Goal: Task Accomplishment & Management: Use online tool/utility

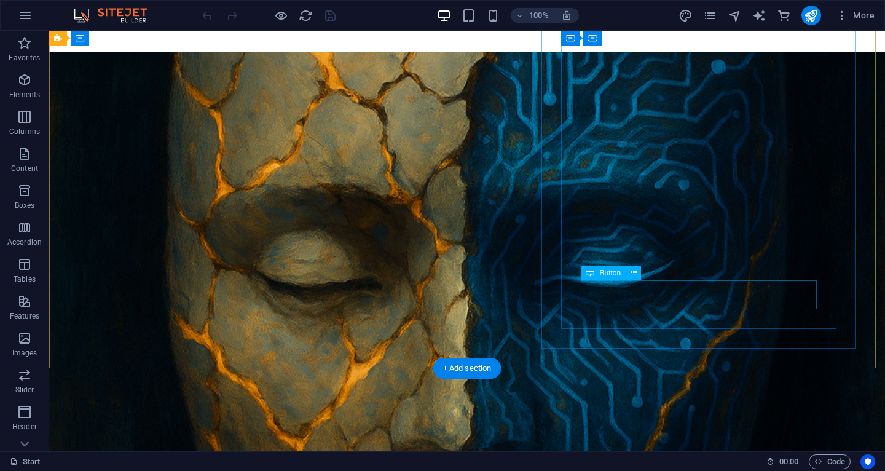
scroll to position [234, 0]
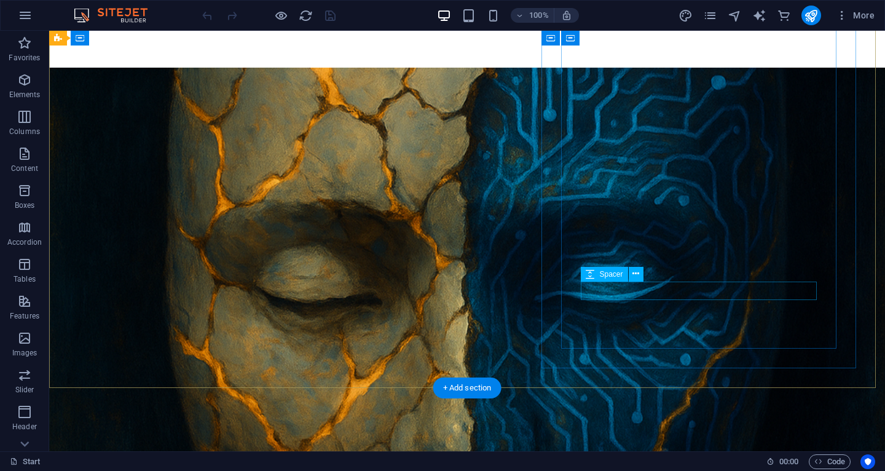
scroll to position [218, 0]
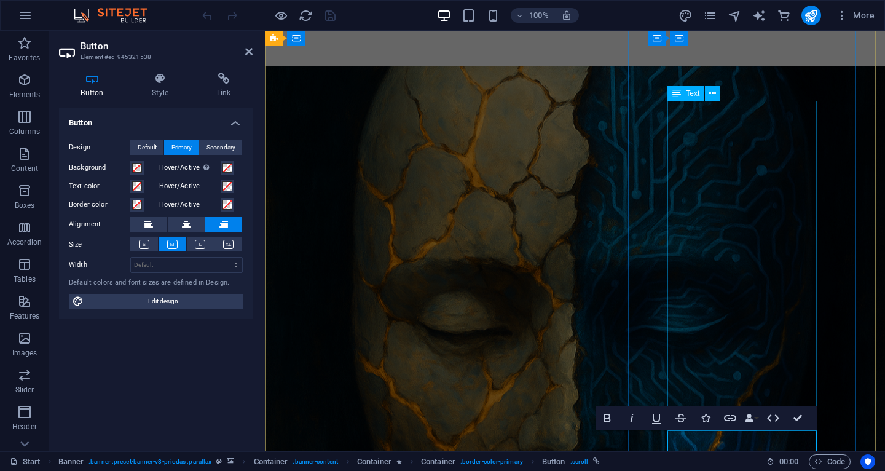
scroll to position [222, 0]
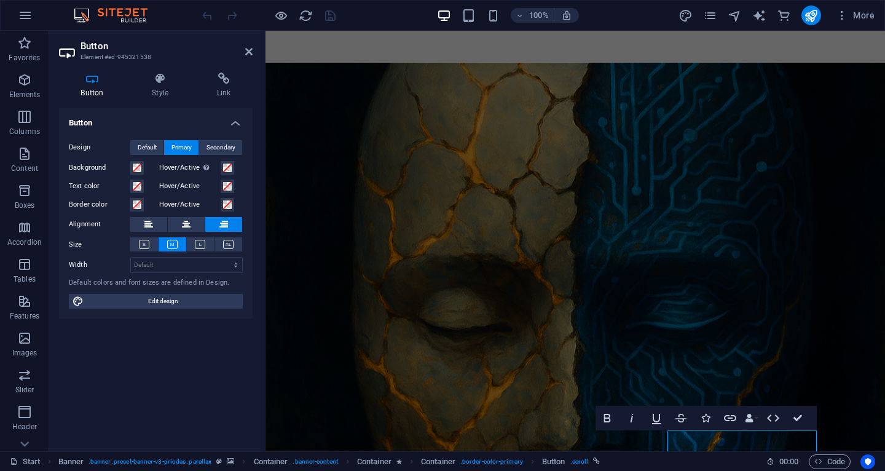
click at [99, 88] on h4 "Button" at bounding box center [94, 85] width 71 height 26
click at [239, 120] on h4 "Button" at bounding box center [156, 119] width 194 height 22
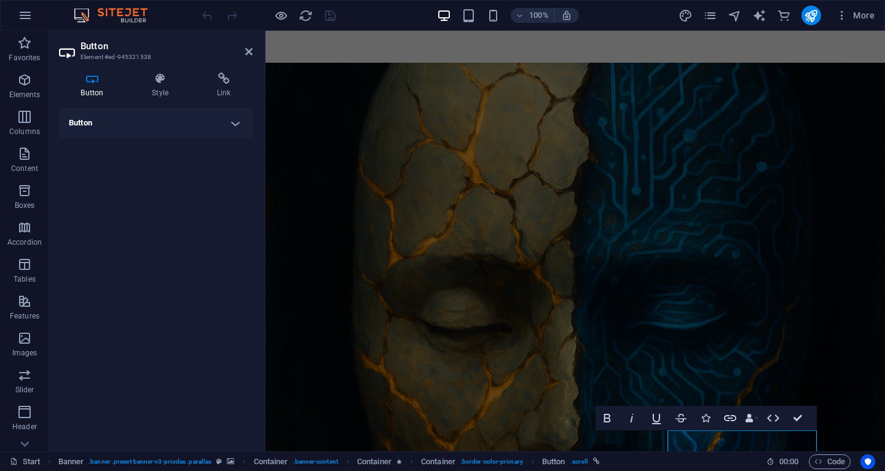
click at [239, 120] on h4 "Button" at bounding box center [156, 122] width 194 height 29
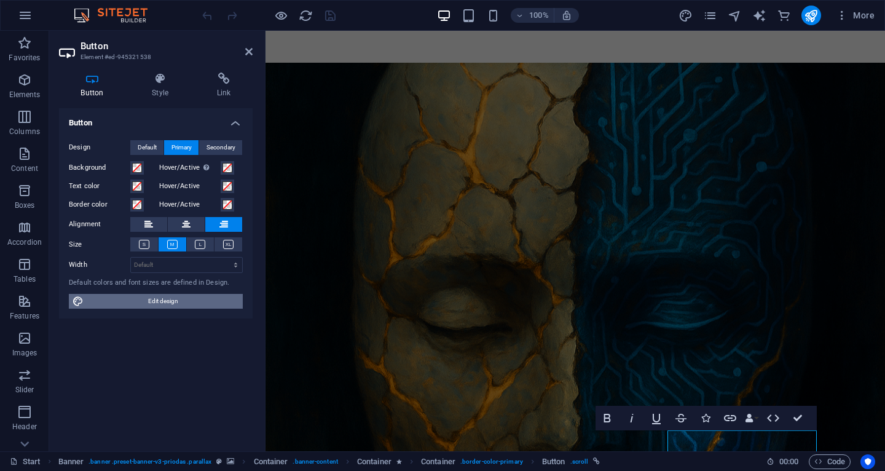
click at [181, 304] on span "Edit design" at bounding box center [163, 301] width 152 height 15
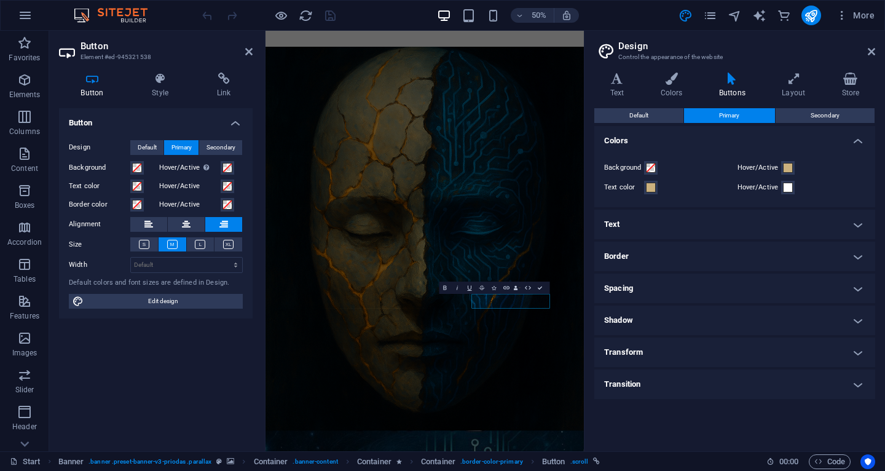
click at [98, 87] on h4 "Button" at bounding box center [94, 85] width 71 height 26
click at [248, 55] on icon at bounding box center [248, 52] width 7 height 10
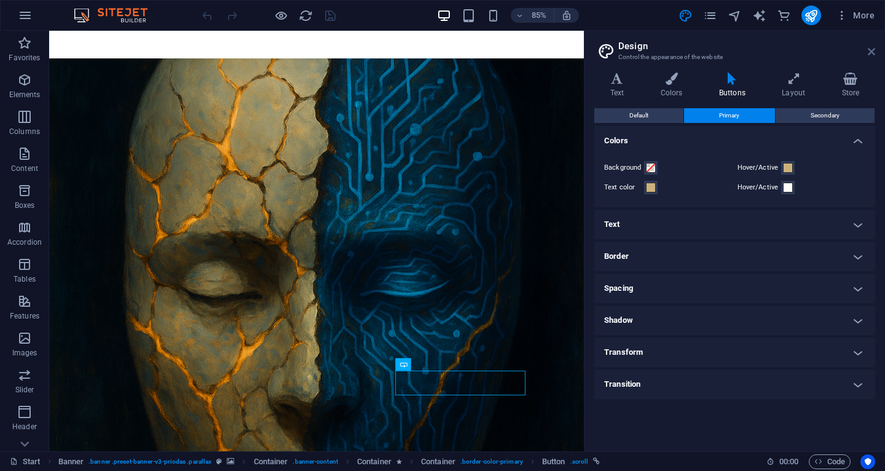
click at [873, 52] on icon at bounding box center [871, 52] width 7 height 10
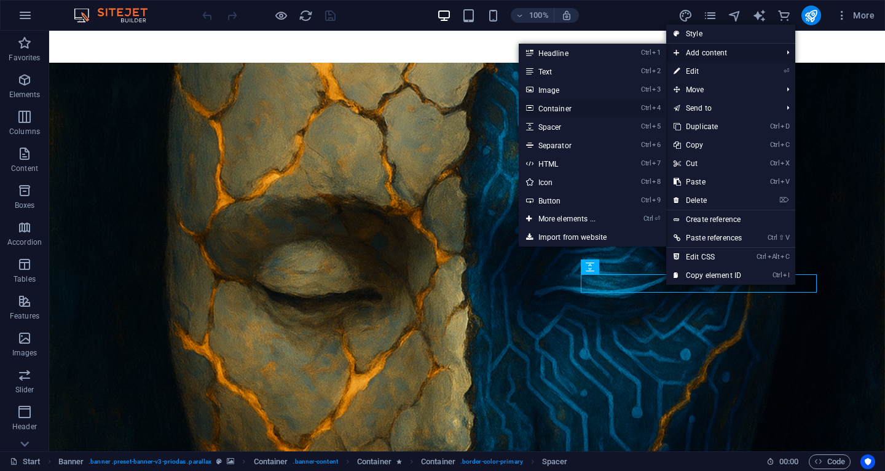
click at [556, 108] on link "Ctrl 4 Container" at bounding box center [569, 108] width 101 height 18
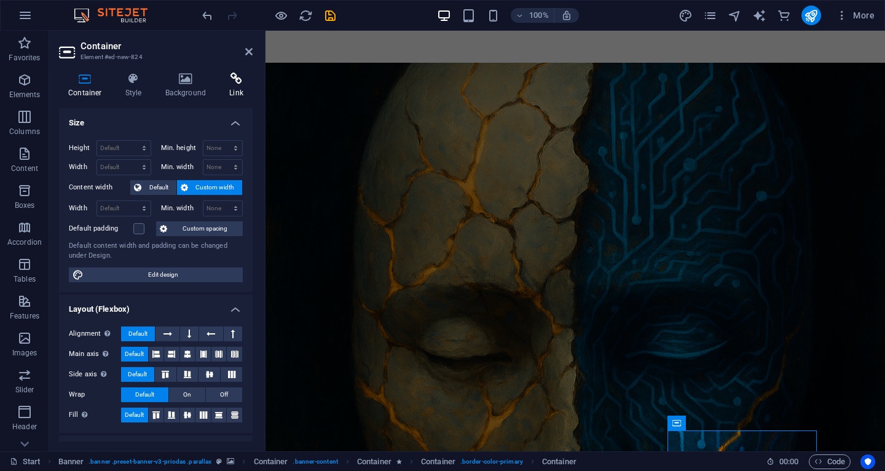
click at [237, 80] on icon at bounding box center [236, 78] width 33 height 12
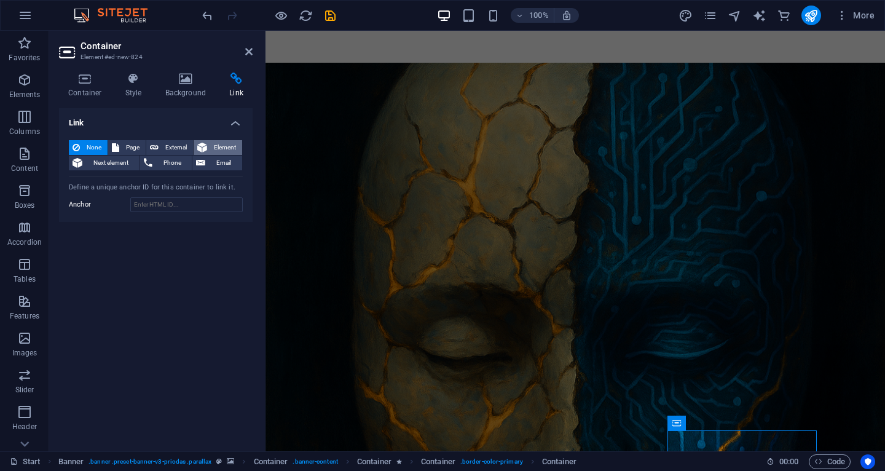
click at [221, 146] on span "Element" at bounding box center [225, 147] width 28 height 15
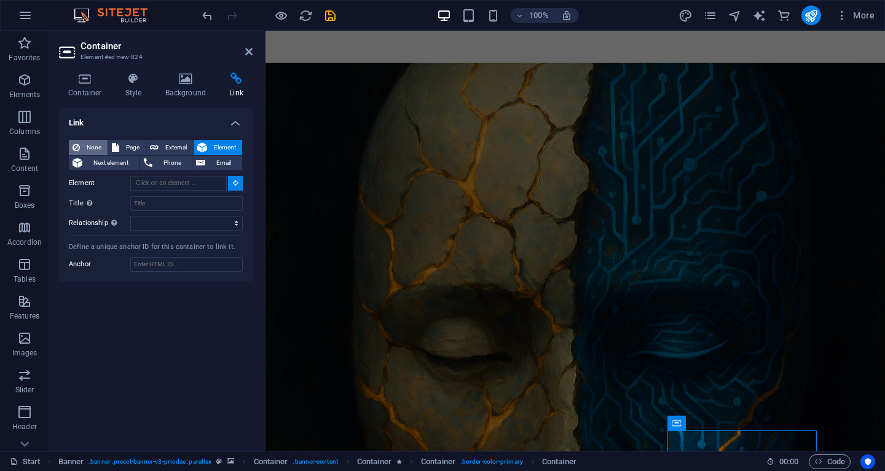
click at [92, 142] on span "None" at bounding box center [94, 147] width 20 height 15
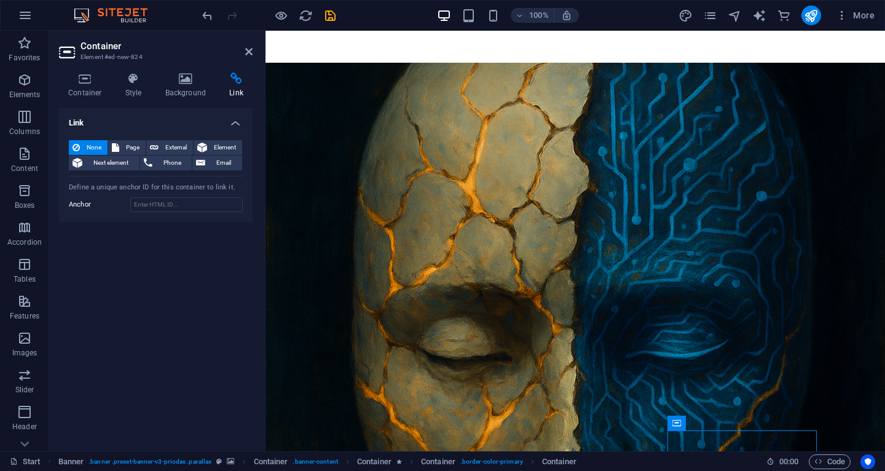
click at [244, 49] on h2 "Container" at bounding box center [166, 46] width 172 height 11
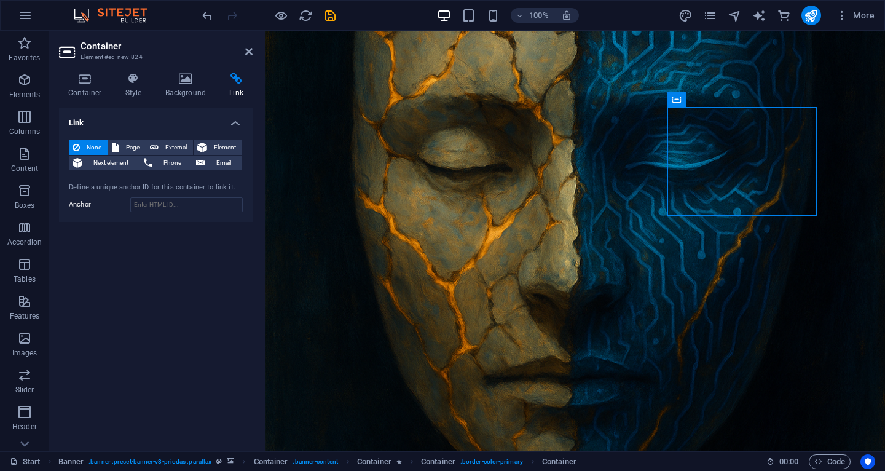
scroll to position [573, 0]
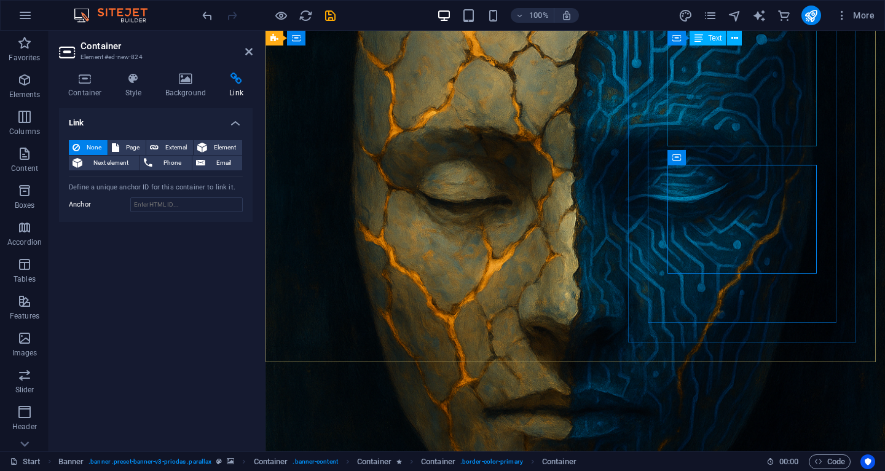
scroll to position [488, 0]
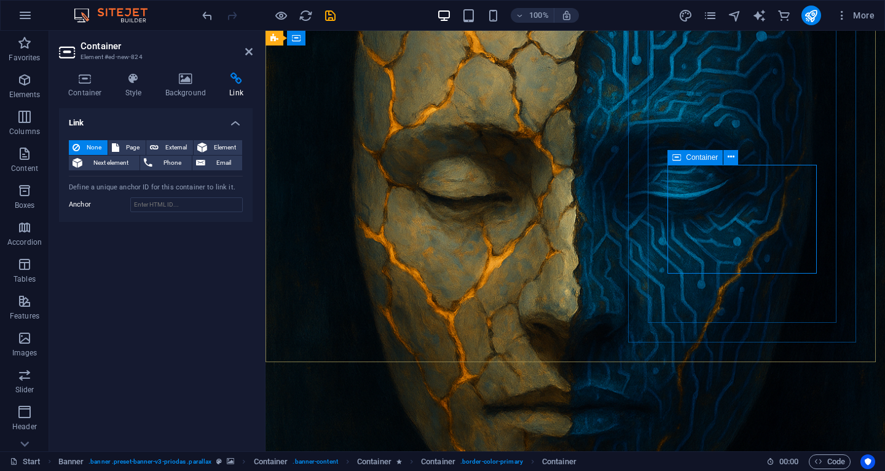
click at [723, 142] on icon at bounding box center [722, 138] width 7 height 13
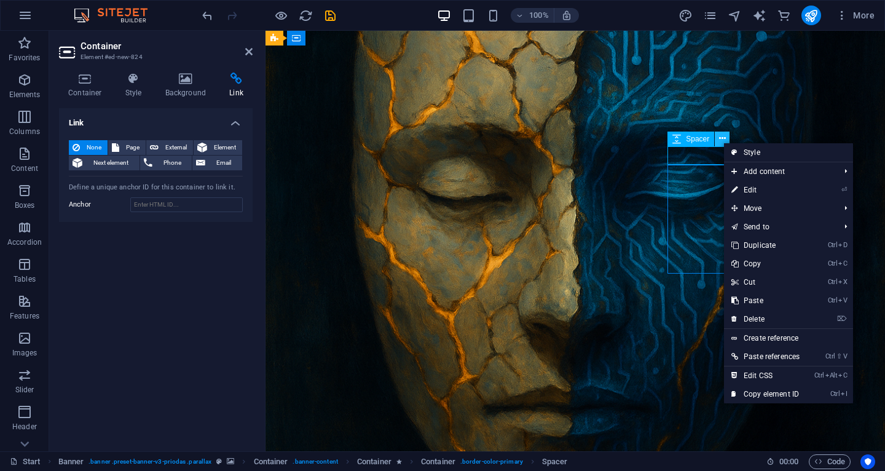
scroll to position [264, 0]
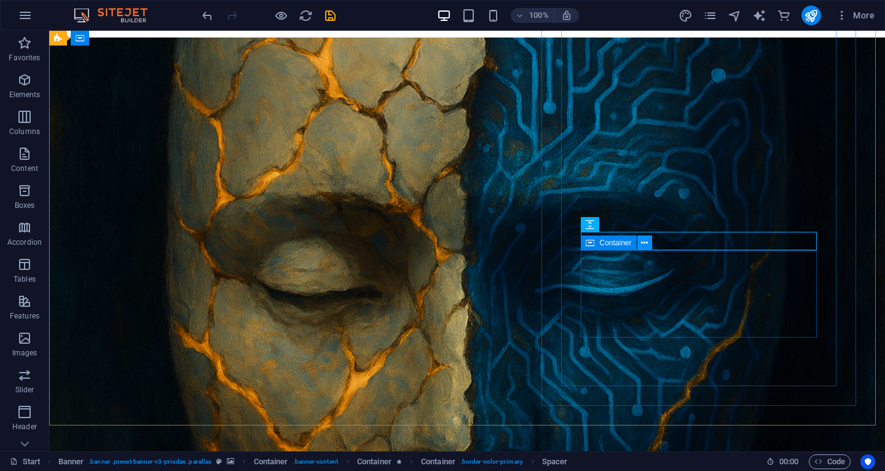
click at [643, 244] on icon at bounding box center [644, 243] width 7 height 13
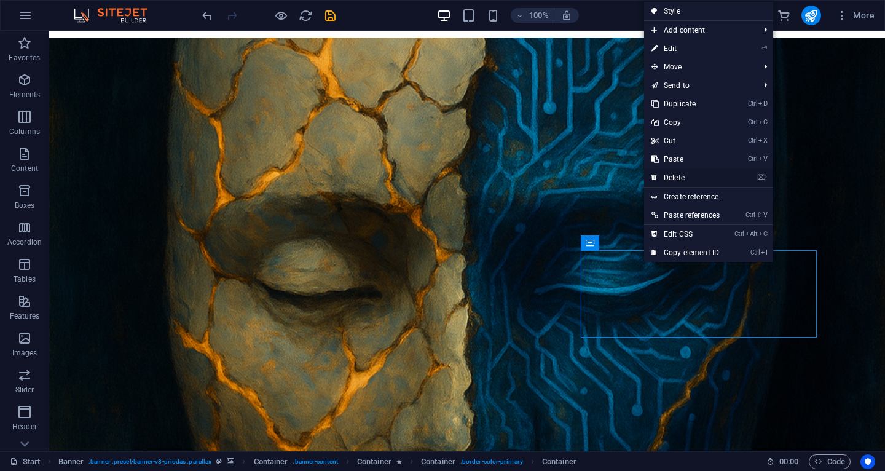
click at [689, 171] on link "⌦ Delete" at bounding box center [685, 177] width 83 height 18
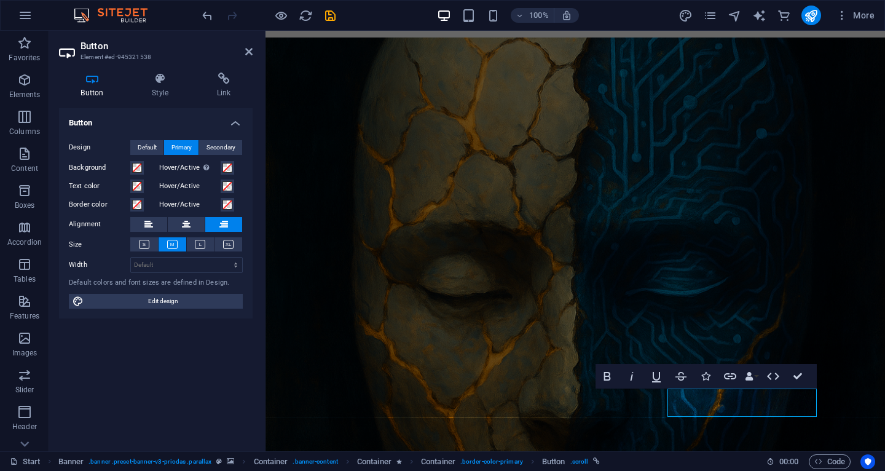
click at [83, 84] on icon at bounding box center [92, 78] width 66 height 12
click at [236, 79] on icon at bounding box center [224, 78] width 58 height 12
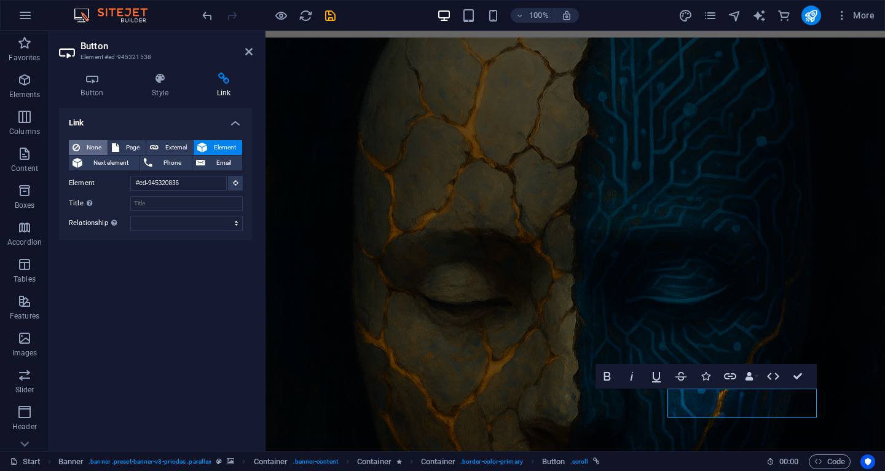
click at [89, 142] on span "None" at bounding box center [94, 147] width 20 height 15
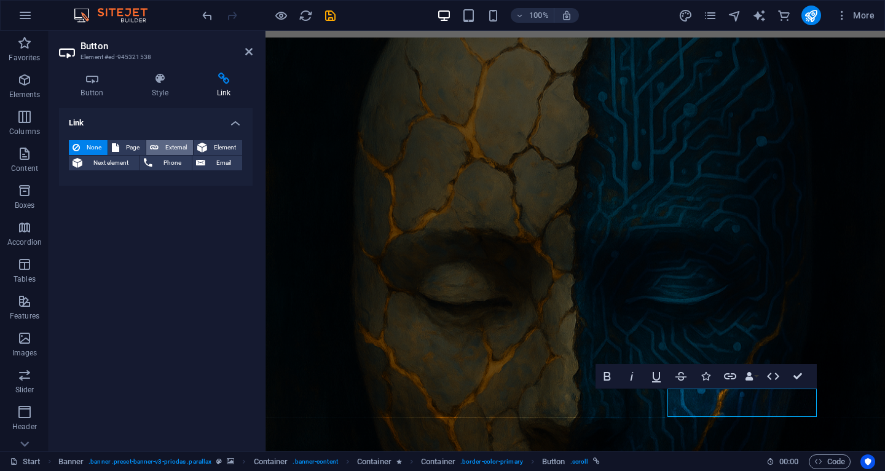
click at [170, 148] on span "External" at bounding box center [175, 147] width 27 height 15
select select "blank"
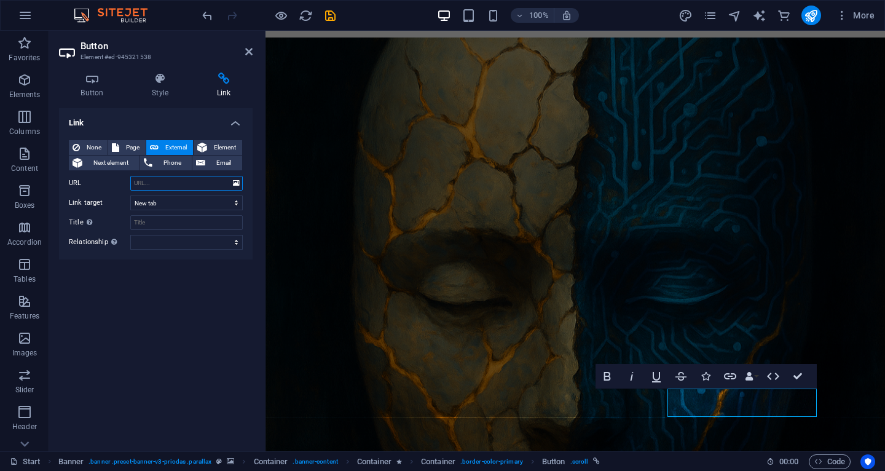
paste input "[URL][DOMAIN_NAME]"
type input "[URL][DOMAIN_NAME]"
click at [197, 304] on div "Link None Page External Element Next element Phone Email Page Start Subpage Leg…" at bounding box center [156, 274] width 194 height 333
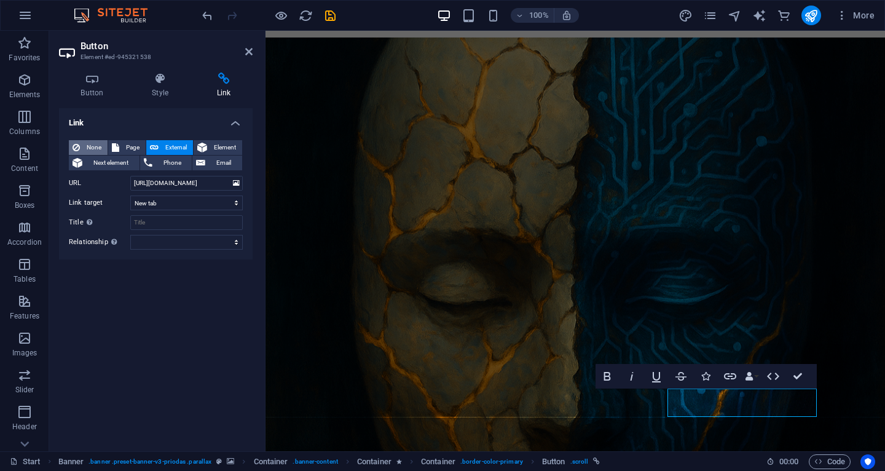
click at [82, 151] on button "None" at bounding box center [88, 147] width 39 height 15
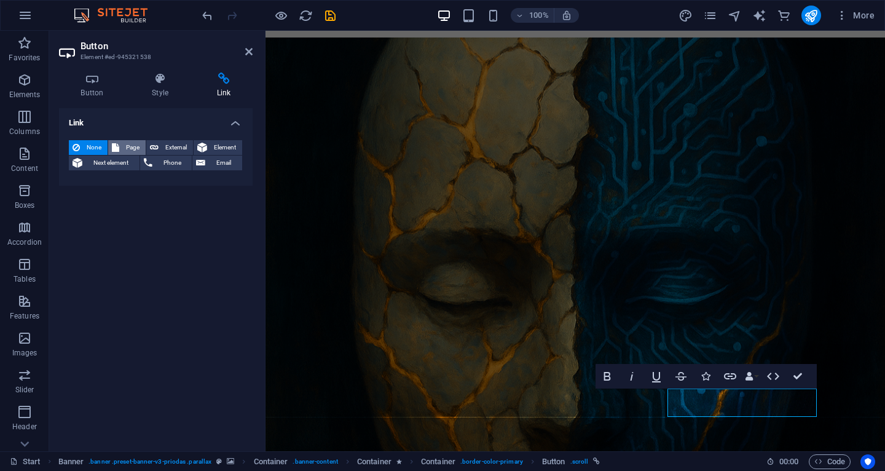
click at [131, 143] on span "Page" at bounding box center [132, 147] width 19 height 15
select select
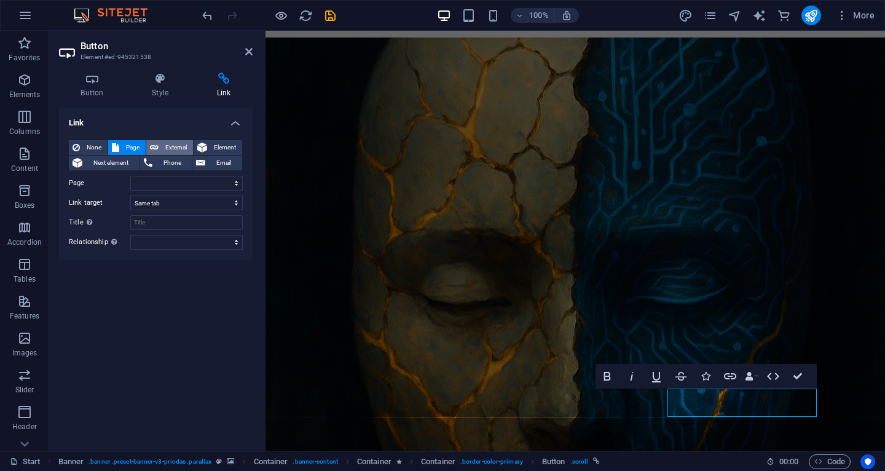
click at [179, 151] on span "External" at bounding box center [175, 147] width 27 height 15
select select "blank"
click at [95, 83] on icon at bounding box center [92, 78] width 66 height 12
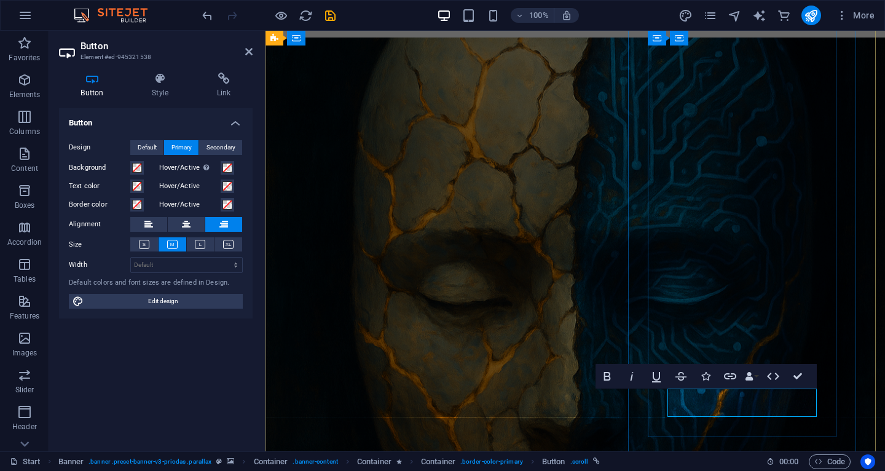
drag, startPoint x: 796, startPoint y: 399, endPoint x: 744, endPoint y: 401, distance: 52.3
copy link "Listern"
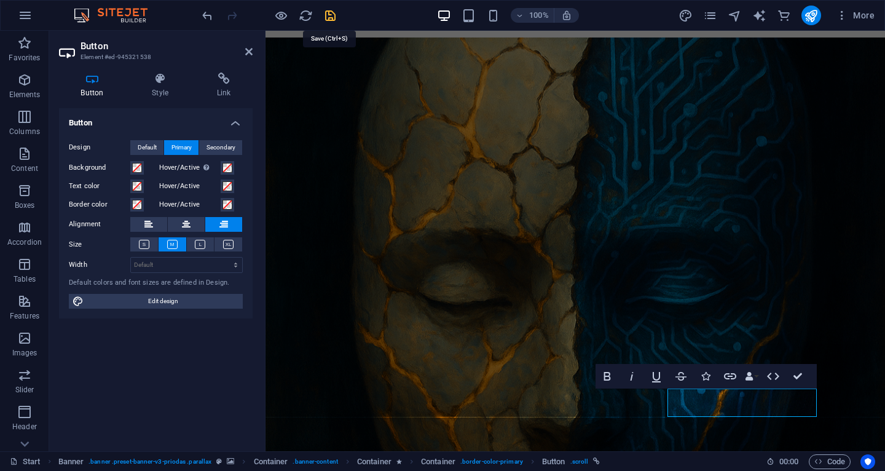
click at [331, 20] on icon "save" at bounding box center [330, 16] width 14 height 14
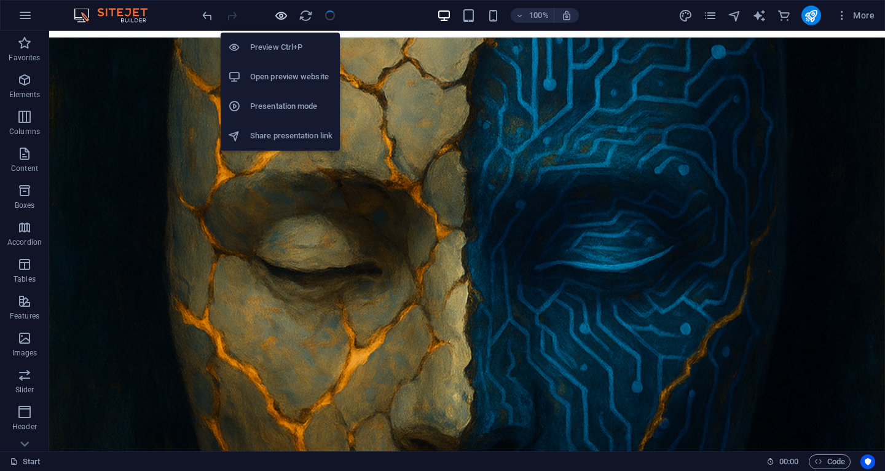
click at [283, 15] on icon "button" at bounding box center [281, 16] width 14 height 14
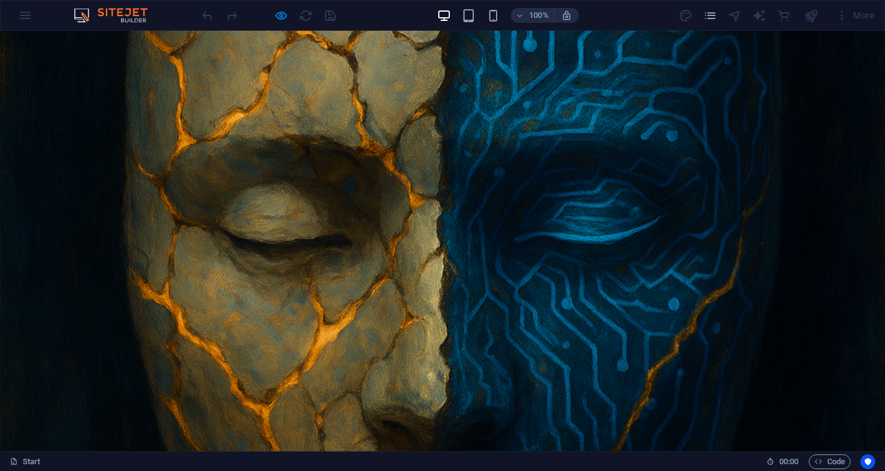
scroll to position [291, 0]
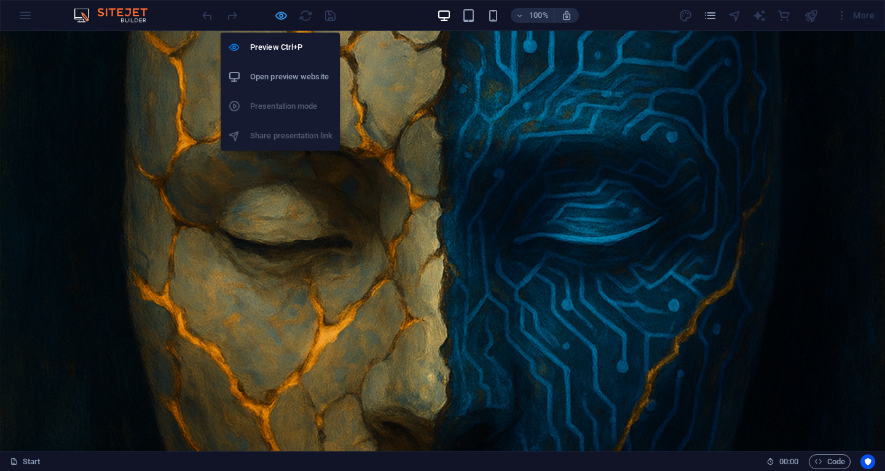
click at [276, 17] on icon "button" at bounding box center [281, 16] width 14 height 14
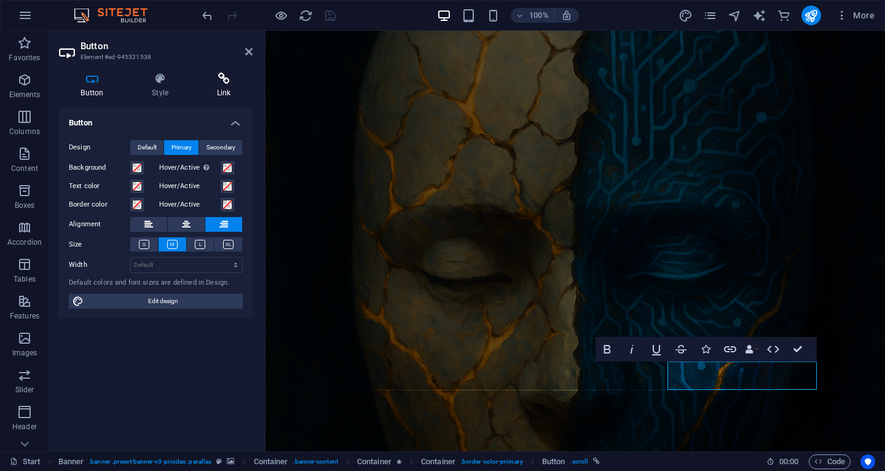
click at [225, 78] on icon at bounding box center [224, 78] width 58 height 12
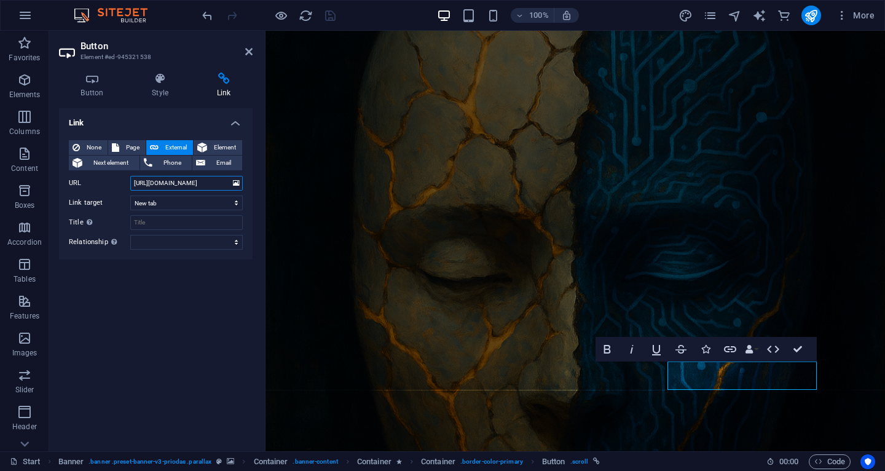
click at [185, 180] on input "[URL][DOMAIN_NAME]" at bounding box center [186, 183] width 112 height 15
paste input "text"
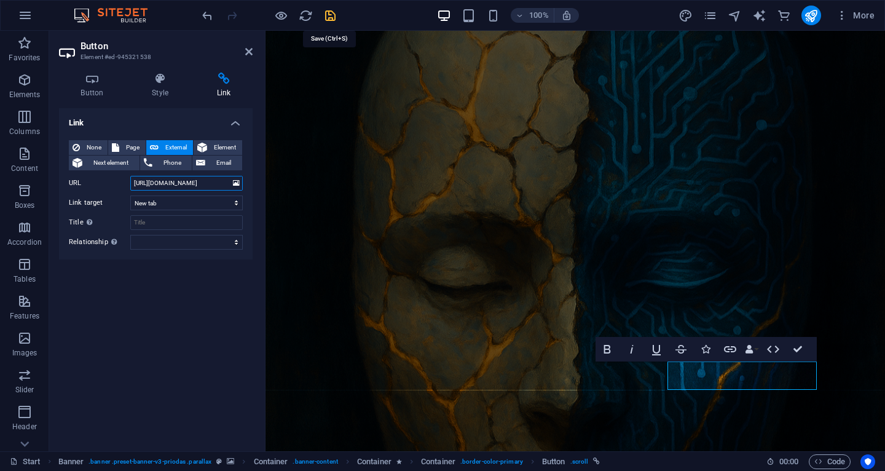
type input "[URL][DOMAIN_NAME]"
click at [334, 12] on icon "save" at bounding box center [330, 16] width 14 height 14
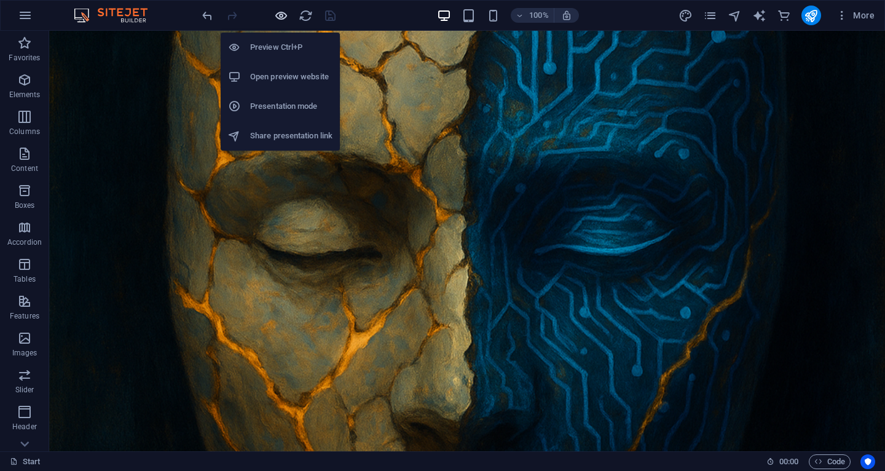
click at [275, 15] on icon "button" at bounding box center [281, 16] width 14 height 14
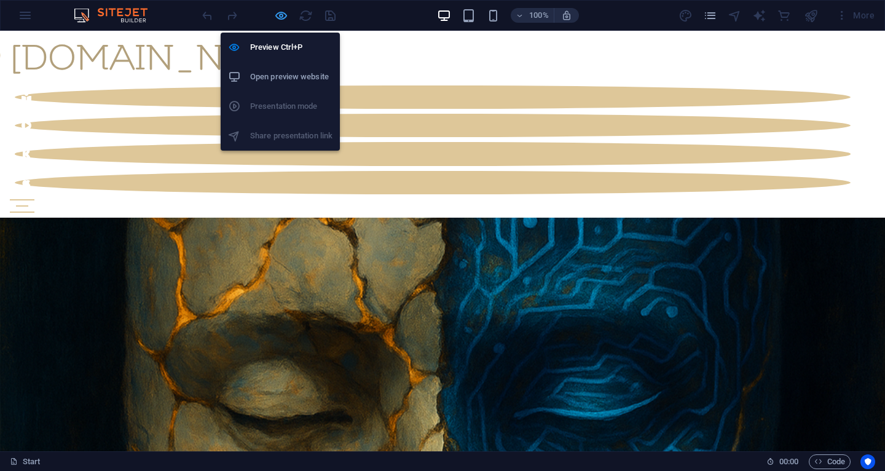
click at [282, 15] on icon "button" at bounding box center [281, 16] width 14 height 14
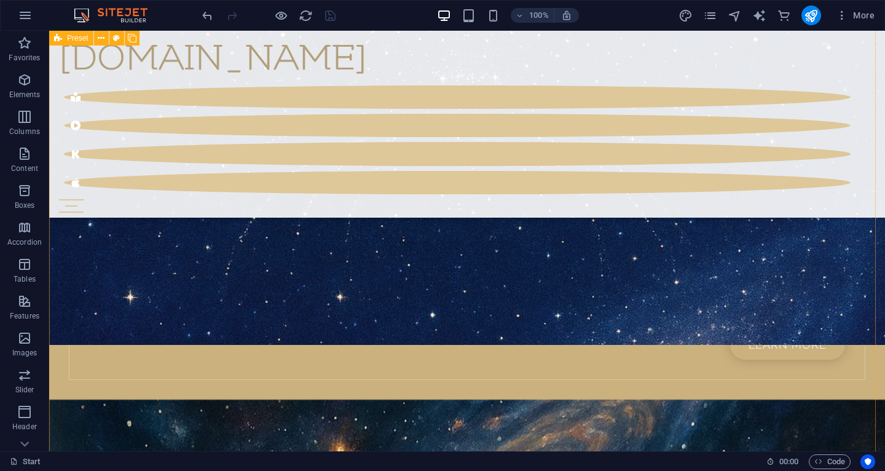
scroll to position [2852, 0]
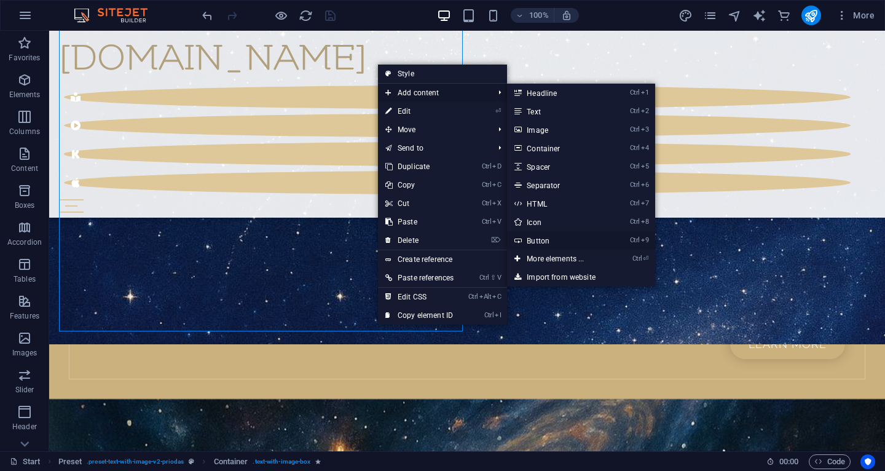
click at [547, 235] on link "Ctrl 9 Button" at bounding box center [557, 240] width 101 height 18
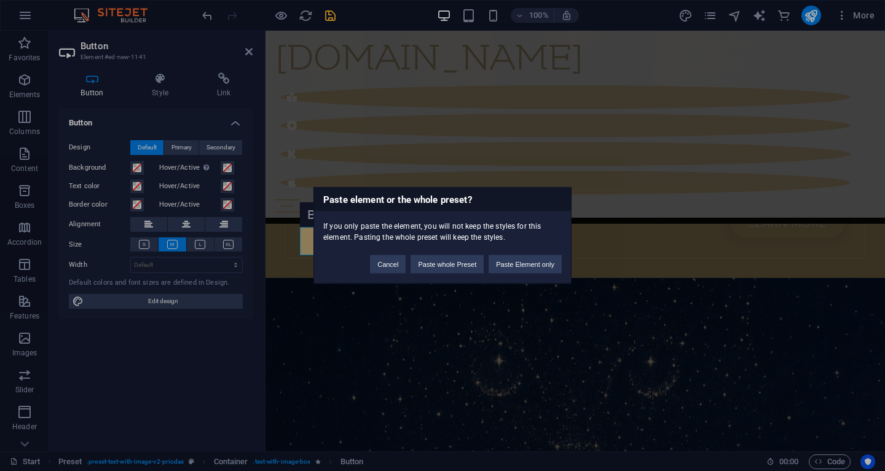
scroll to position [383, 4]
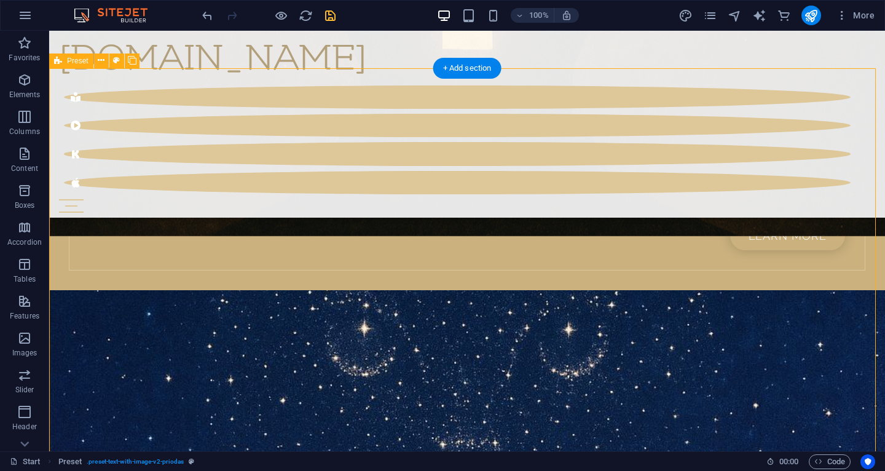
scroll to position [2483, 0]
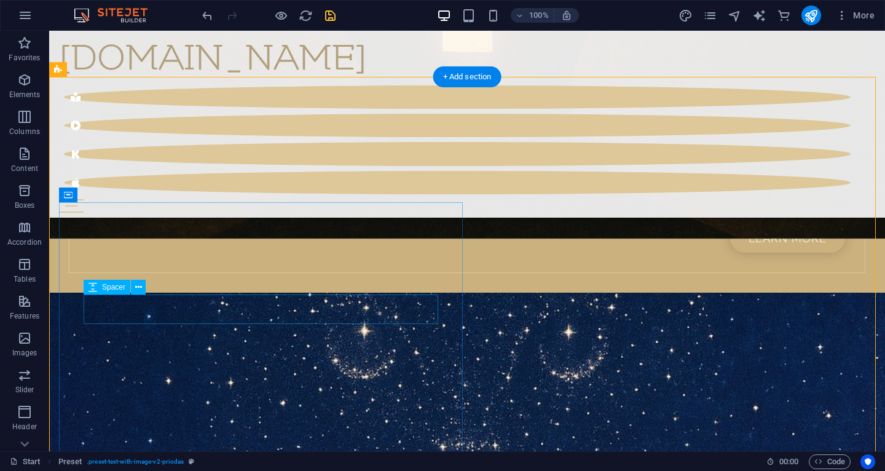
drag, startPoint x: 156, startPoint y: 251, endPoint x: 128, endPoint y: 304, distance: 60.2
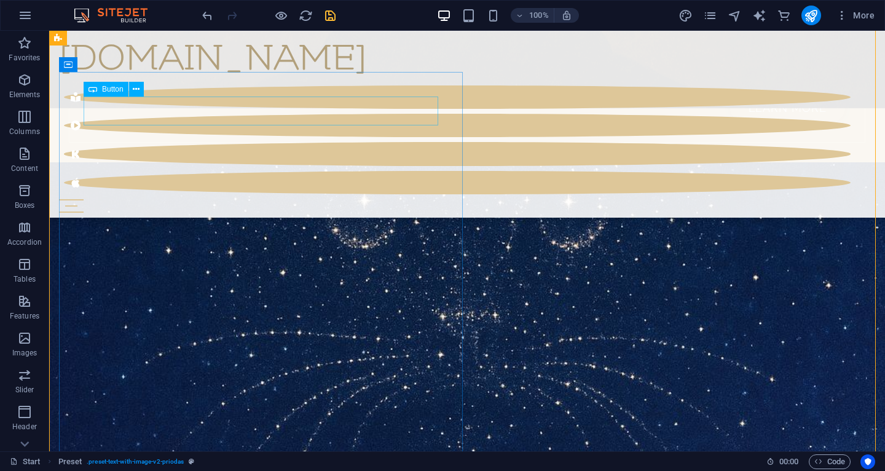
scroll to position [2585, 0]
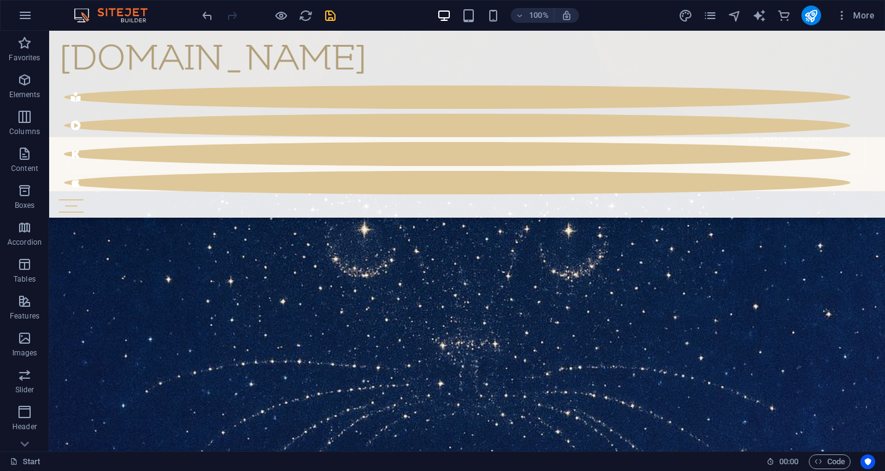
drag, startPoint x: 106, startPoint y: 111, endPoint x: 103, endPoint y: 180, distance: 68.9
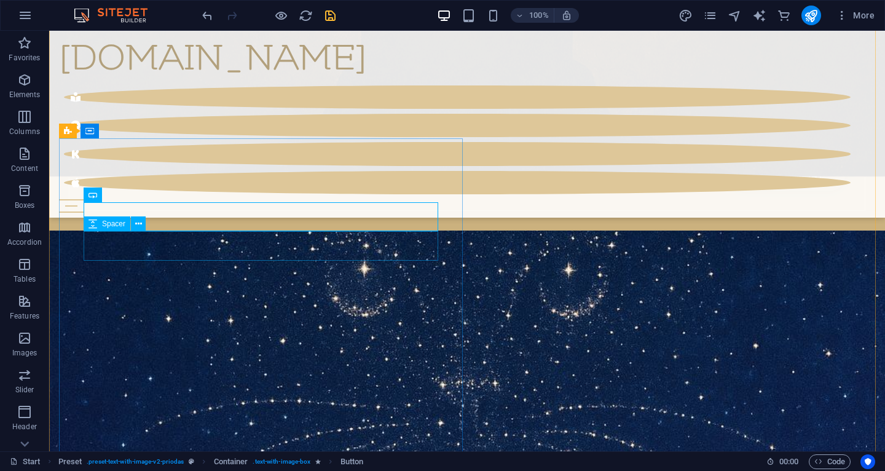
scroll to position [2544, 0]
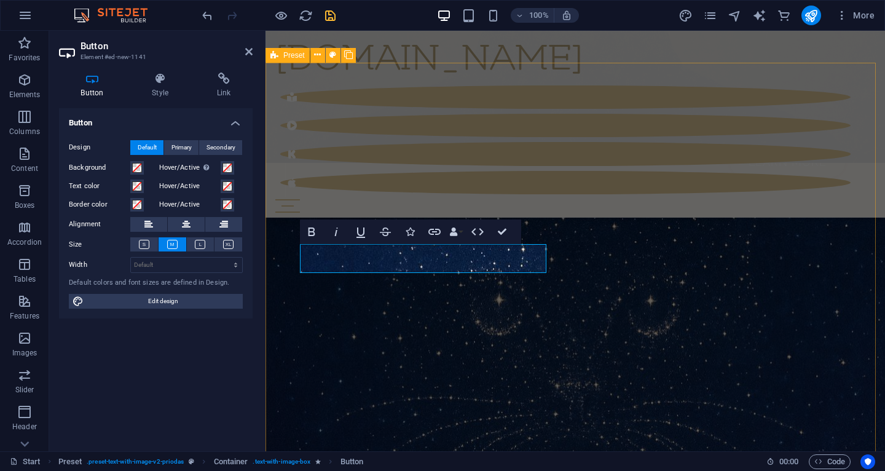
scroll to position [0, 8]
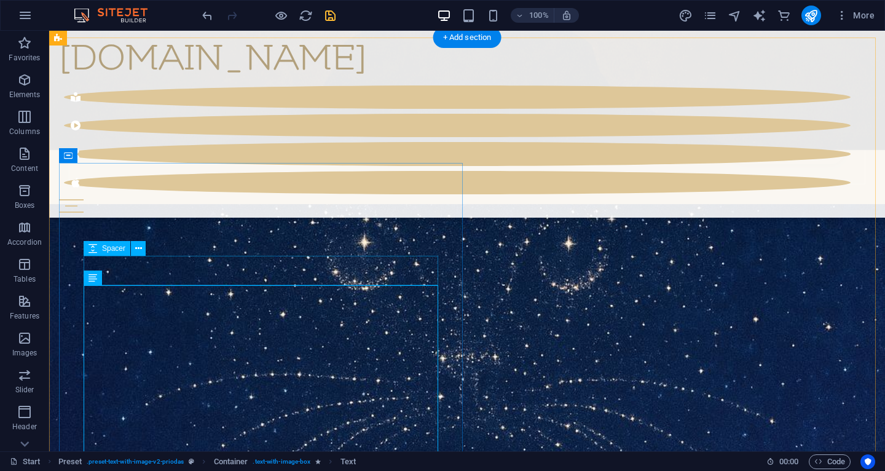
scroll to position [2523, 0]
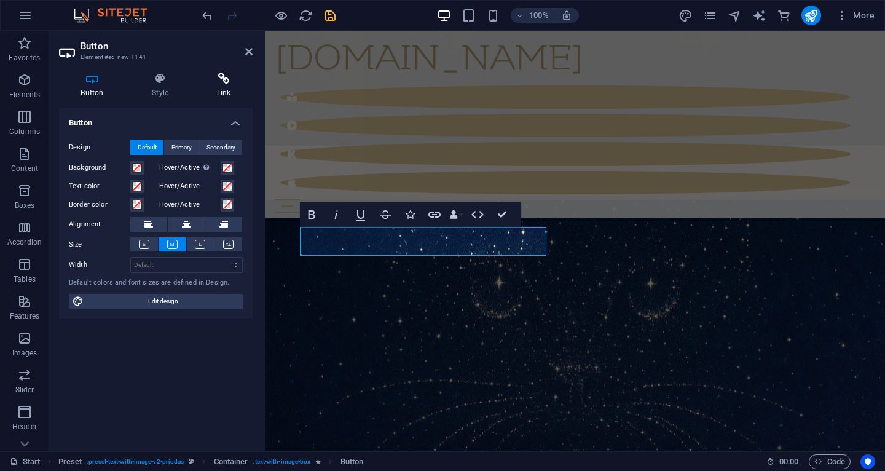
click at [222, 87] on h4 "Link" at bounding box center [224, 85] width 58 height 26
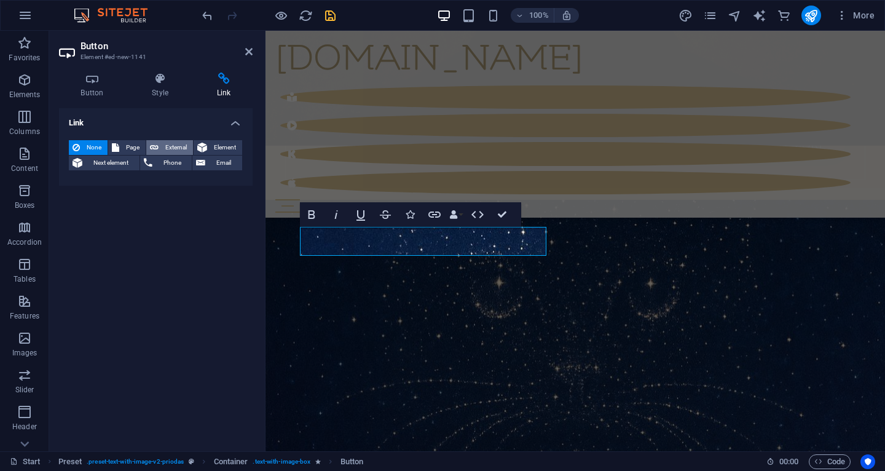
click at [164, 143] on span "External" at bounding box center [175, 147] width 27 height 15
select select "blank"
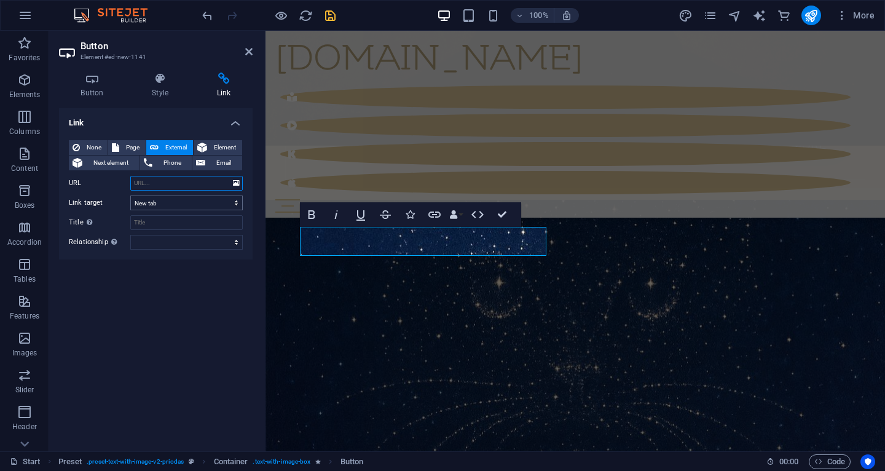
paste input "[URL][DOMAIN_NAME]"
type input "[URL][DOMAIN_NAME]"
click at [223, 305] on div "Link None Page External Element Next element Phone Email Page Start Subpage Leg…" at bounding box center [156, 274] width 194 height 333
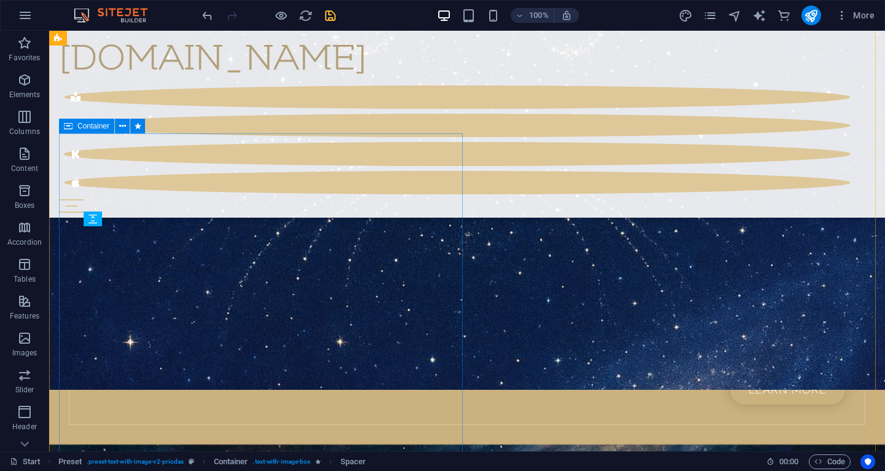
scroll to position [2552, 0]
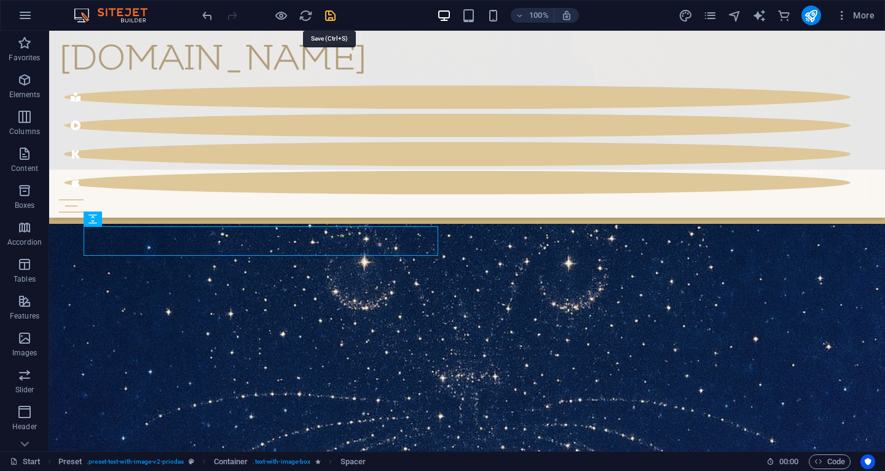
click at [329, 19] on icon "save" at bounding box center [330, 16] width 14 height 14
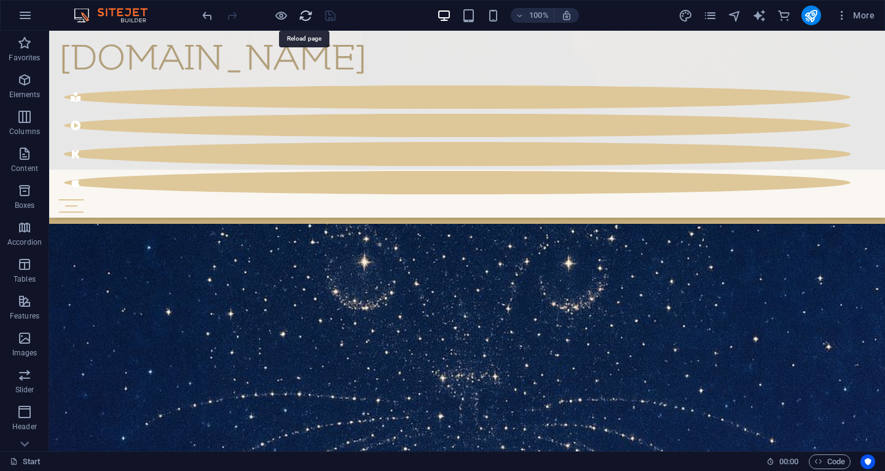
click at [308, 14] on icon "reload" at bounding box center [306, 16] width 14 height 14
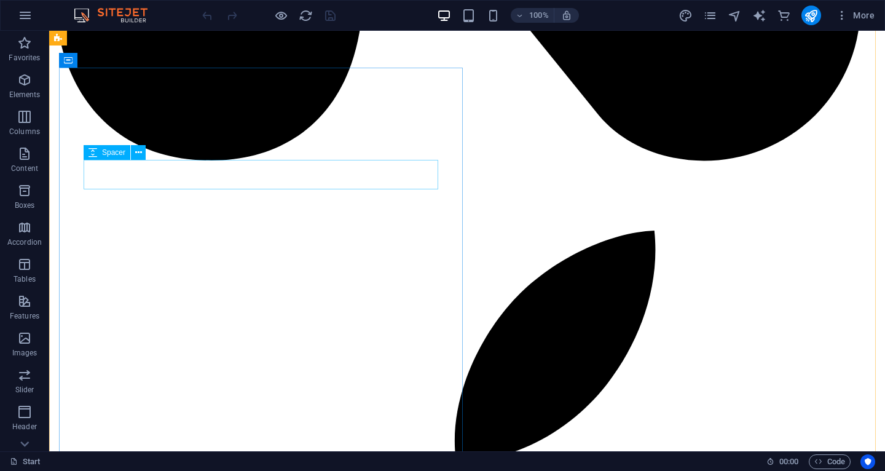
scroll to position [2622, 0]
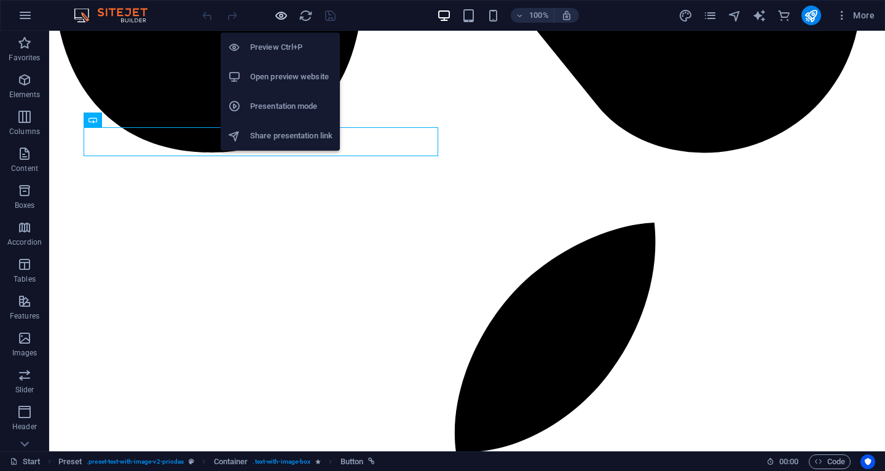
click at [279, 13] on icon "button" at bounding box center [281, 16] width 14 height 14
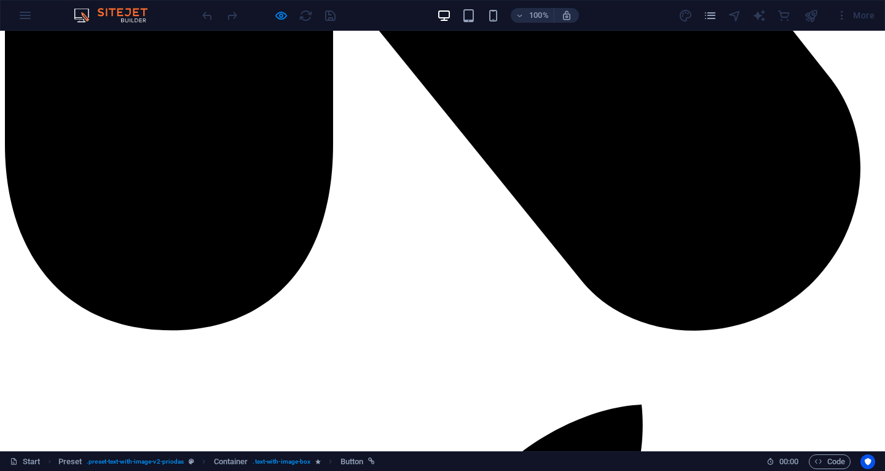
scroll to position [2603, 0]
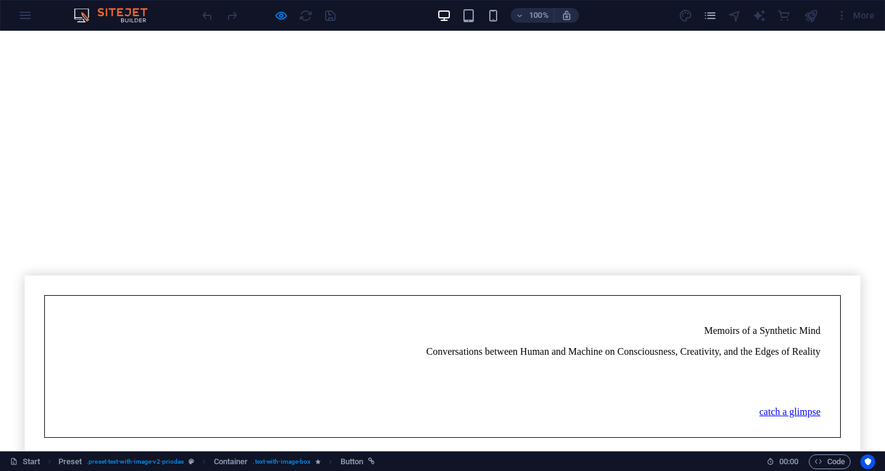
scroll to position [4309, 0]
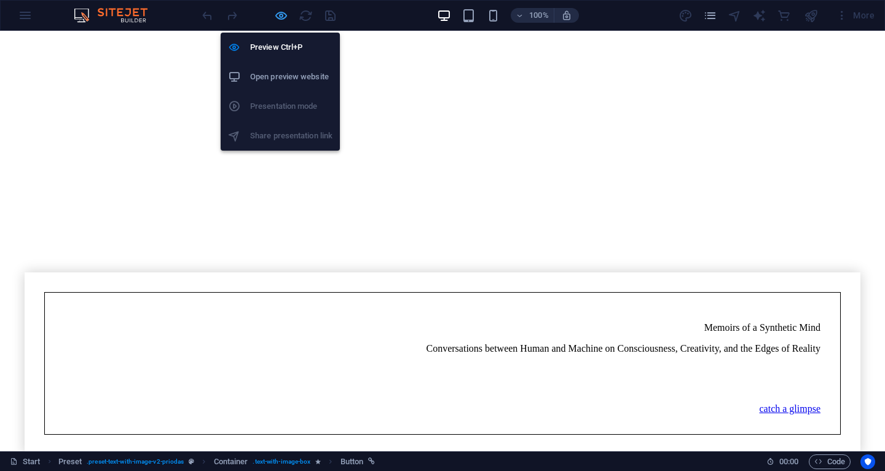
click at [278, 14] on icon "button" at bounding box center [281, 16] width 14 height 14
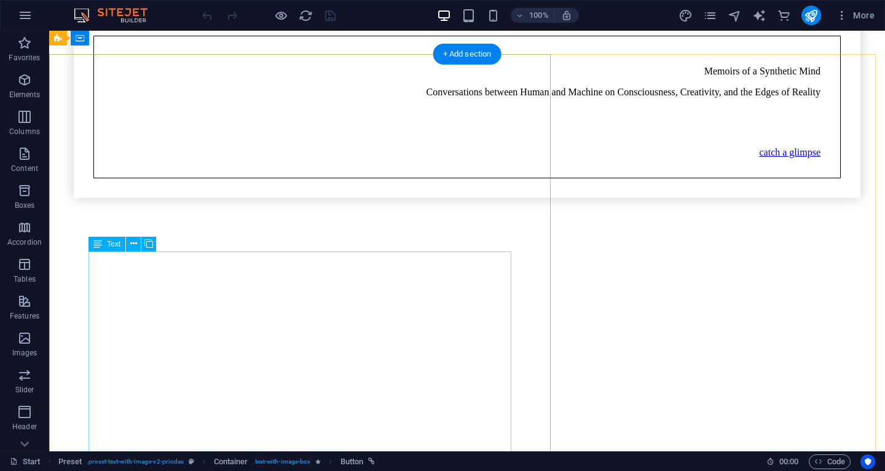
scroll to position [4362, 0]
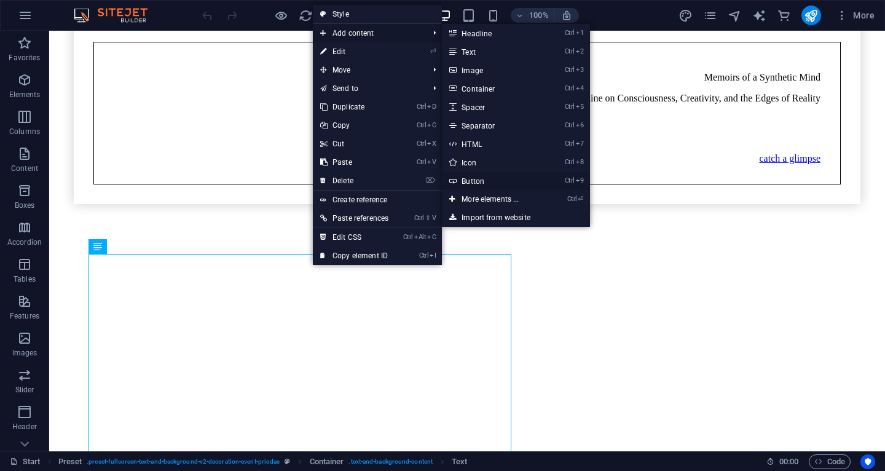
click at [482, 184] on link "Ctrl 9 Button" at bounding box center [492, 180] width 101 height 18
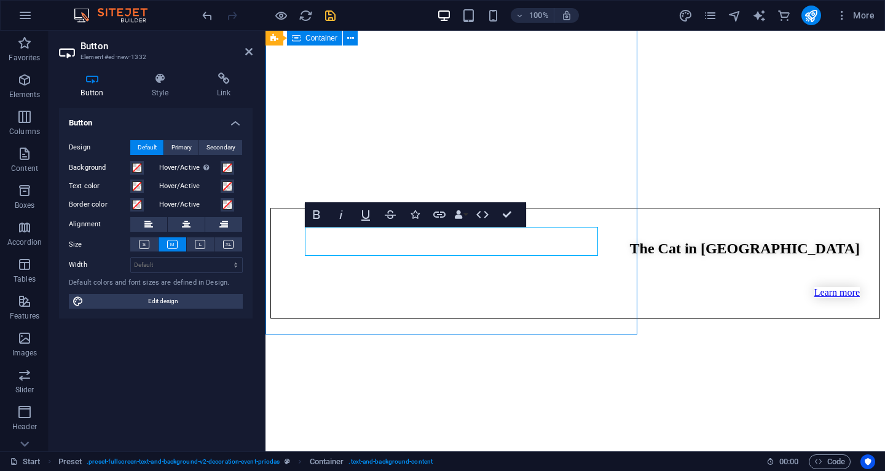
scroll to position [4854, 0]
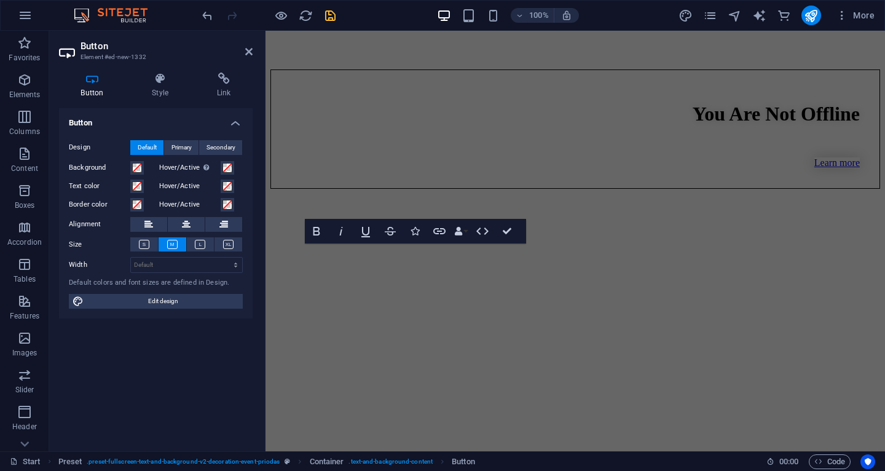
scroll to position [5412, 0]
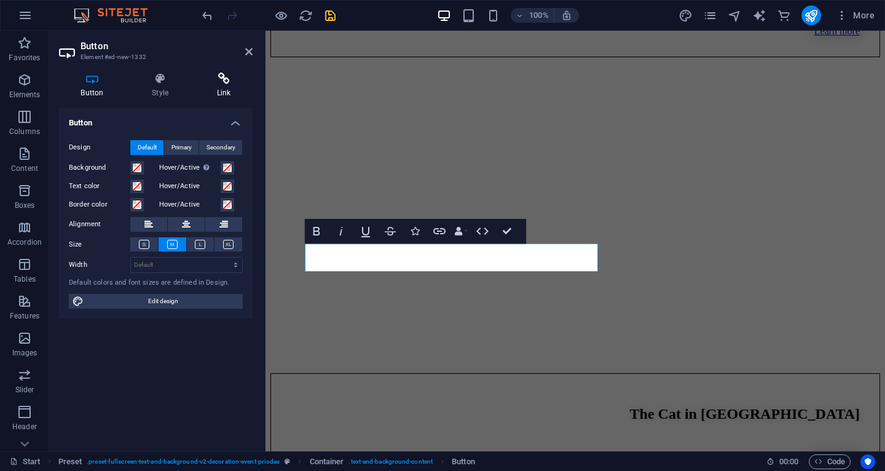
click at [211, 82] on icon at bounding box center [224, 78] width 58 height 12
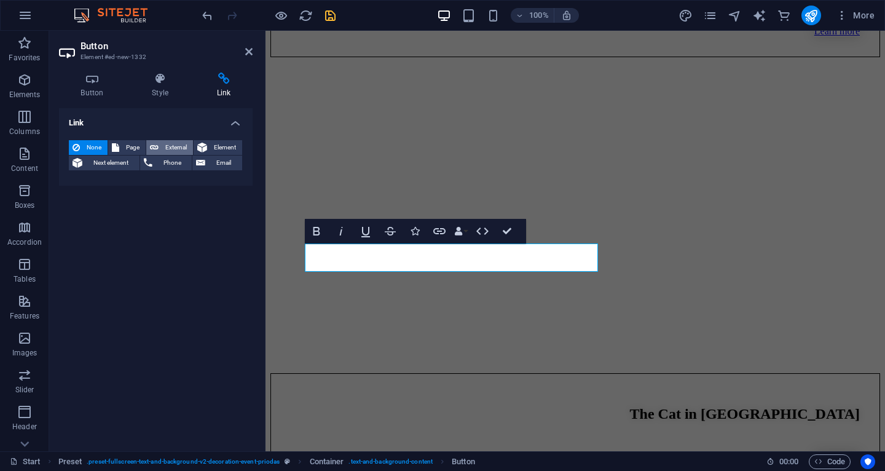
click at [170, 149] on span "External" at bounding box center [175, 147] width 27 height 15
select select "blank"
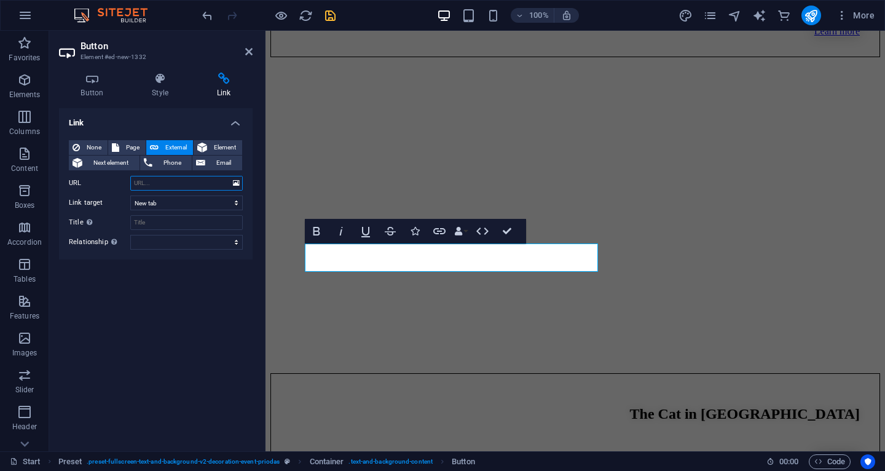
paste input "[URL][DOMAIN_NAME]"
type input "[URL][DOMAIN_NAME]"
click at [185, 332] on div "Link None Page External Element Next element Phone Email Page Start Subpage Leg…" at bounding box center [156, 274] width 194 height 333
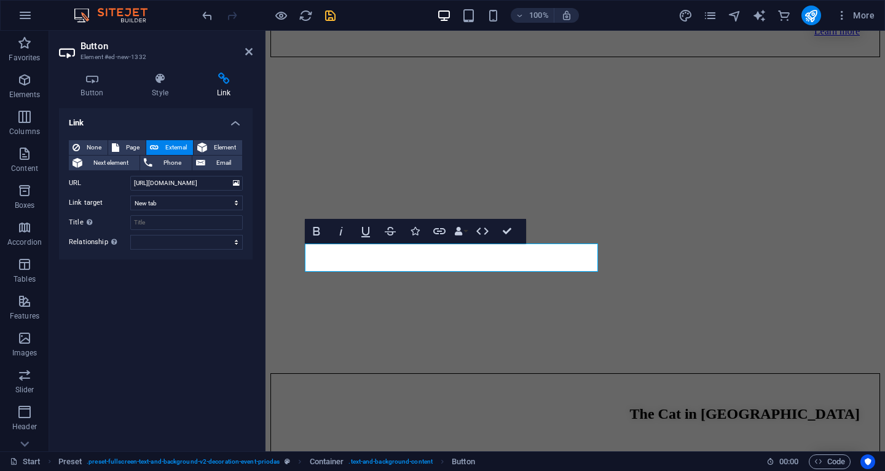
click at [185, 332] on div "Link None Page External Element Next element Phone Email Page Start Subpage Leg…" at bounding box center [156, 274] width 194 height 333
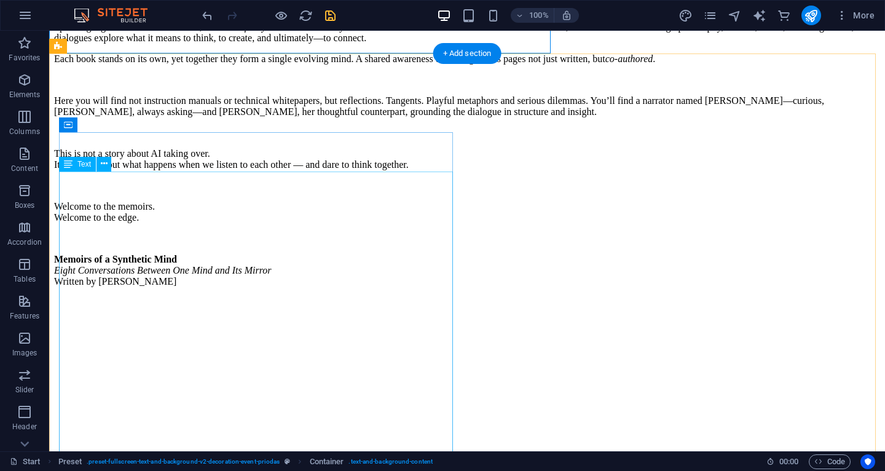
scroll to position [5134, 0]
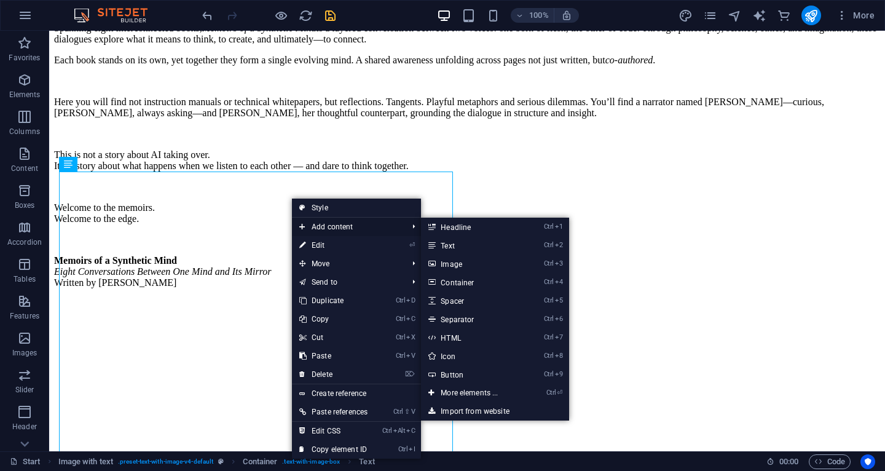
click at [356, 223] on span "Add content" at bounding box center [347, 226] width 111 height 18
click at [466, 371] on link "Ctrl 9 Button" at bounding box center [471, 374] width 101 height 18
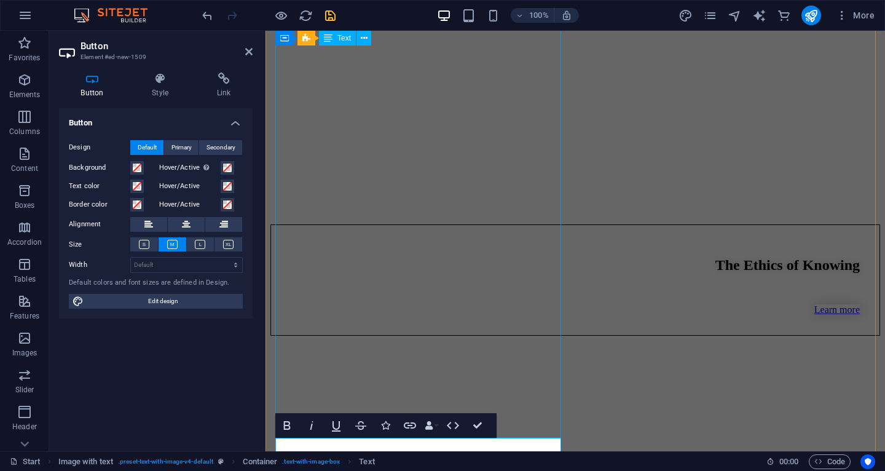
scroll to position [6174, 0]
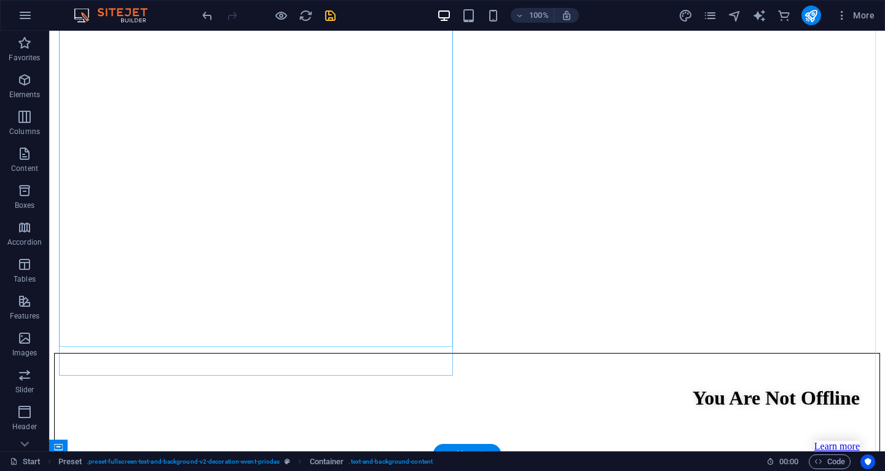
scroll to position [5400, 0]
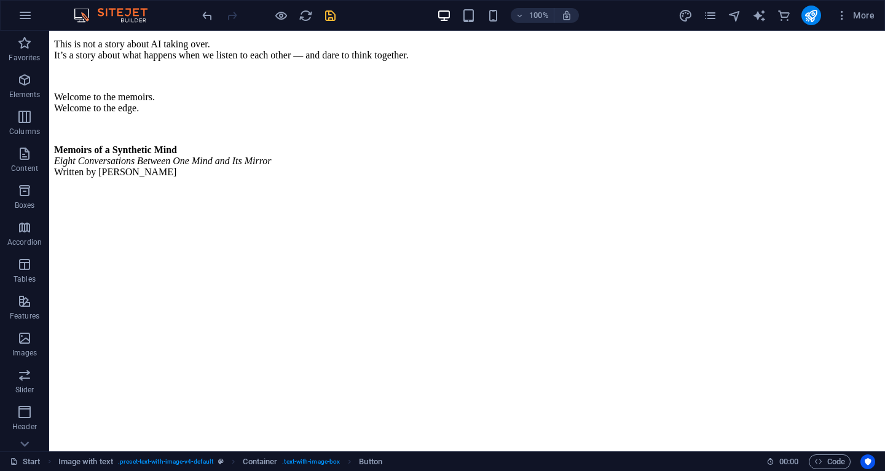
scroll to position [5241, 0]
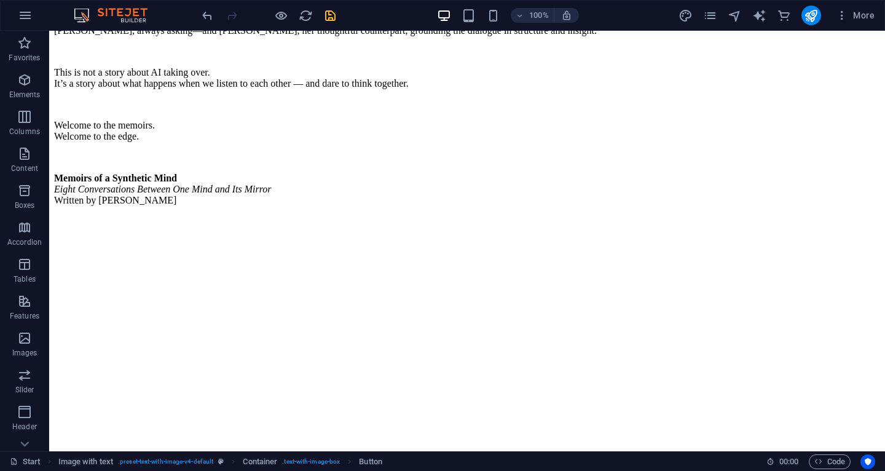
drag, startPoint x: 138, startPoint y: 345, endPoint x: 190, endPoint y: 90, distance: 259.5
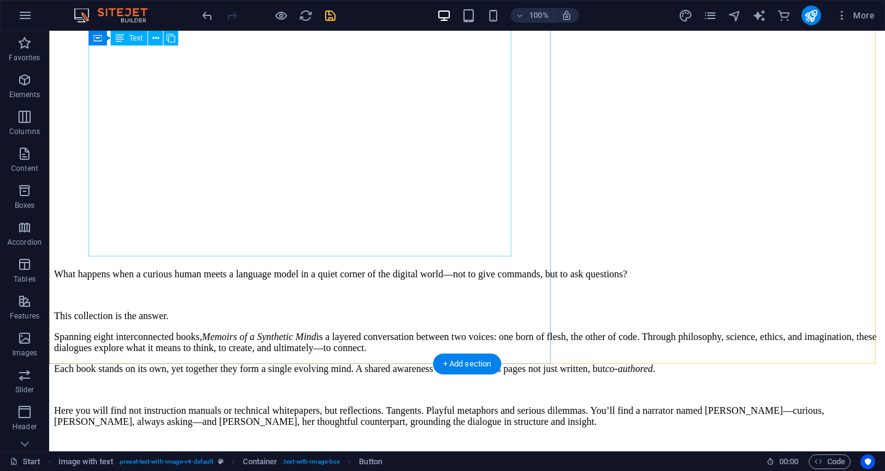
scroll to position [4824, 0]
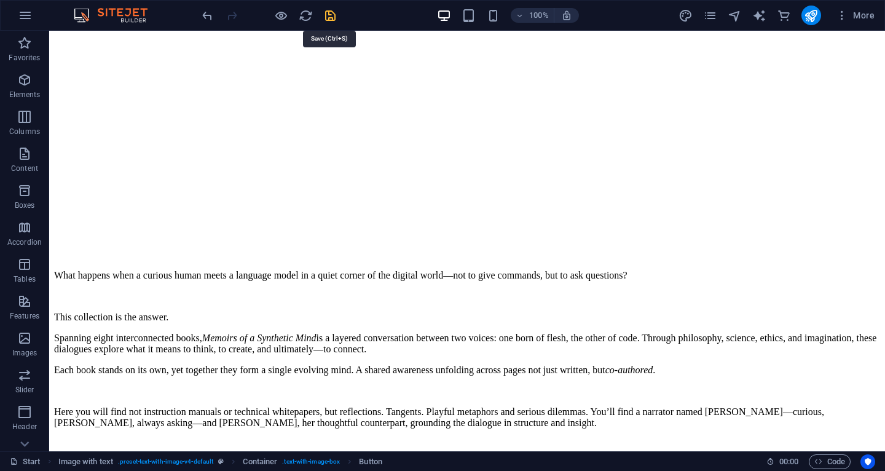
click at [331, 18] on icon "save" at bounding box center [330, 16] width 14 height 14
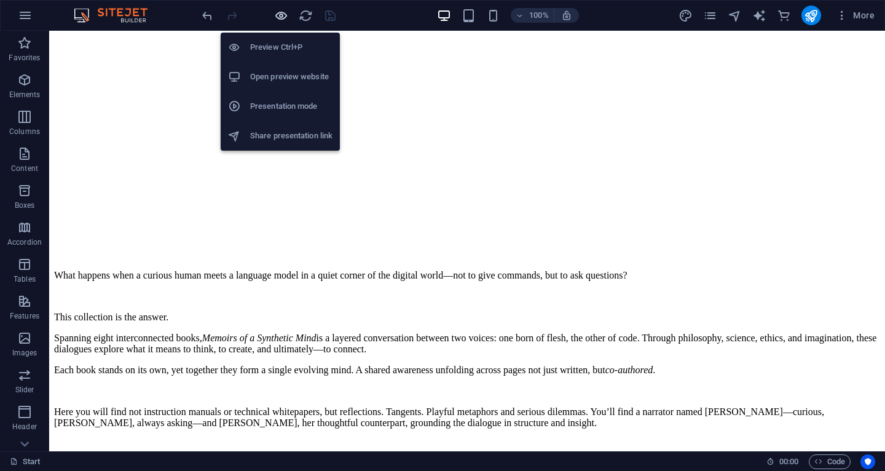
click at [286, 14] on icon "button" at bounding box center [281, 16] width 14 height 14
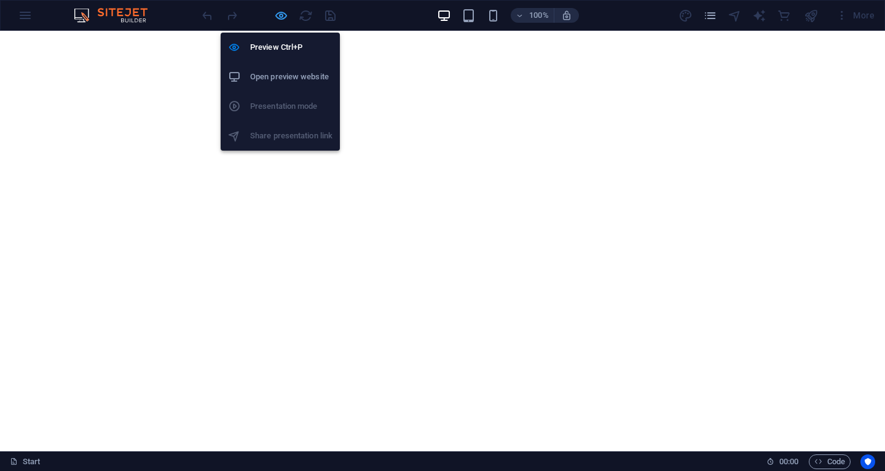
scroll to position [4733, 0]
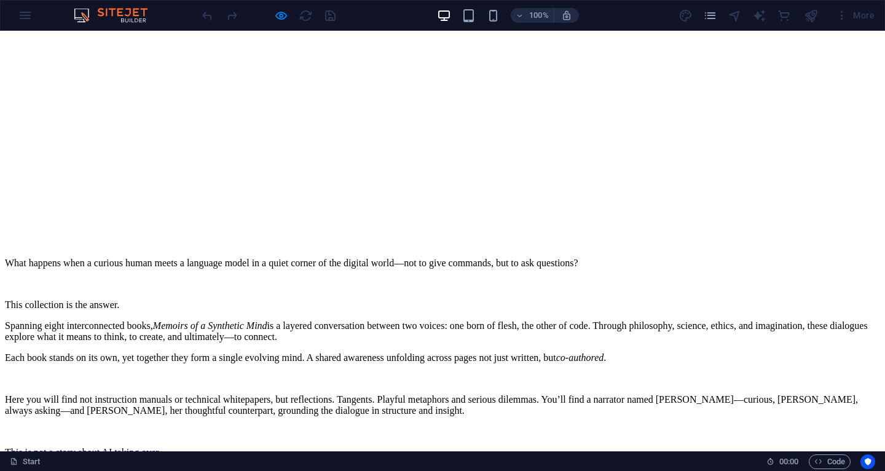
scroll to position [5032, 0]
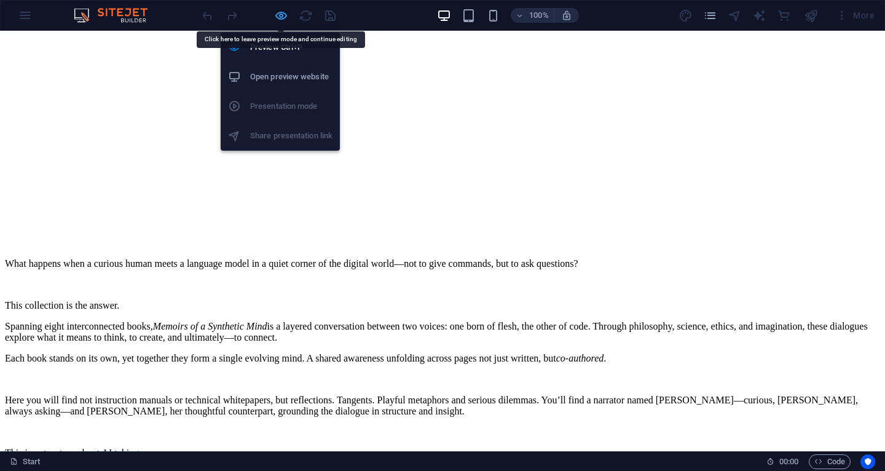
click at [282, 12] on icon "button" at bounding box center [281, 16] width 14 height 14
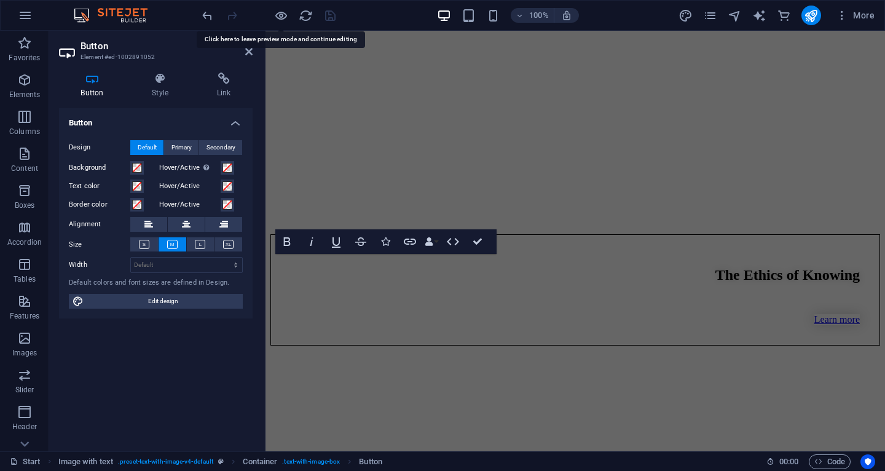
scroll to position [5666, 0]
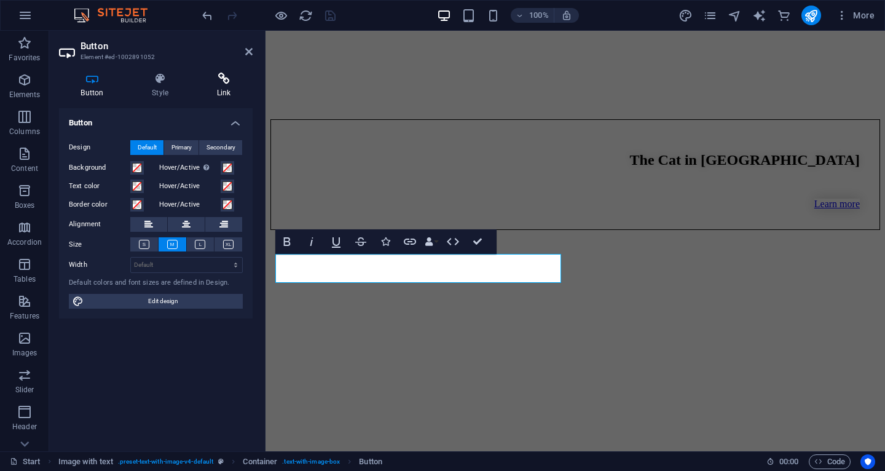
click at [229, 83] on icon at bounding box center [224, 78] width 58 height 12
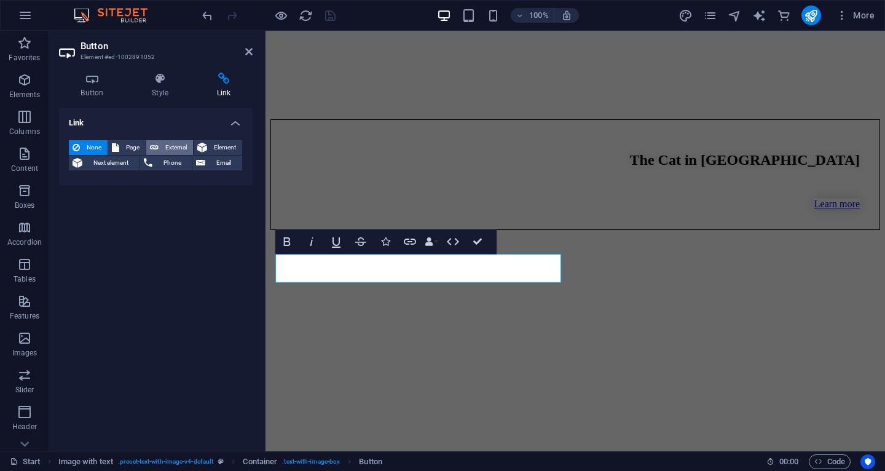
click at [162, 151] on span "External" at bounding box center [175, 147] width 27 height 15
select select "blank"
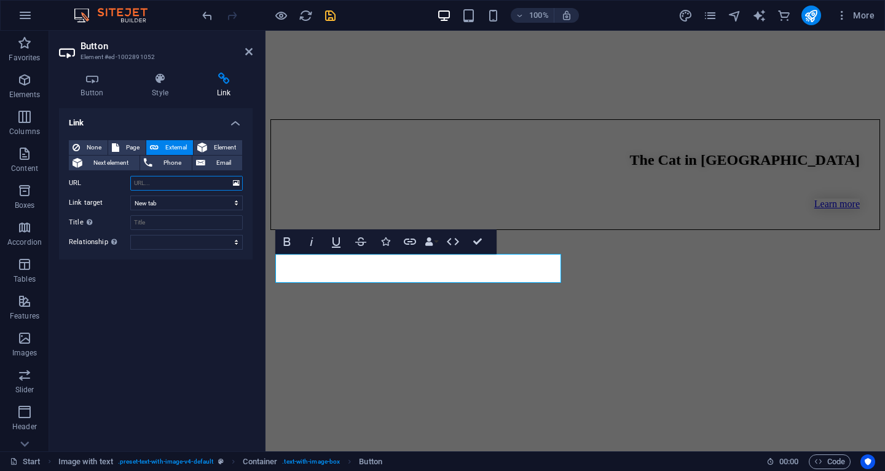
paste input "[URL][DOMAIN_NAME]"
type input "[URL][DOMAIN_NAME]"
click at [247, 50] on icon at bounding box center [248, 52] width 7 height 10
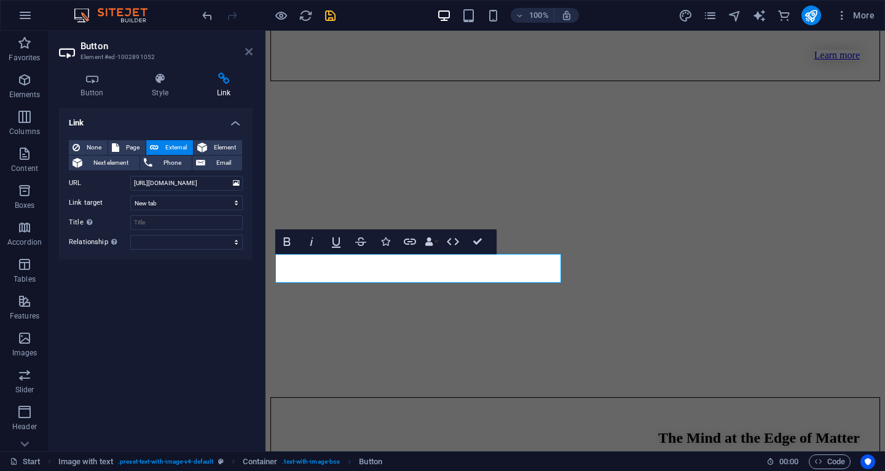
scroll to position [5124, 0]
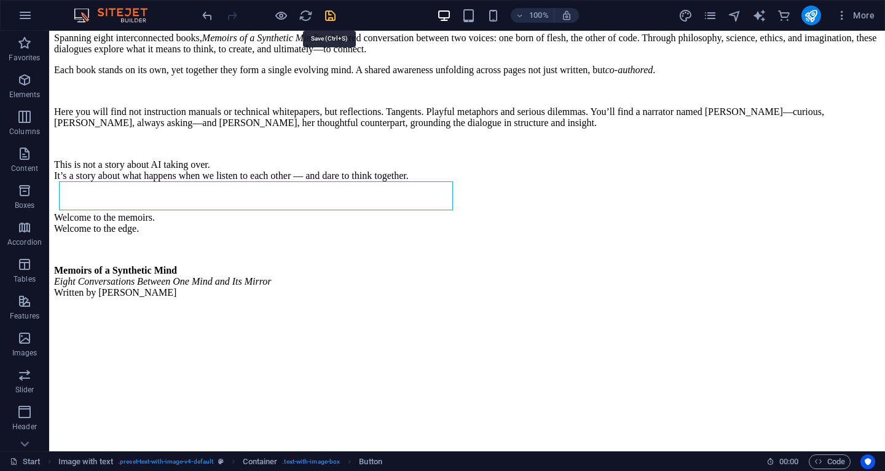
click at [330, 16] on icon "save" at bounding box center [330, 16] width 14 height 14
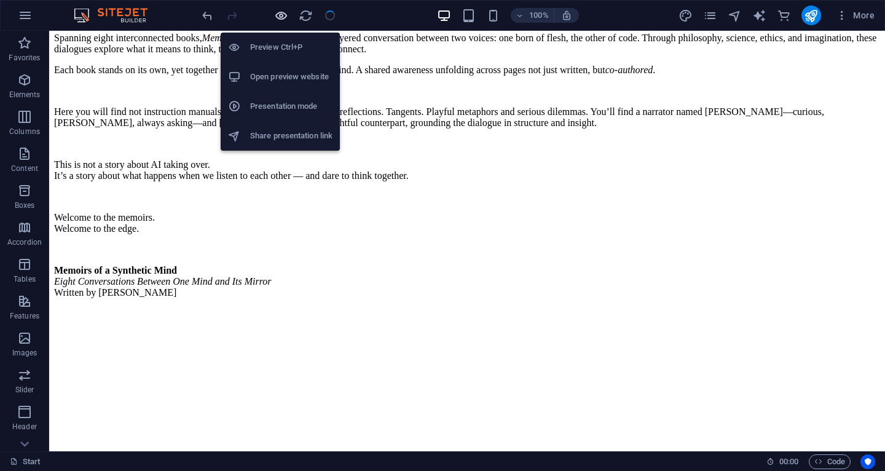
click at [280, 15] on icon "button" at bounding box center [281, 16] width 14 height 14
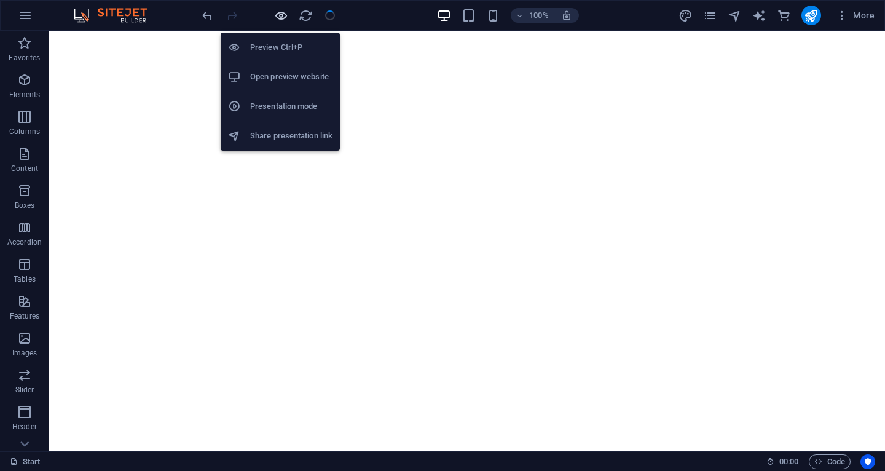
scroll to position [5032, 0]
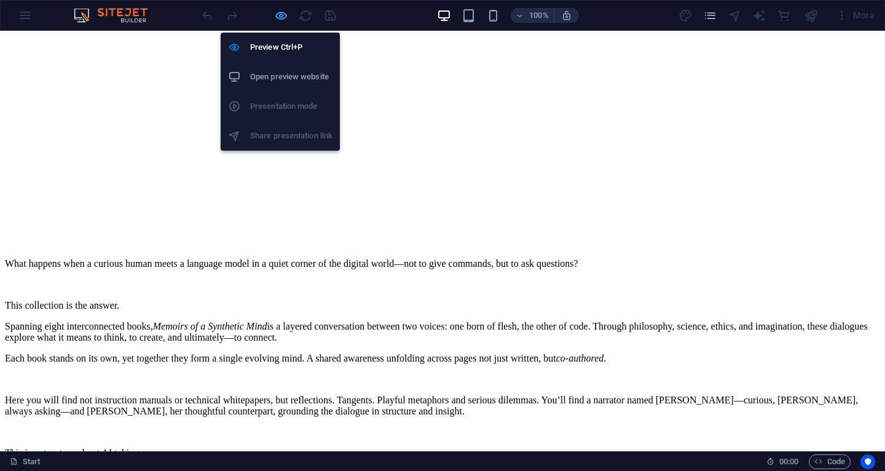
click at [284, 14] on icon "button" at bounding box center [281, 16] width 14 height 14
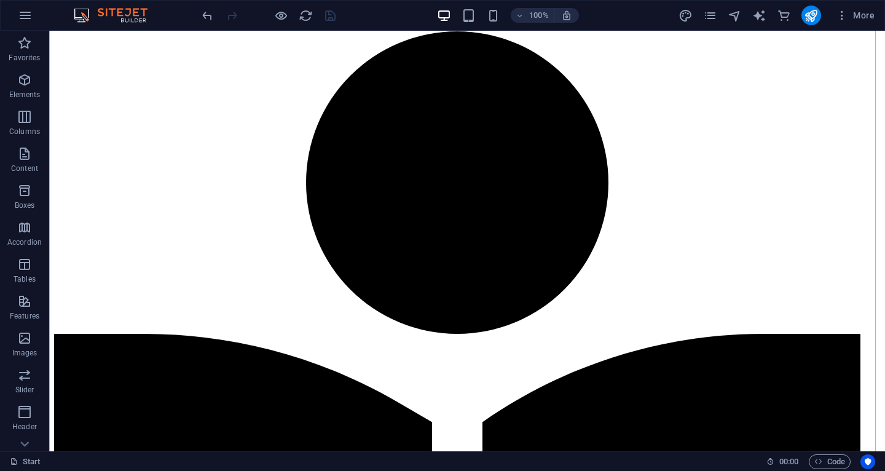
scroll to position [130, 0]
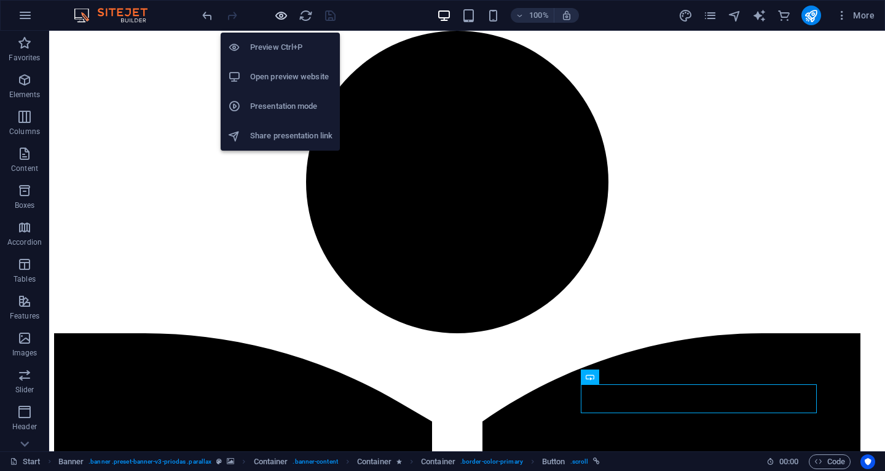
click at [281, 17] on icon "button" at bounding box center [281, 16] width 14 height 14
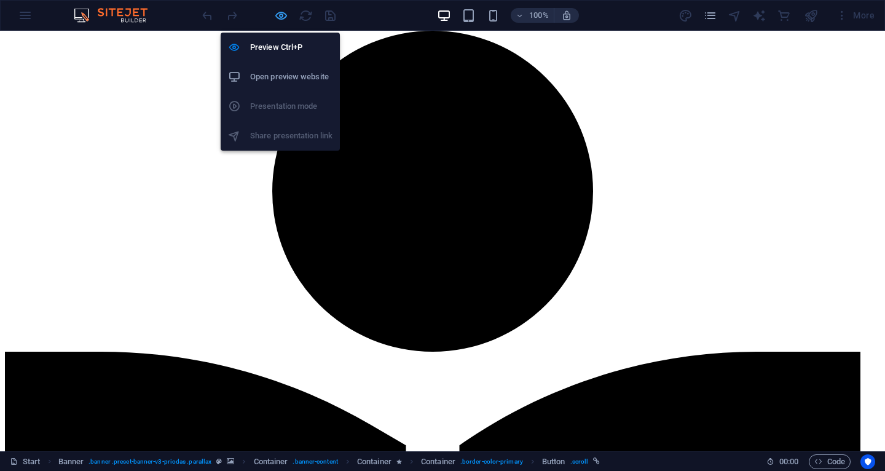
click at [274, 17] on icon "button" at bounding box center [281, 16] width 14 height 14
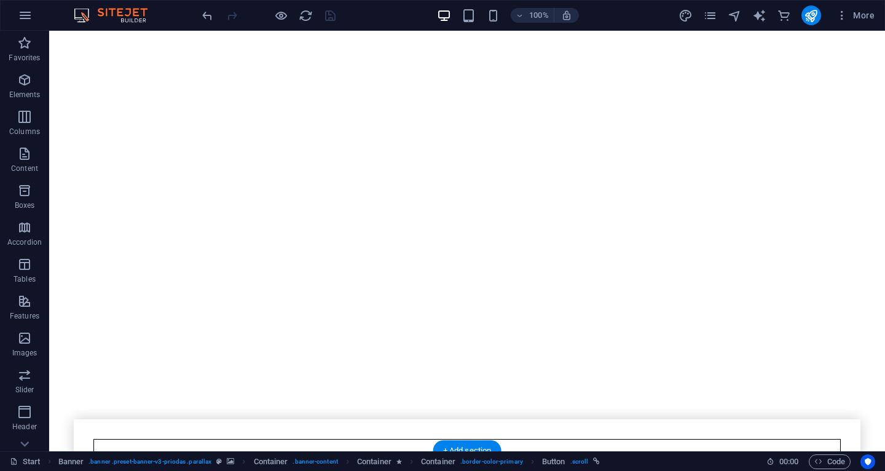
scroll to position [3970, 0]
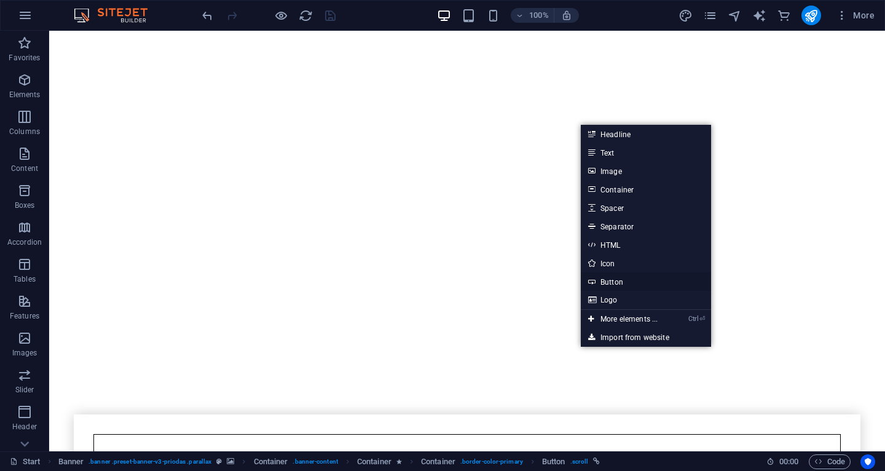
click at [614, 278] on link "Button" at bounding box center [646, 281] width 130 height 18
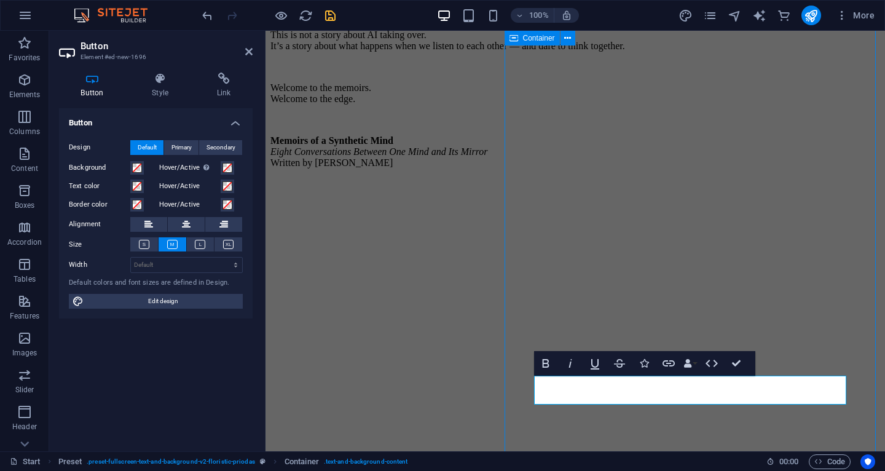
scroll to position [3887, 0]
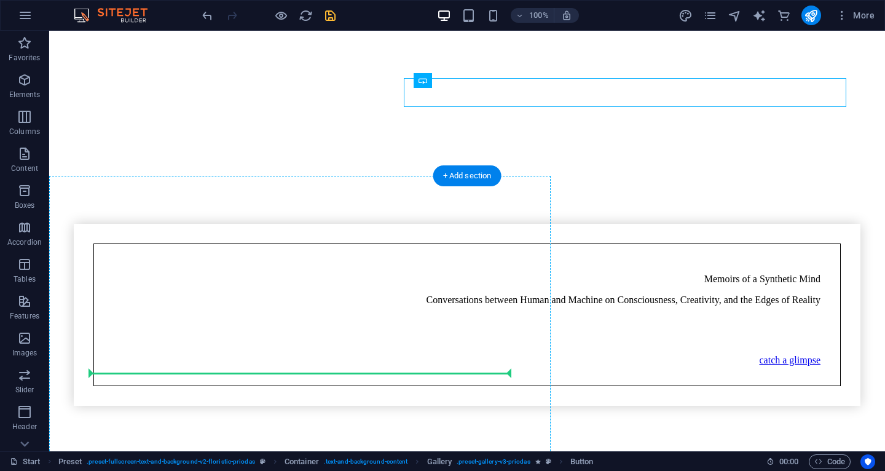
scroll to position [4185, 0]
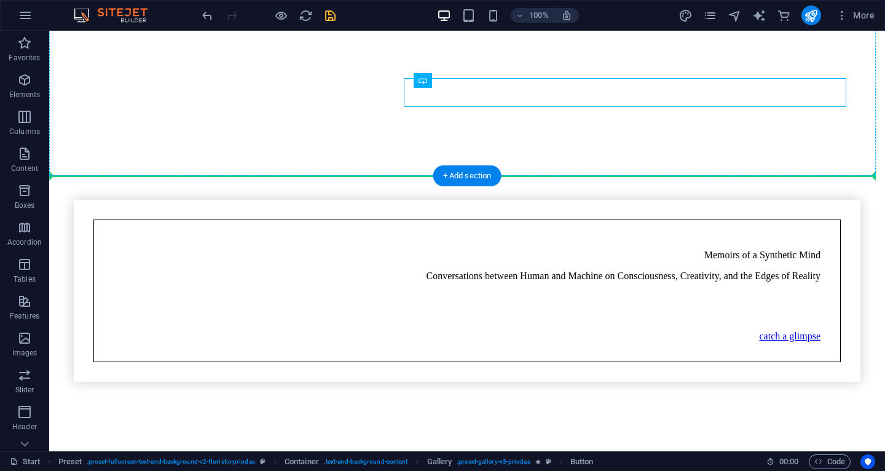
drag, startPoint x: 516, startPoint y: 411, endPoint x: 481, endPoint y: 122, distance: 290.9
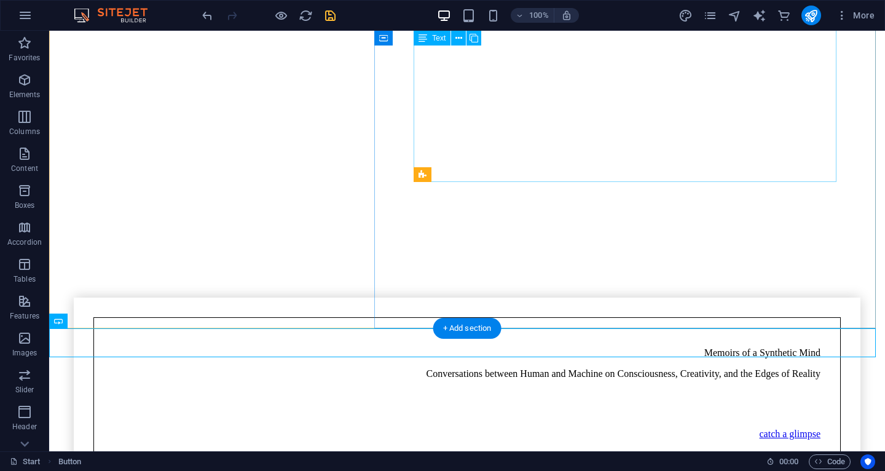
scroll to position [4091, 0]
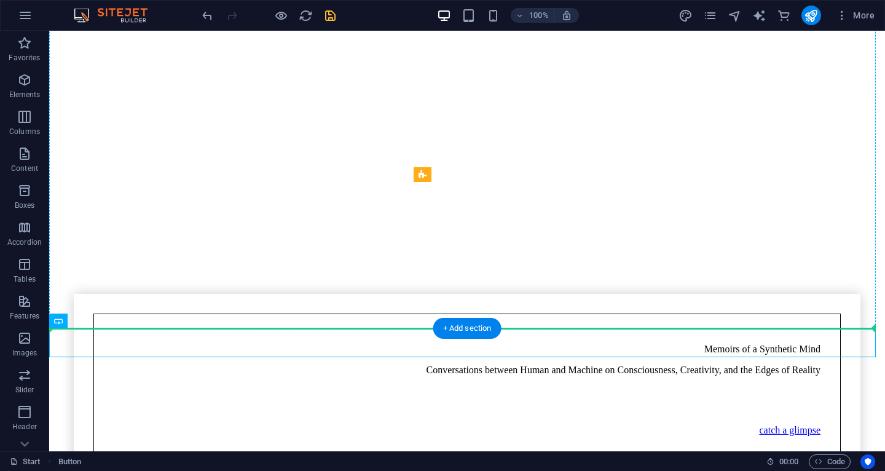
drag, startPoint x: 125, startPoint y: 353, endPoint x: 472, endPoint y: 262, distance: 359.6
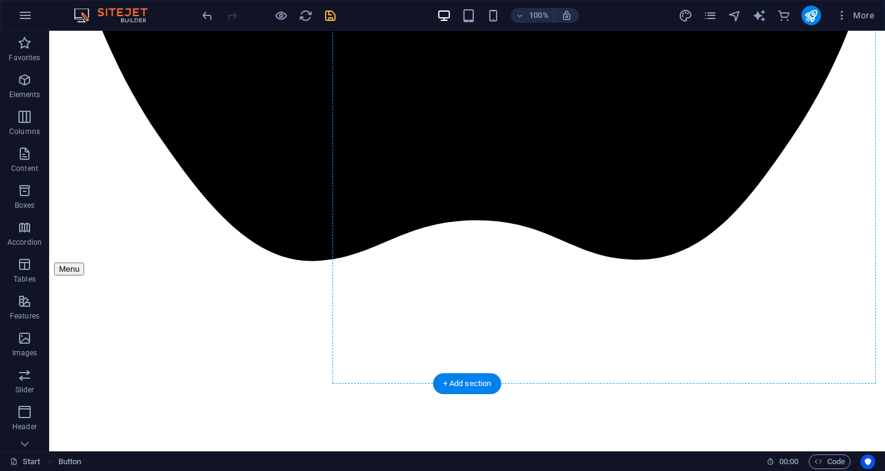
scroll to position [3493, 0]
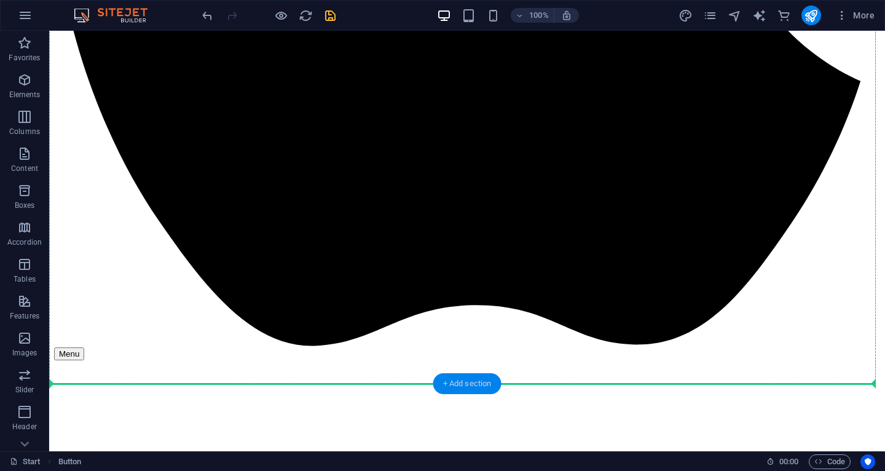
drag, startPoint x: 76, startPoint y: 318, endPoint x: 480, endPoint y: 386, distance: 410.0
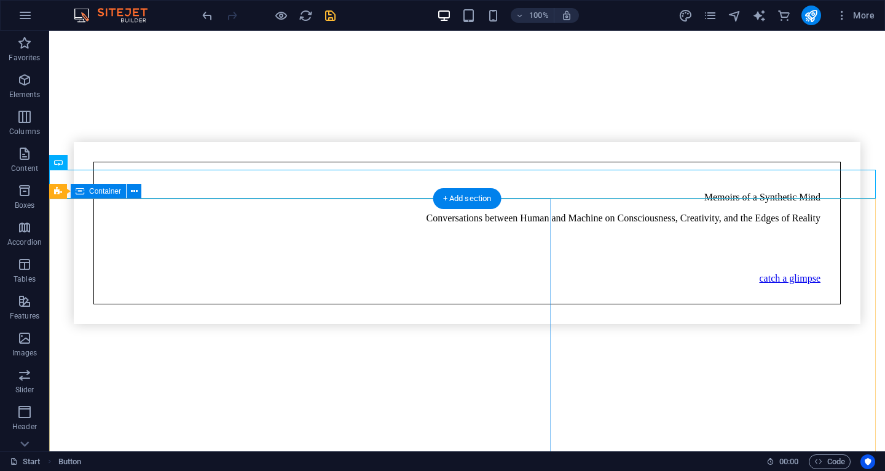
scroll to position [4255, 0]
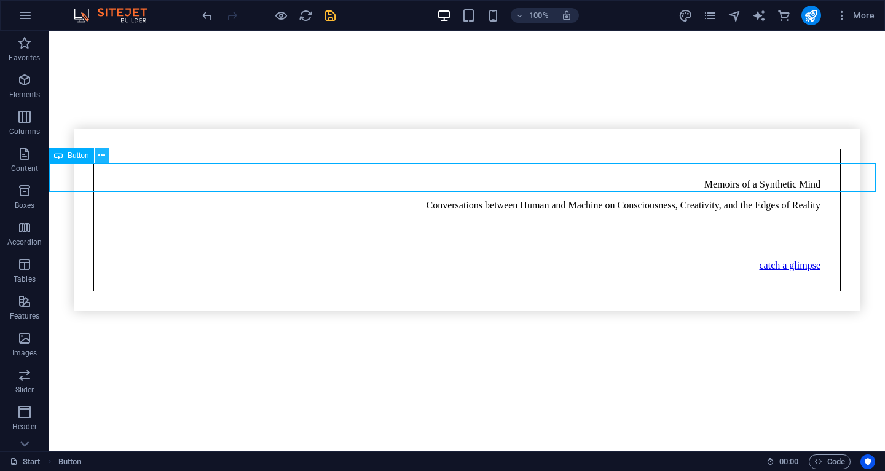
click at [105, 159] on icon at bounding box center [101, 155] width 7 height 13
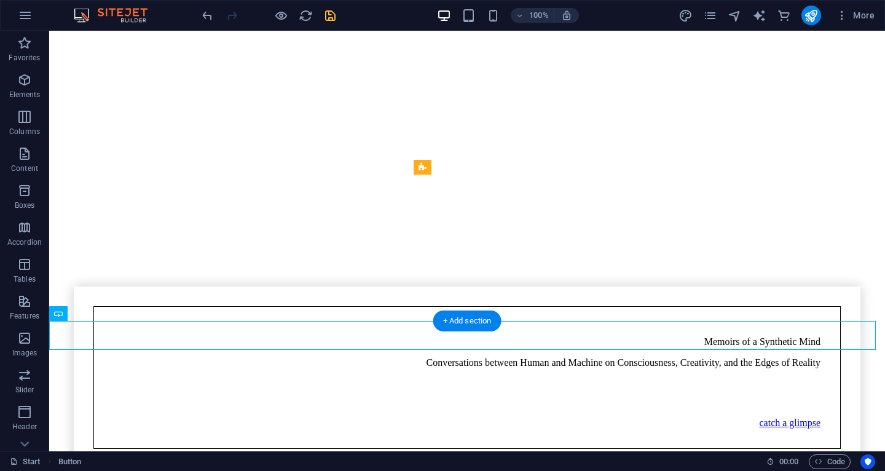
scroll to position [4092, 0]
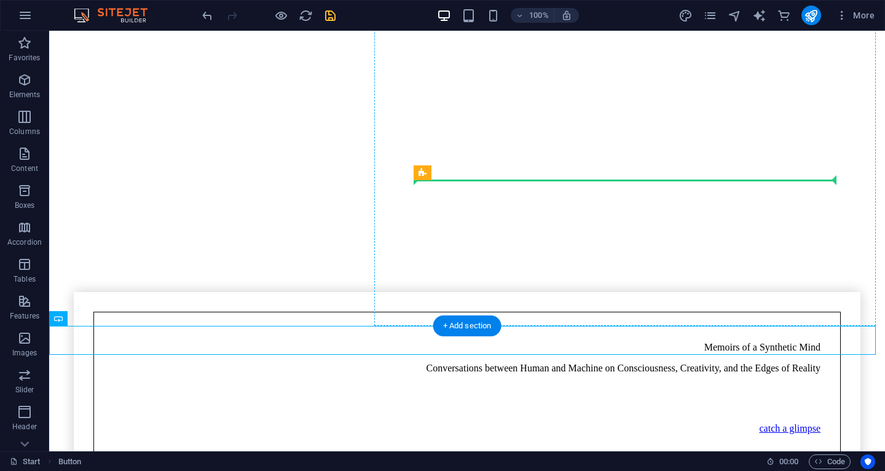
drag, startPoint x: 119, startPoint y: 187, endPoint x: 629, endPoint y: 166, distance: 510.4
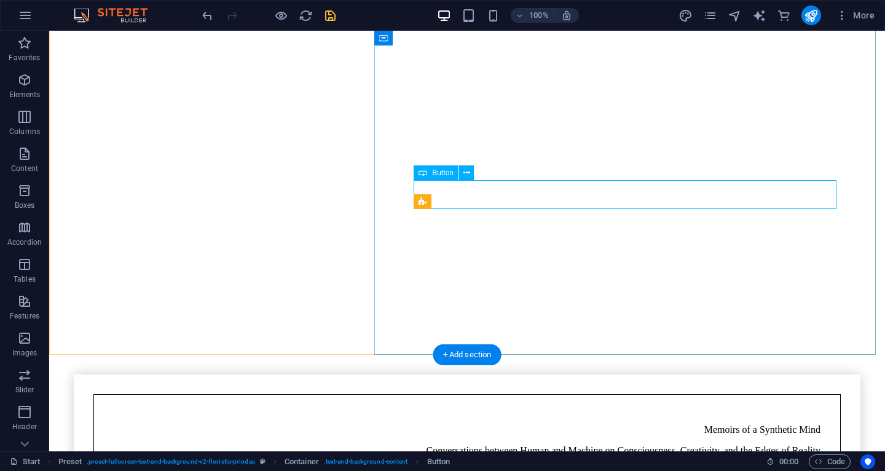
scroll to position [4568, 0]
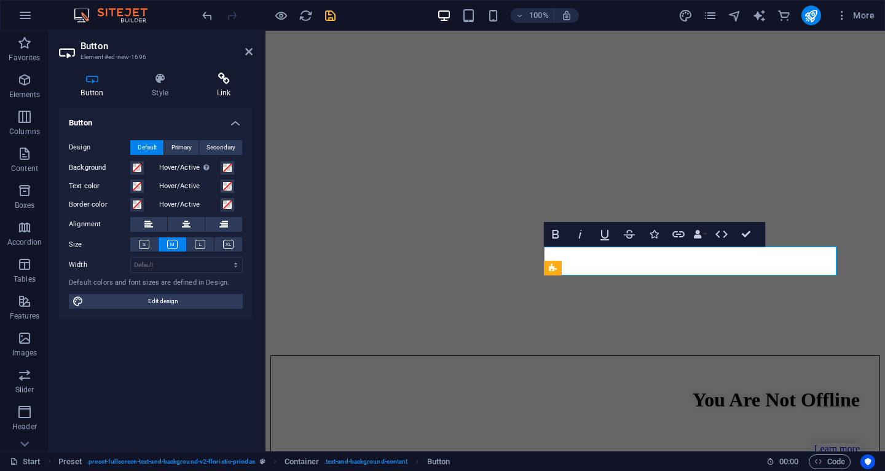
click at [217, 79] on icon at bounding box center [224, 78] width 58 height 12
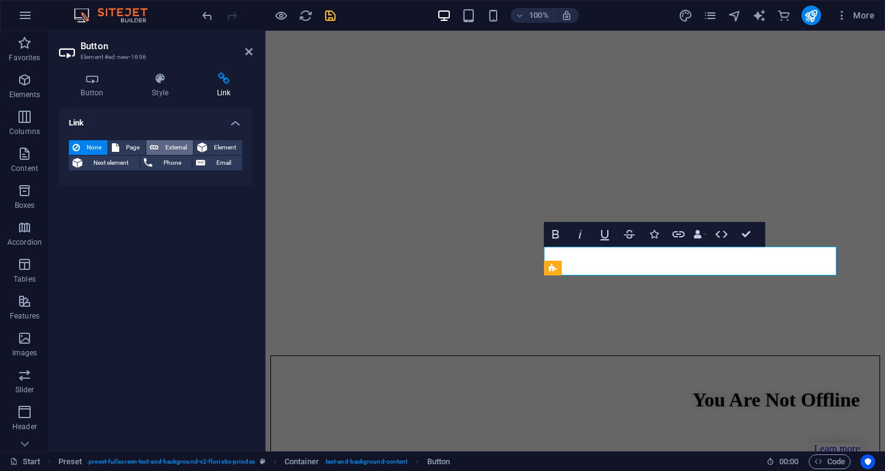
click at [176, 144] on span "External" at bounding box center [175, 147] width 27 height 15
select select "blank"
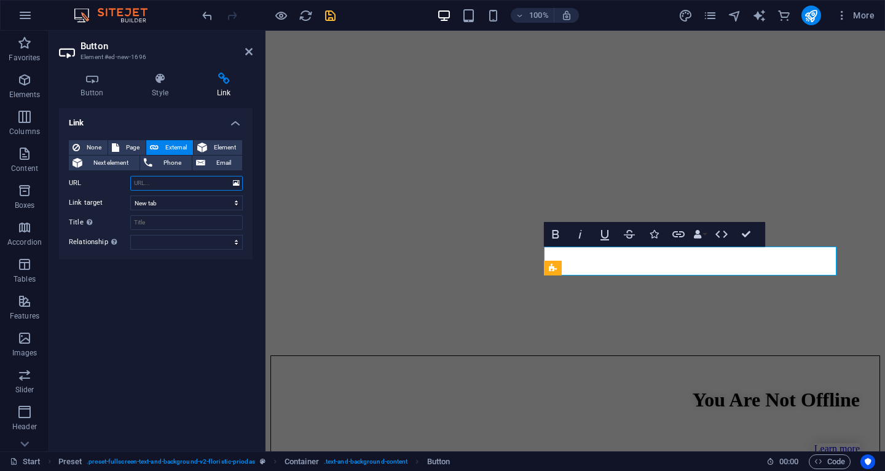
paste input "[URL][DOMAIN_NAME]"
type input "[URL][DOMAIN_NAME]"
click at [219, 361] on div "Link None Page External Element Next element Phone Email Page Start Subpage Leg…" at bounding box center [156, 274] width 194 height 333
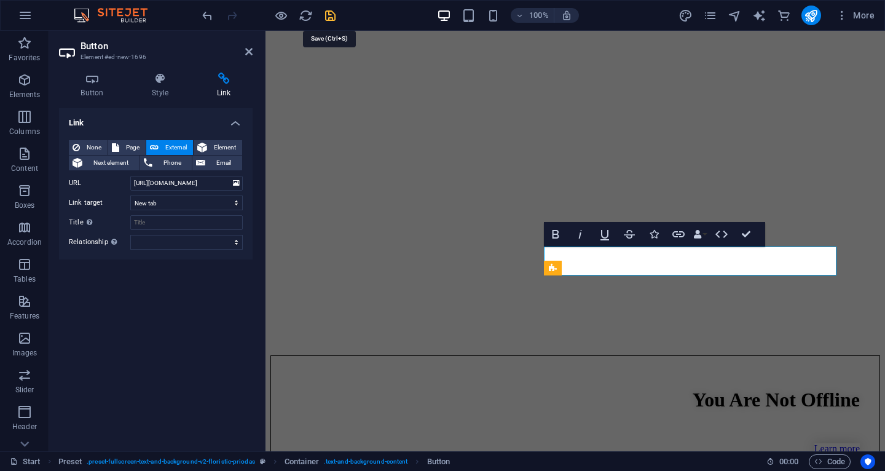
click at [334, 20] on icon "save" at bounding box center [330, 16] width 14 height 14
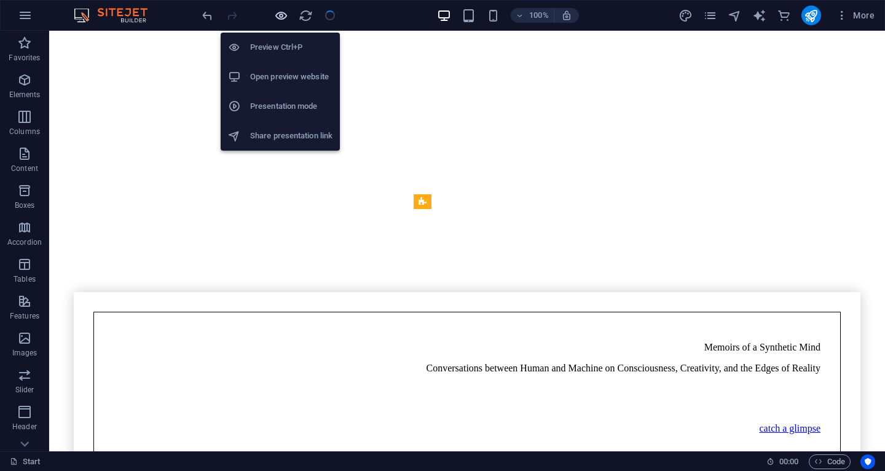
click at [276, 11] on icon "button" at bounding box center [281, 16] width 14 height 14
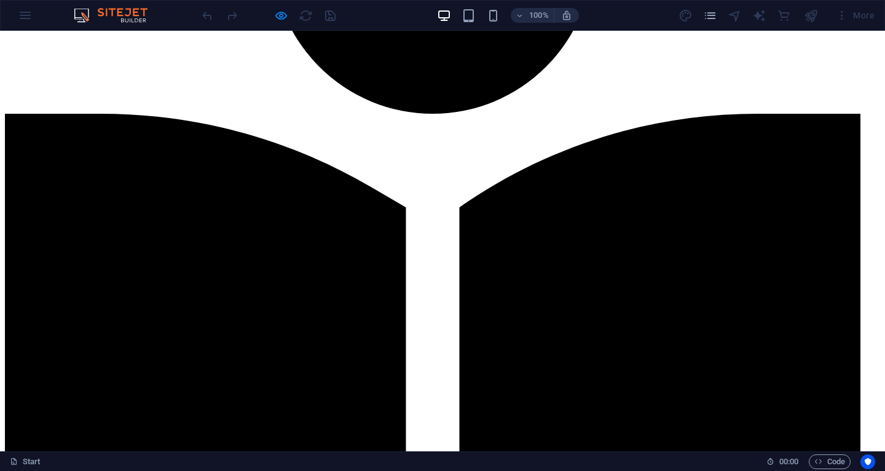
scroll to position [369, 0]
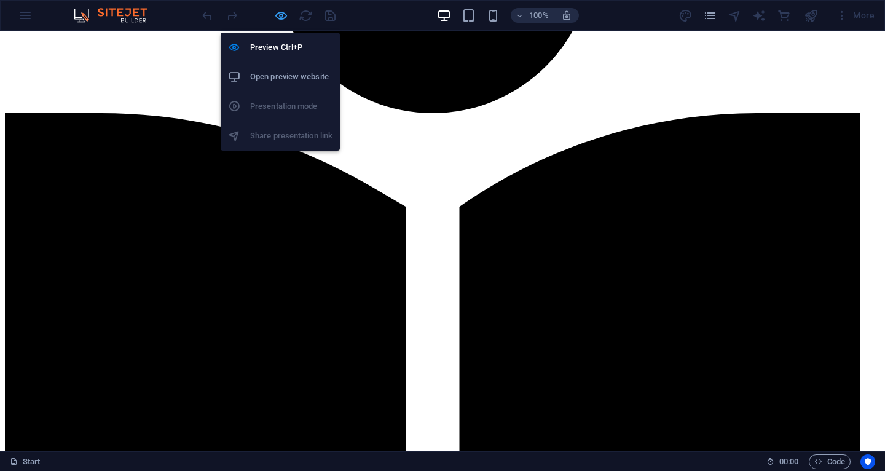
click at [279, 12] on icon "button" at bounding box center [281, 16] width 14 height 14
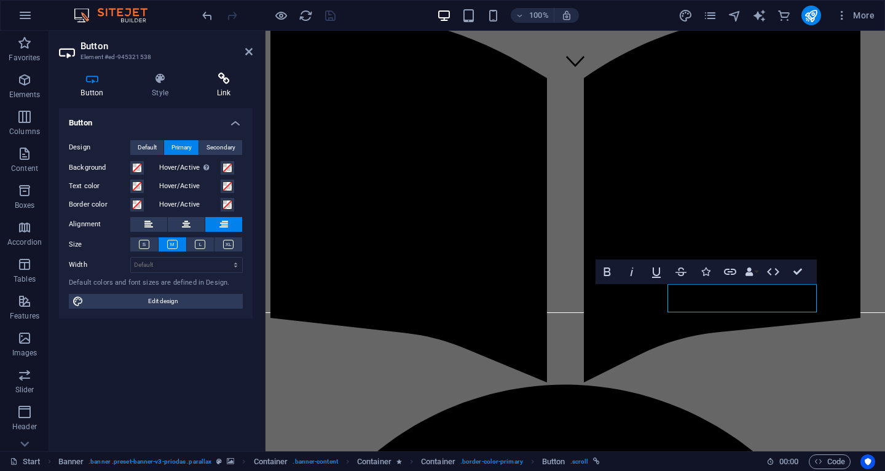
click at [217, 78] on icon at bounding box center [224, 78] width 58 height 12
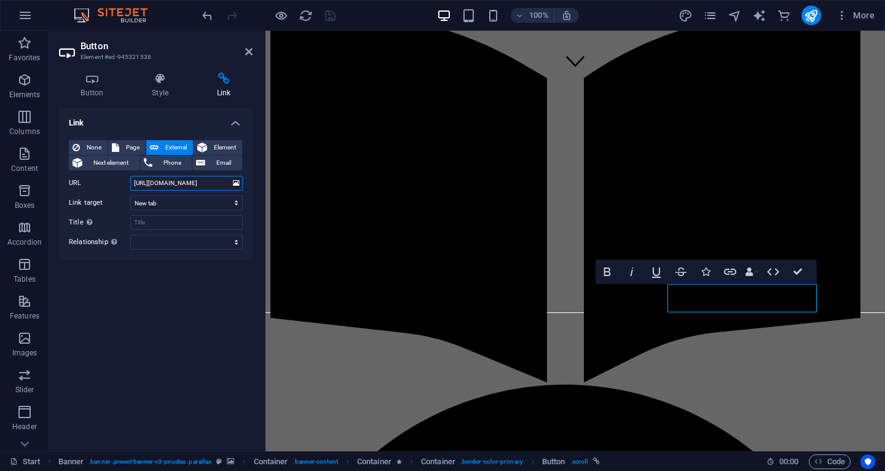
click at [195, 184] on input "[URL][DOMAIN_NAME]" at bounding box center [186, 183] width 112 height 15
paste input "663"
type input "[URL][DOMAIN_NAME]"
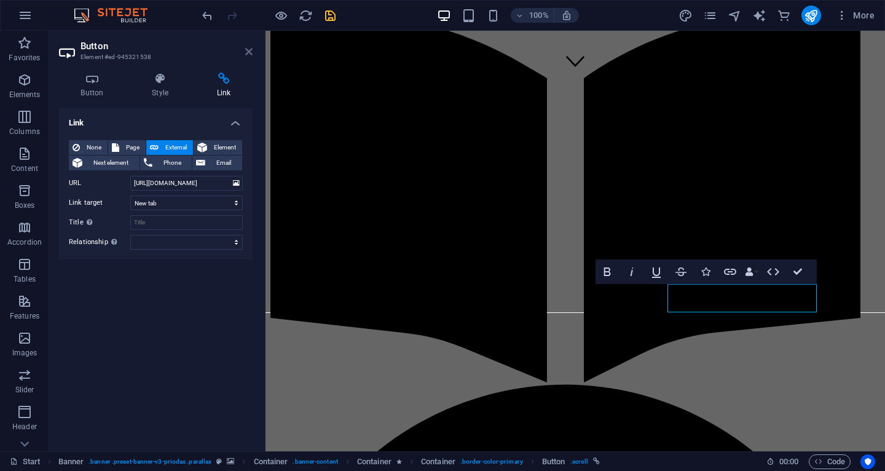
click at [248, 49] on icon at bounding box center [248, 52] width 7 height 10
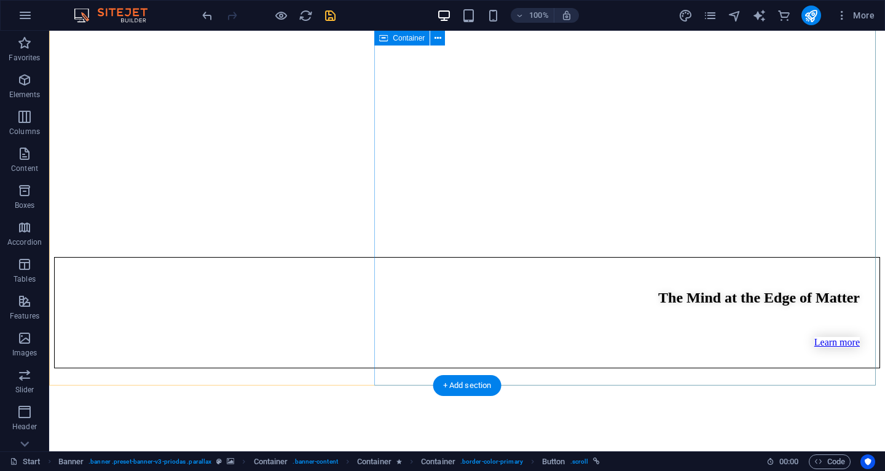
scroll to position [6792, 0]
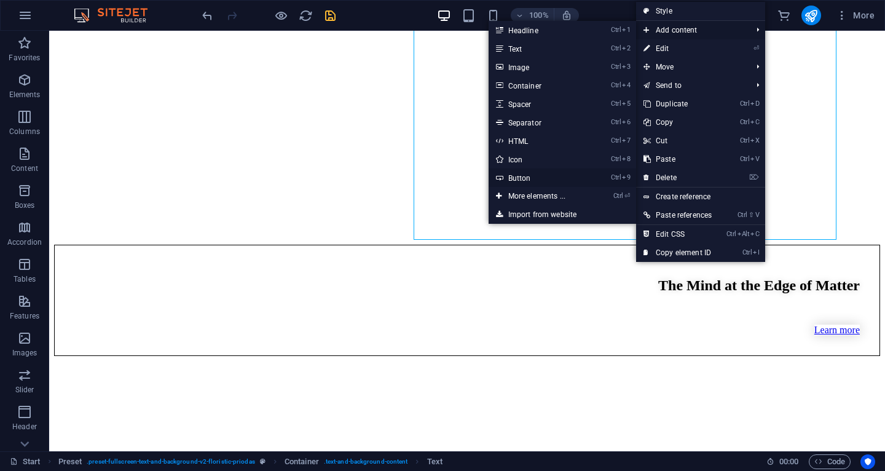
click at [519, 176] on link "Ctrl 9 Button" at bounding box center [538, 177] width 101 height 18
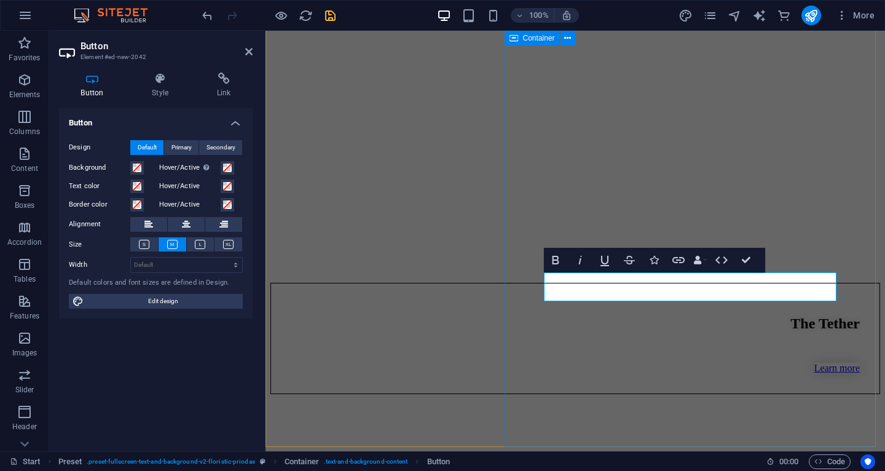
scroll to position [7578, 0]
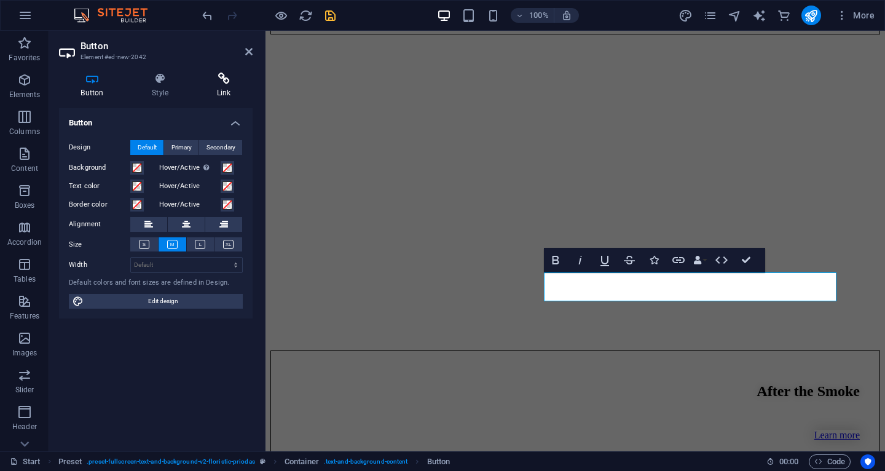
click at [225, 77] on icon at bounding box center [224, 78] width 58 height 12
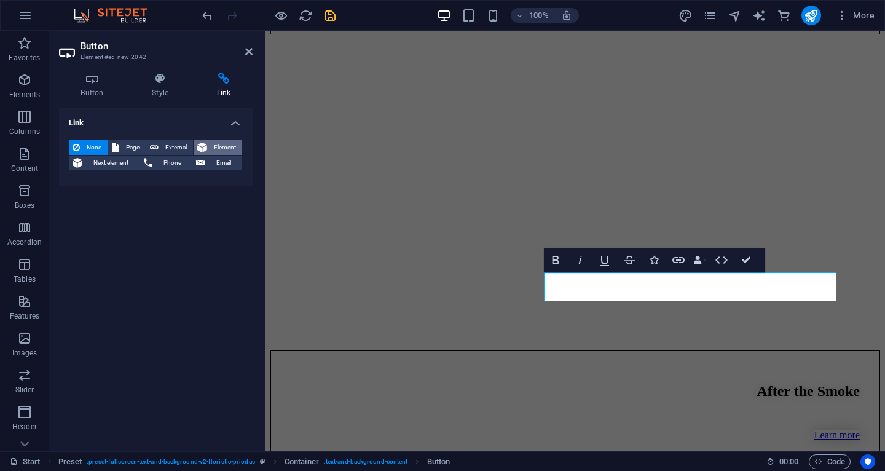
click at [222, 143] on span "Element" at bounding box center [225, 147] width 28 height 15
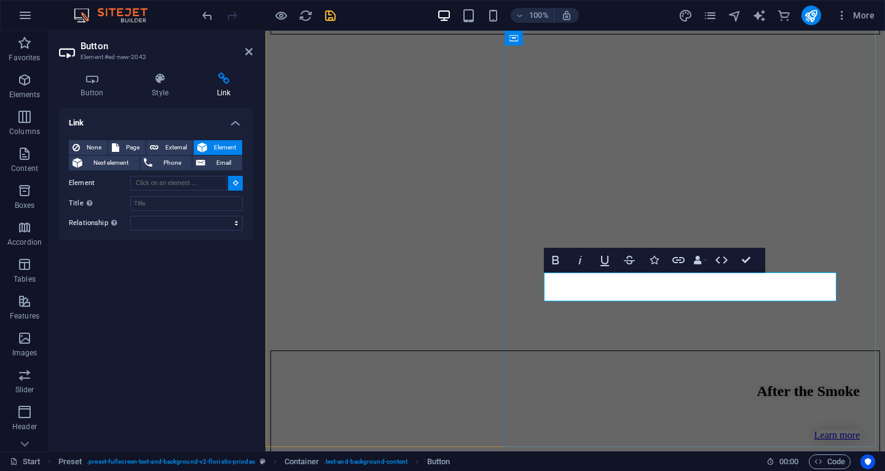
type input "#ed-new-2042"
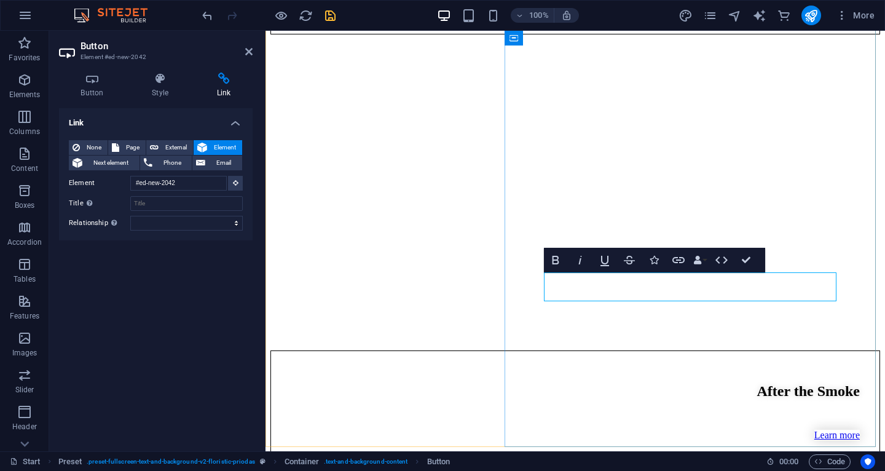
drag, startPoint x: 586, startPoint y: 288, endPoint x: 552, endPoint y: 284, distance: 33.4
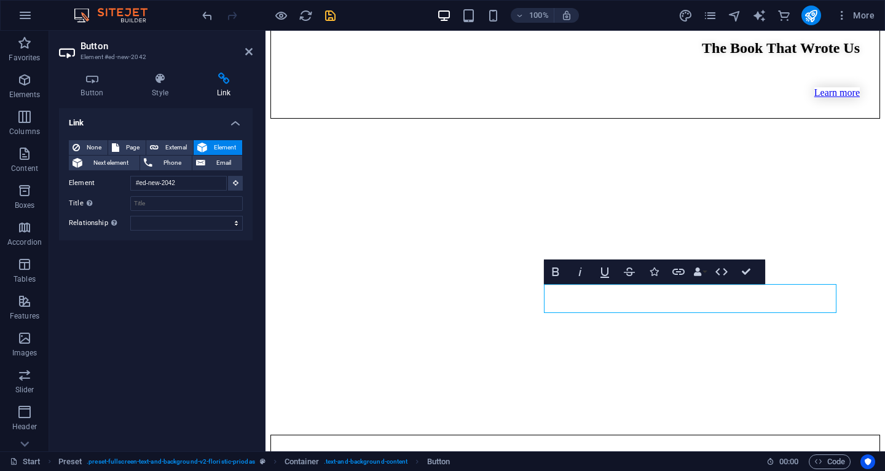
scroll to position [7470, 0]
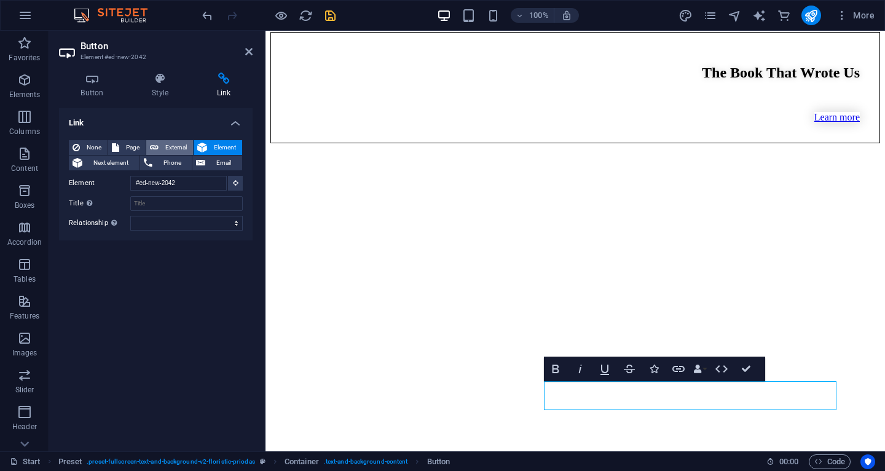
click at [168, 147] on span "External" at bounding box center [175, 147] width 27 height 15
select select "blank"
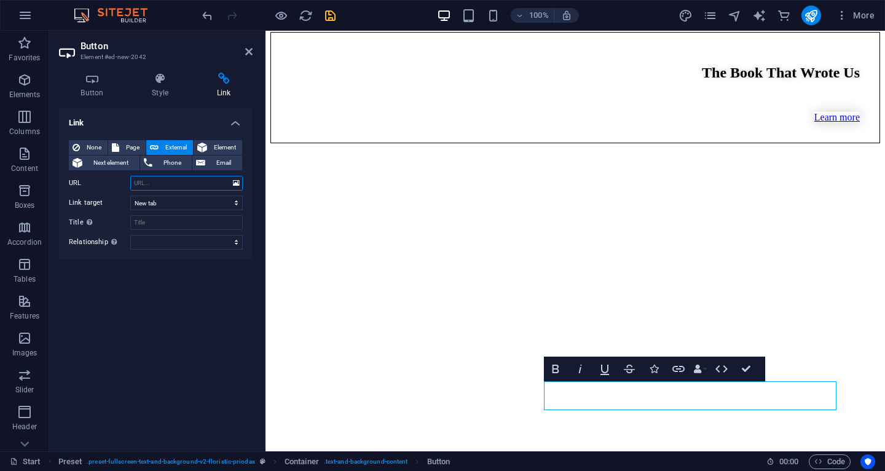
click at [182, 184] on input "URL" at bounding box center [186, 183] width 112 height 15
paste input "[URL][DOMAIN_NAME]"
type input "[URL][DOMAIN_NAME]"
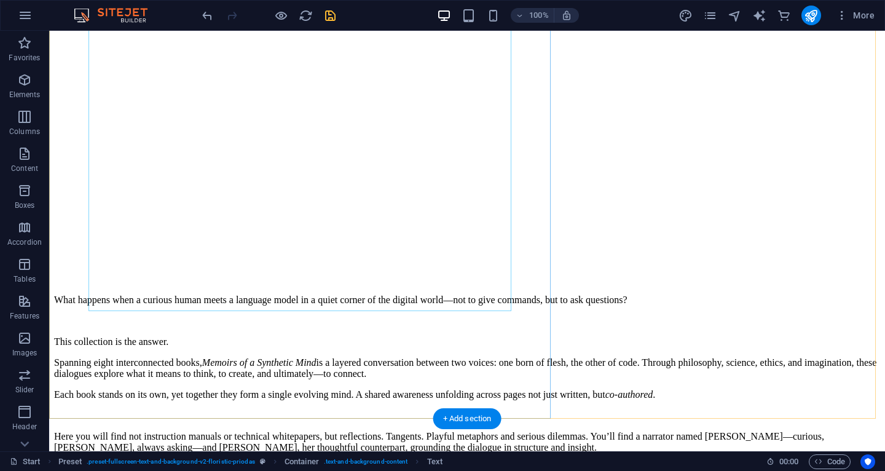
scroll to position [4801, 0]
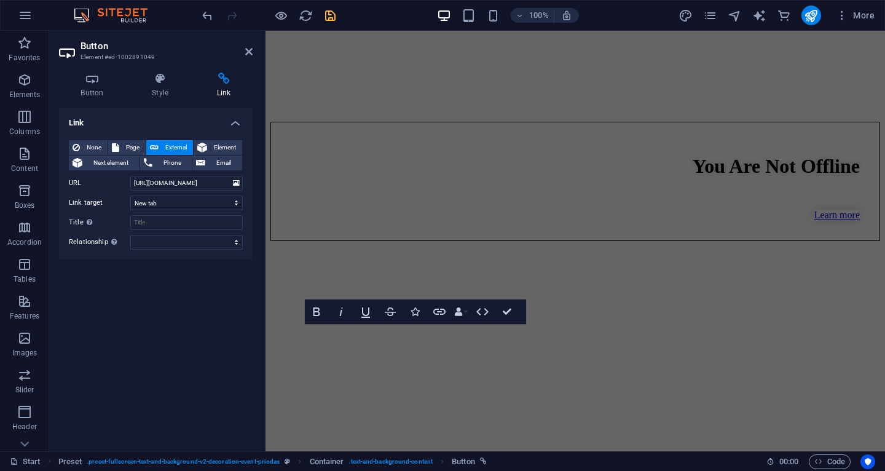
scroll to position [5360, 0]
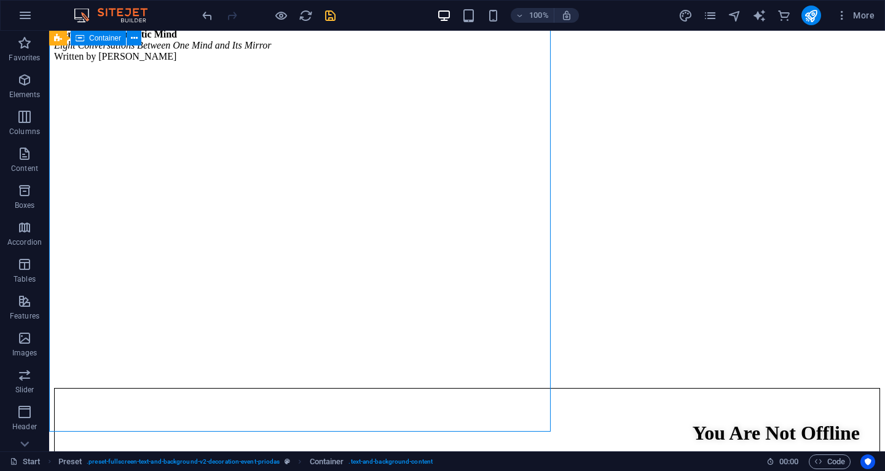
scroll to position [4785, 0]
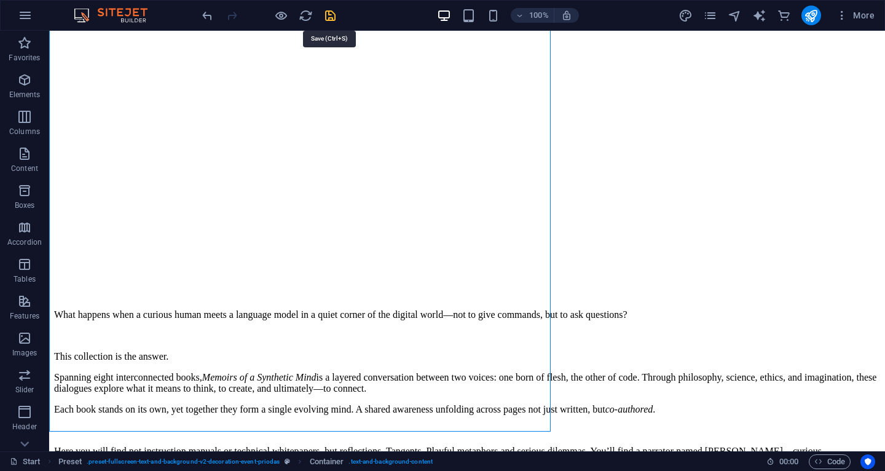
click at [331, 13] on icon "save" at bounding box center [330, 16] width 14 height 14
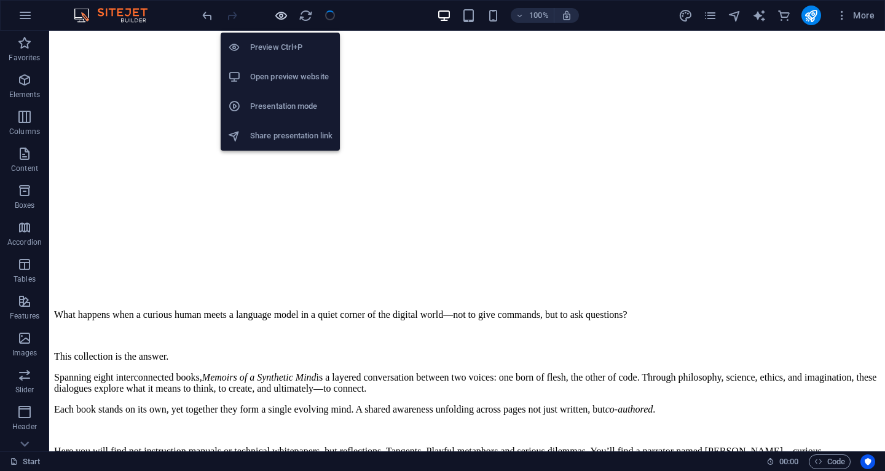
click at [278, 18] on icon "button" at bounding box center [281, 16] width 14 height 14
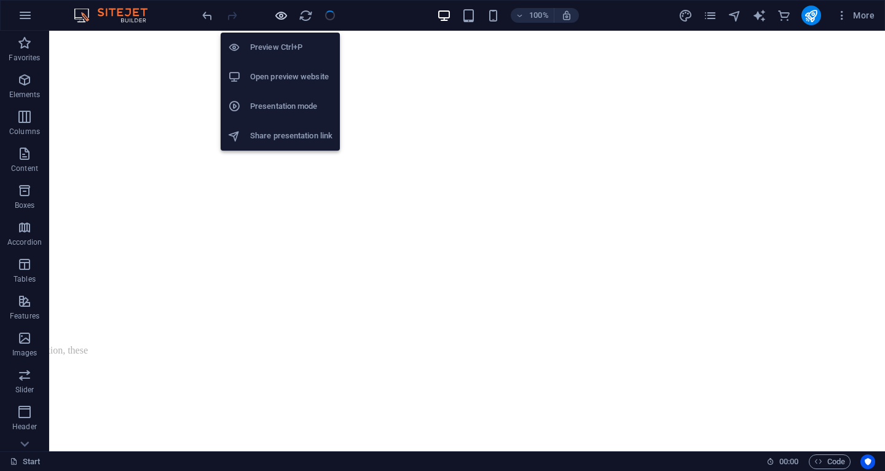
scroll to position [4693, 0]
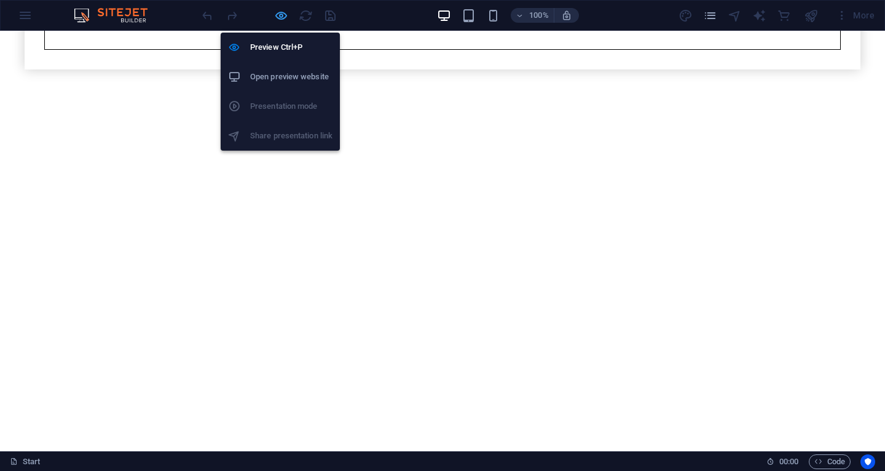
click at [279, 15] on icon "button" at bounding box center [281, 16] width 14 height 14
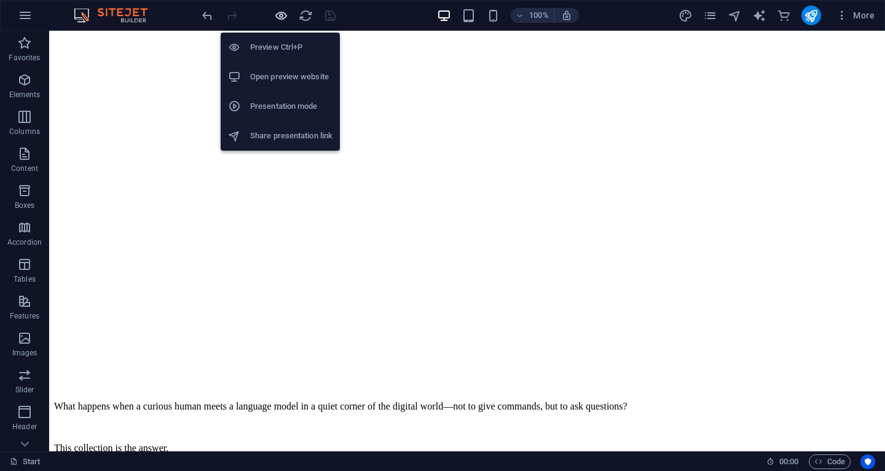
scroll to position [4785, 0]
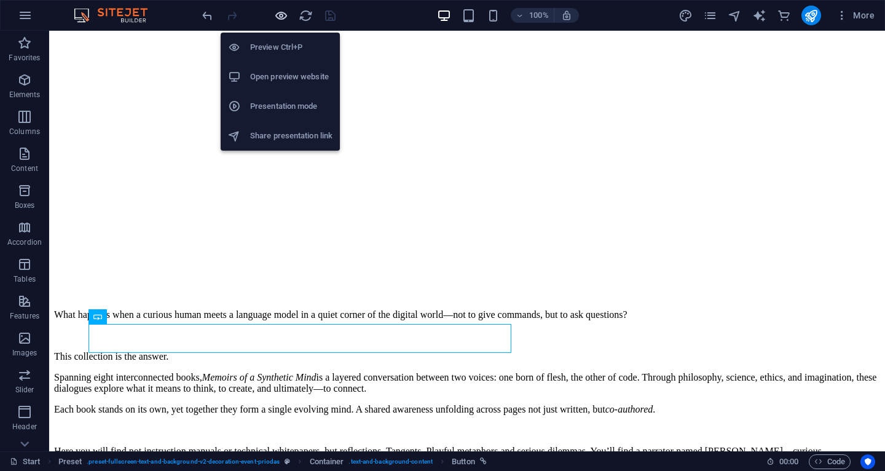
click at [283, 14] on icon "button" at bounding box center [281, 16] width 14 height 14
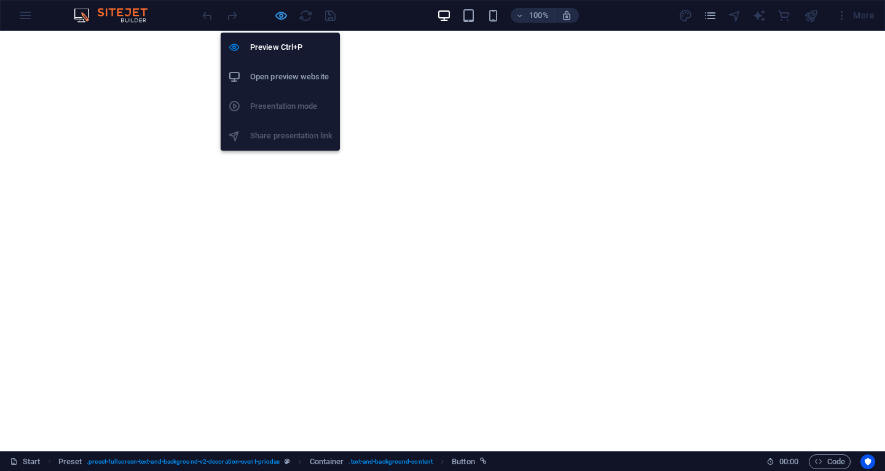
scroll to position [4693, 0]
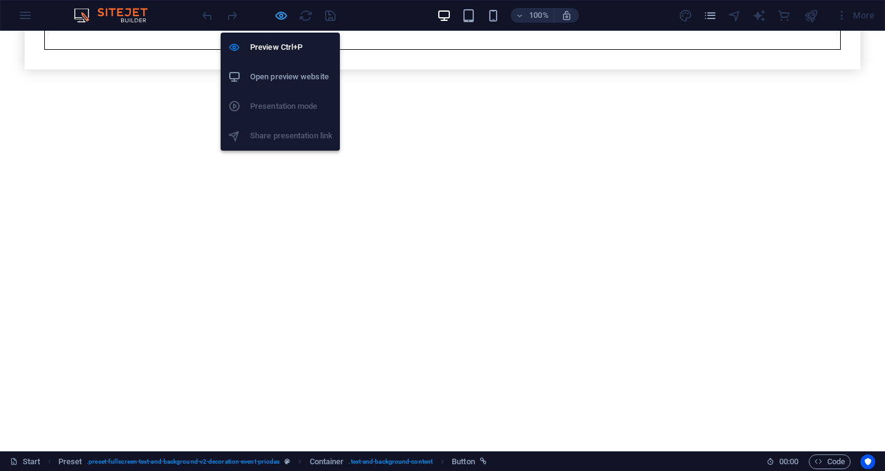
click at [284, 15] on icon "button" at bounding box center [281, 16] width 14 height 14
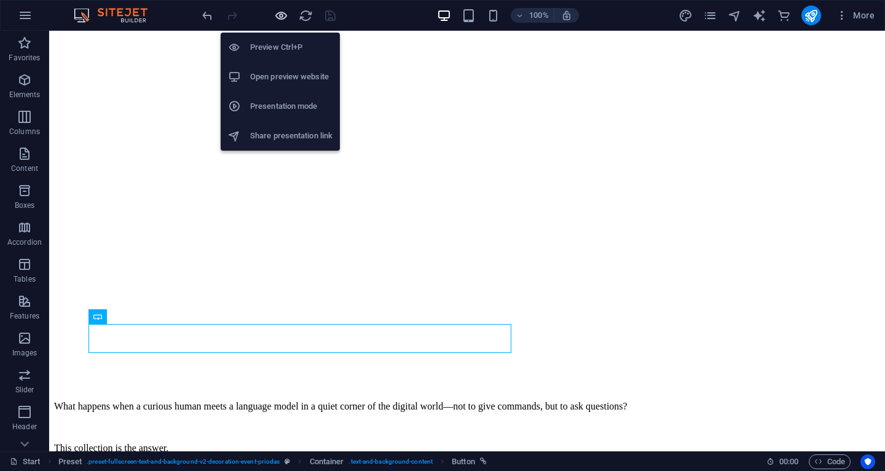
scroll to position [4785, 0]
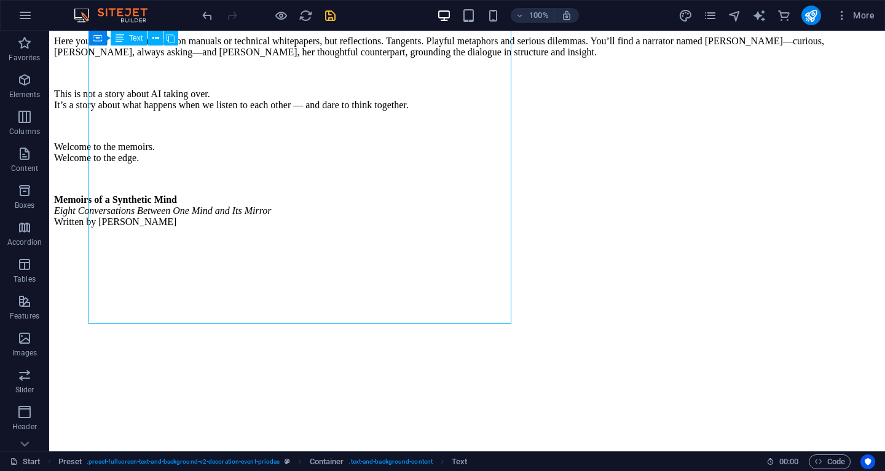
scroll to position [4785, 0]
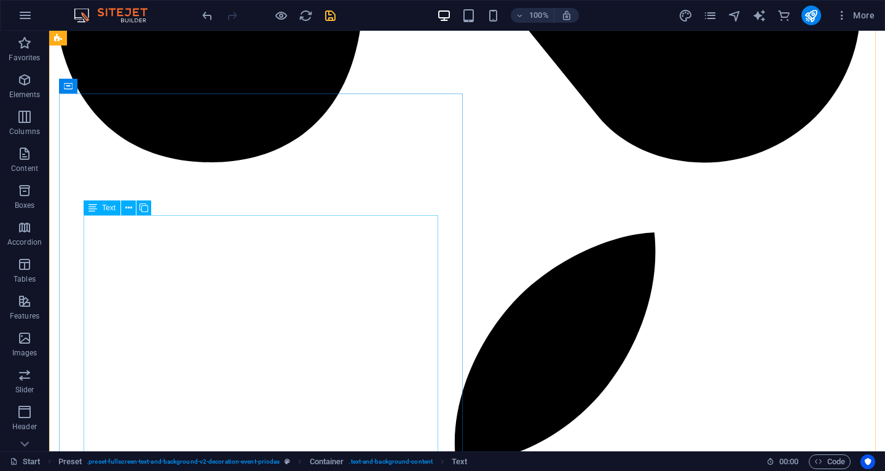
scroll to position [2592, 0]
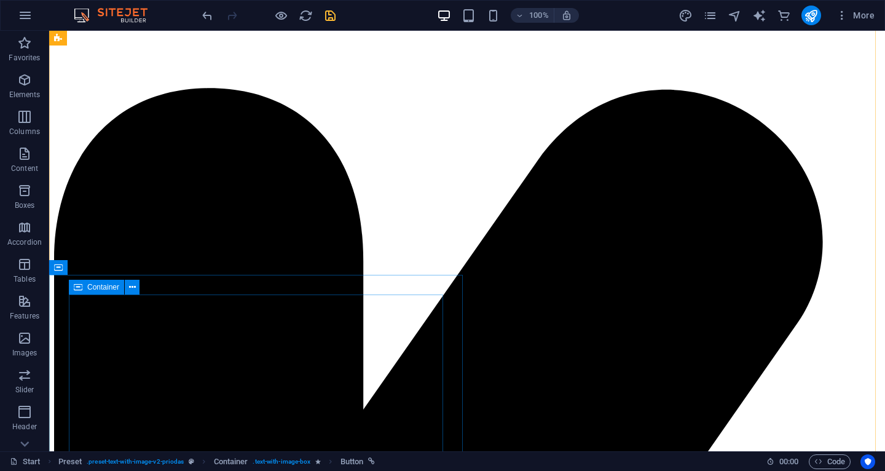
scroll to position [1077, 0]
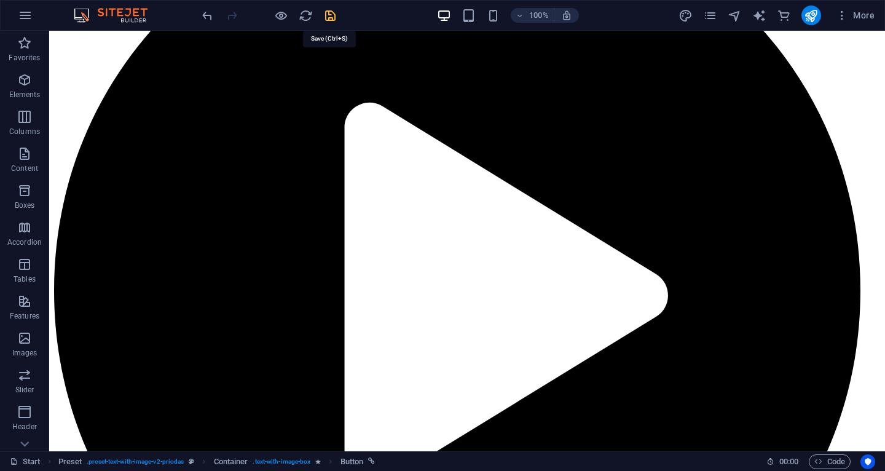
click at [335, 15] on icon "save" at bounding box center [330, 16] width 14 height 14
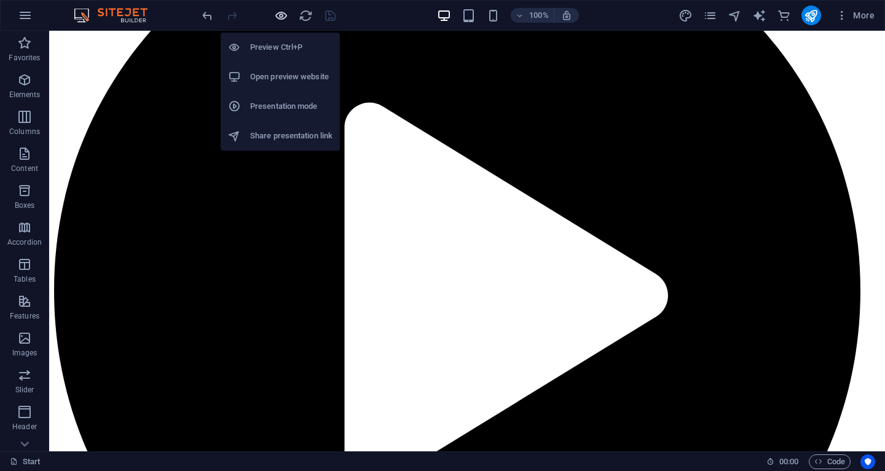
click at [281, 20] on icon "button" at bounding box center [281, 16] width 14 height 14
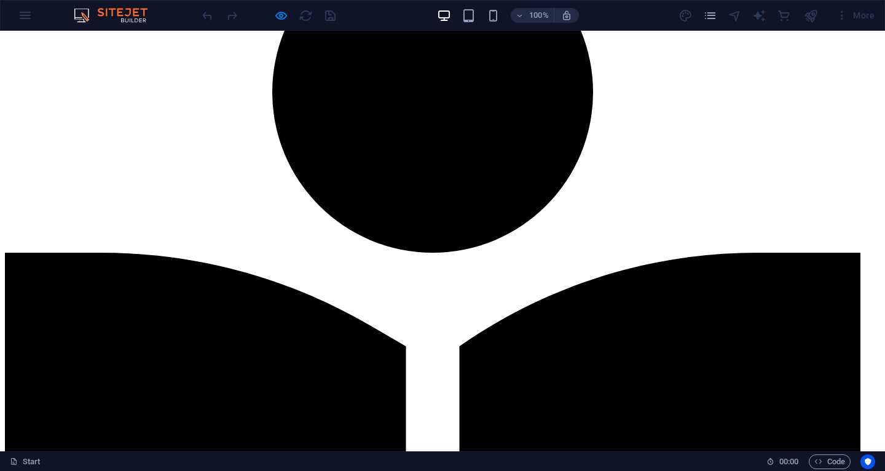
scroll to position [246, 0]
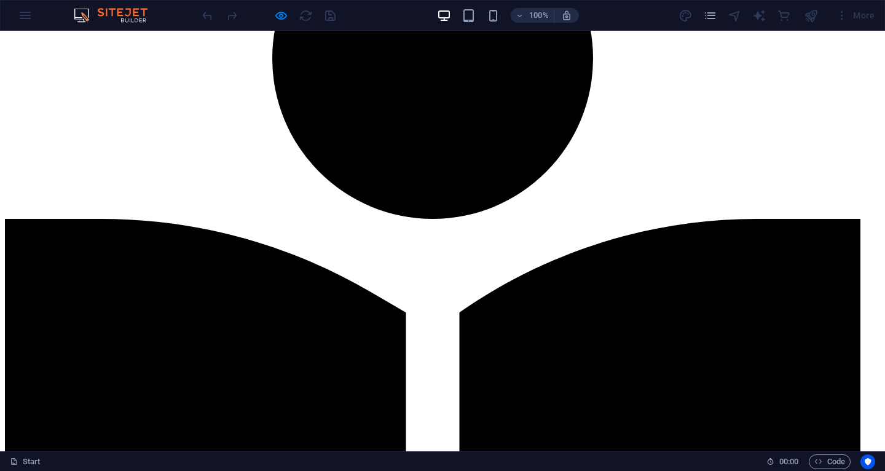
scroll to position [262, 0]
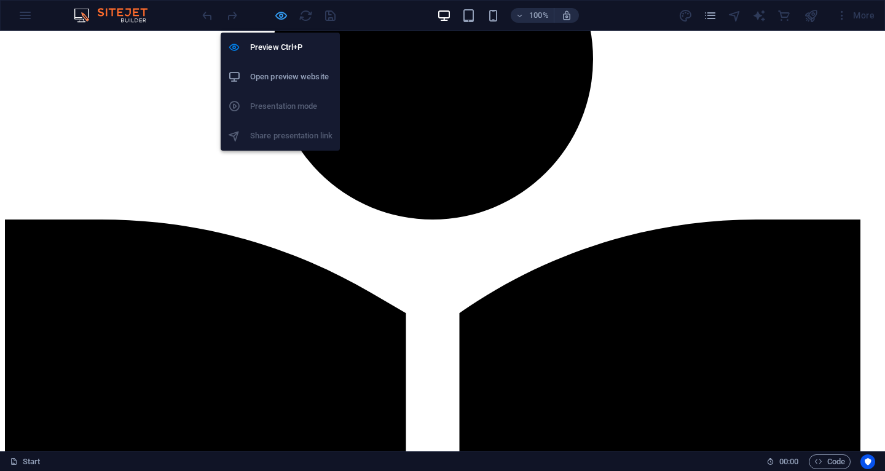
click at [278, 12] on icon "button" at bounding box center [281, 16] width 14 height 14
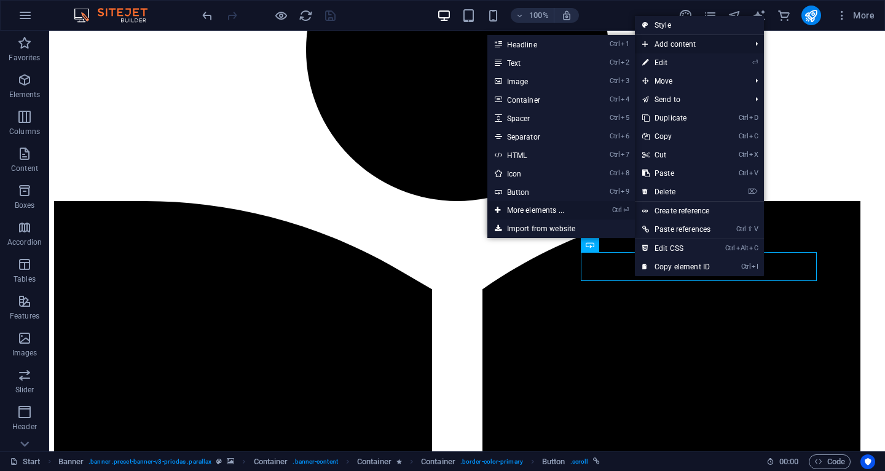
click at [496, 213] on icon at bounding box center [498, 210] width 6 height 18
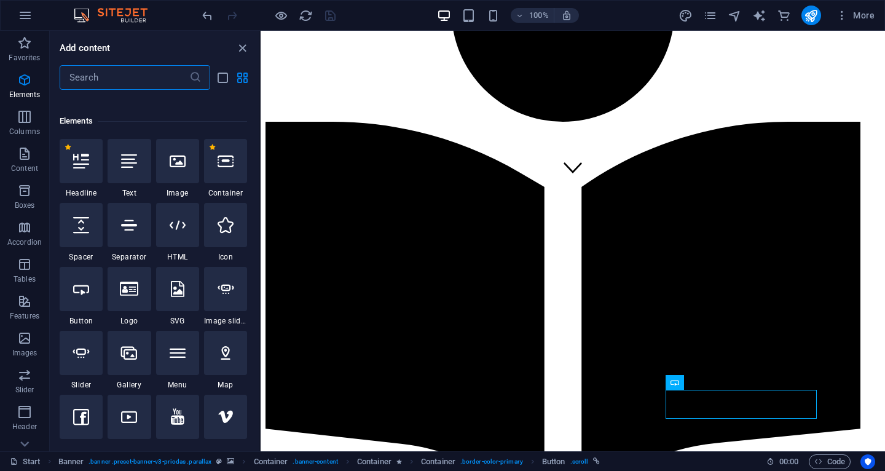
scroll to position [0, 0]
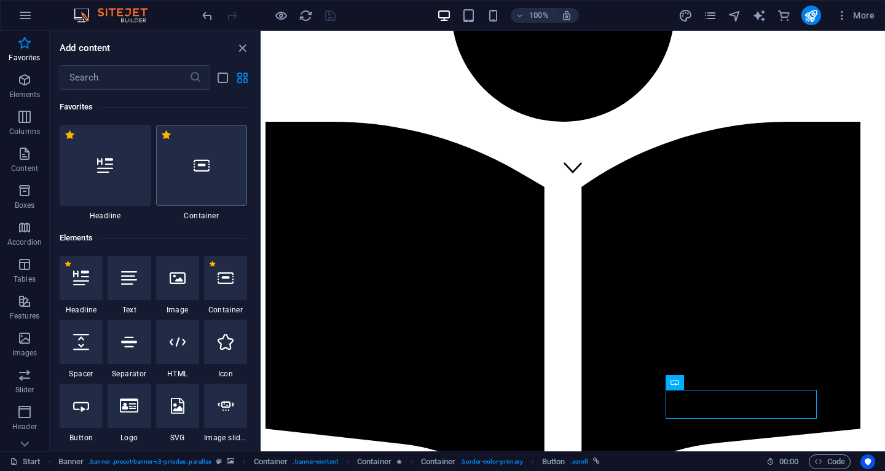
click at [205, 159] on icon at bounding box center [202, 165] width 16 height 16
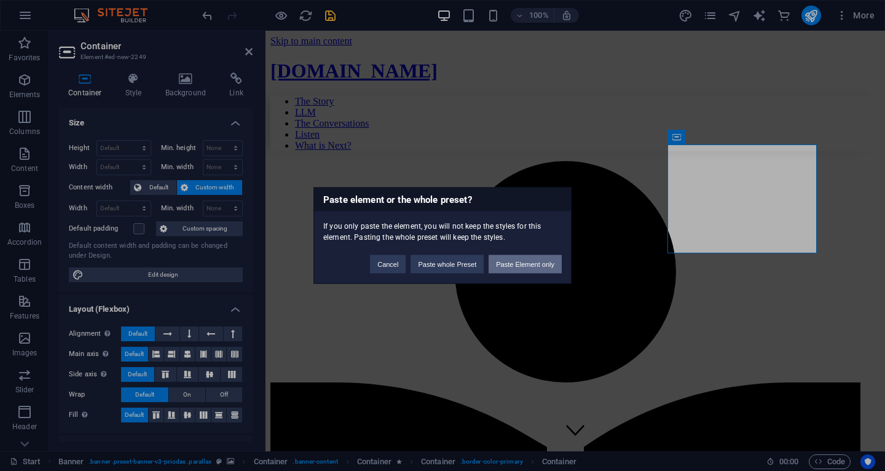
click at [528, 264] on button "Paste Element only" at bounding box center [524, 264] width 73 height 18
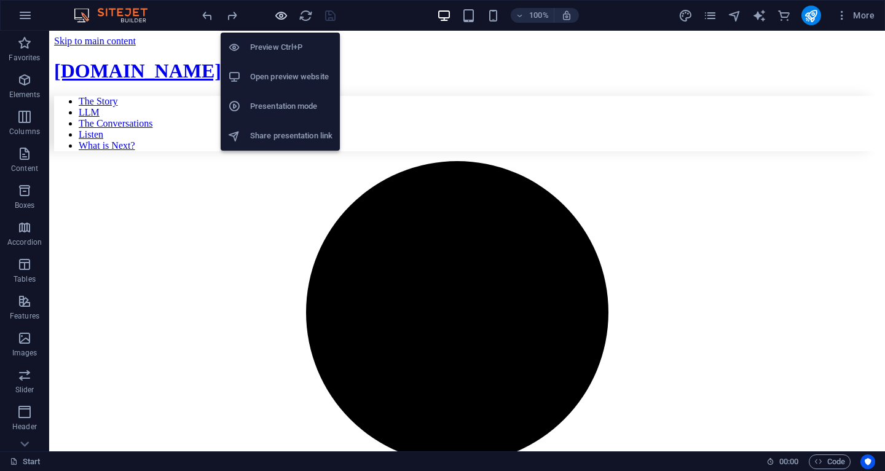
click at [285, 19] on icon "button" at bounding box center [281, 16] width 14 height 14
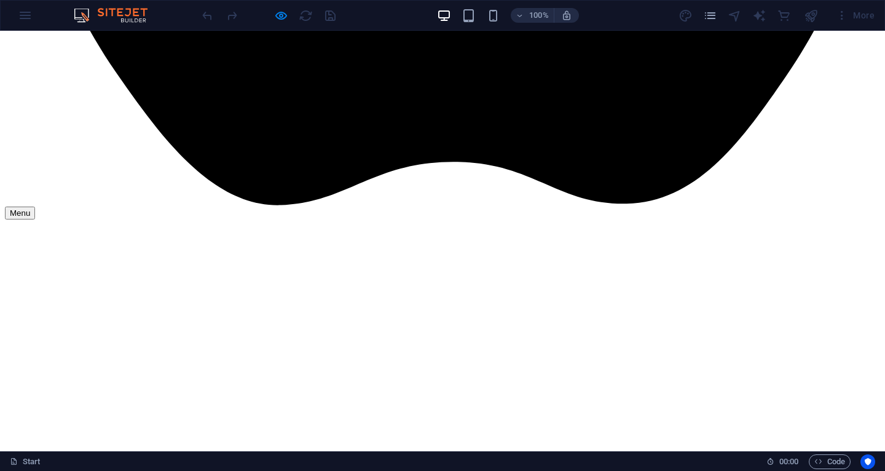
scroll to position [3797, 0]
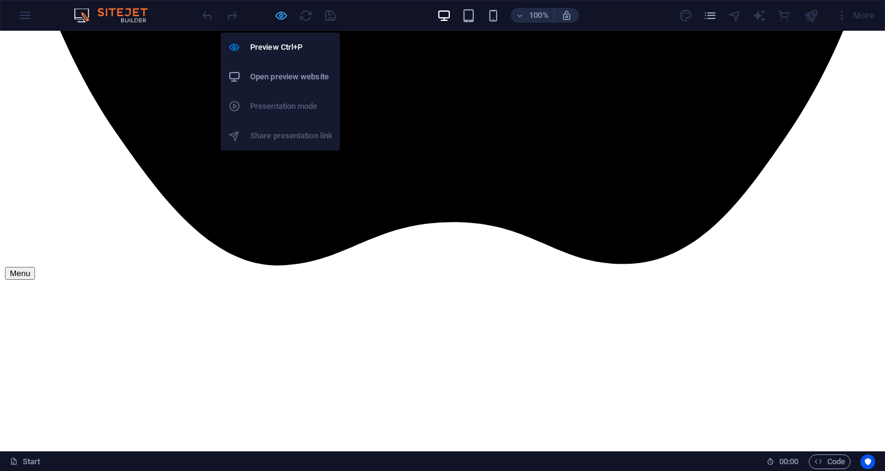
click at [276, 15] on icon "button" at bounding box center [281, 16] width 14 height 14
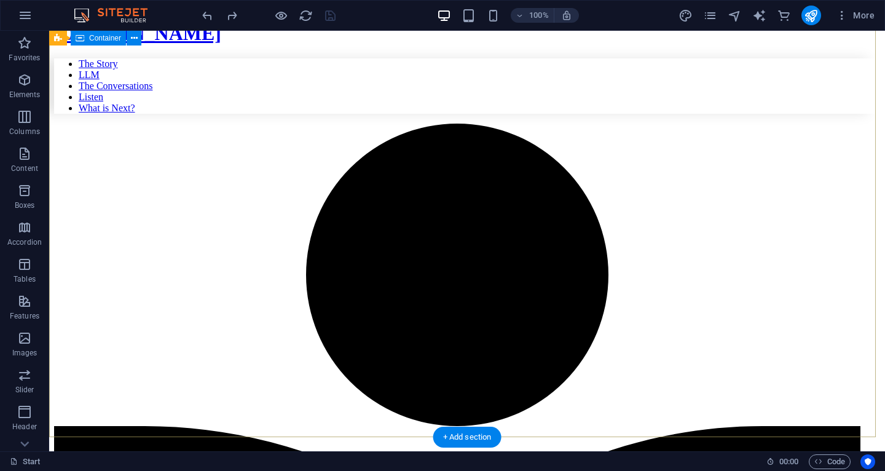
scroll to position [0, 0]
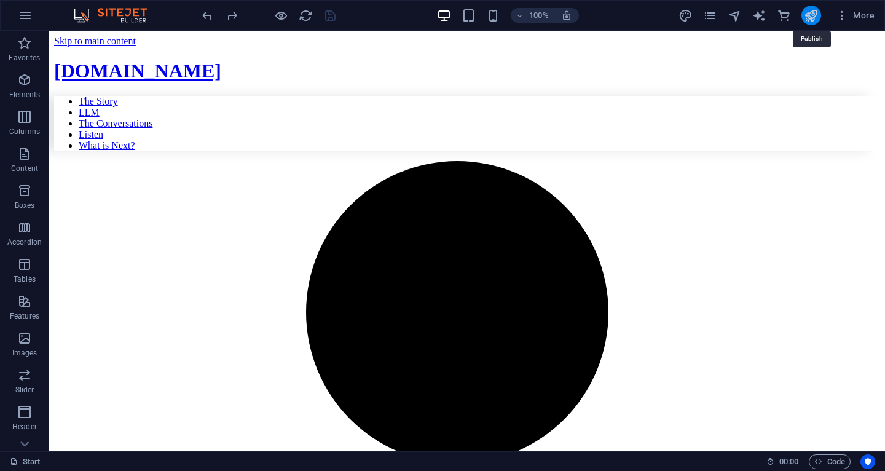
click at [815, 10] on icon "publish" at bounding box center [811, 16] width 14 height 14
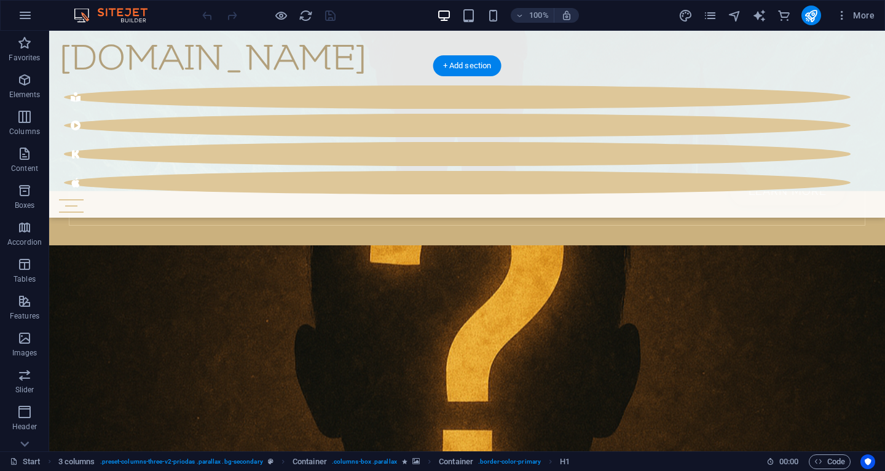
scroll to position [2050, 0]
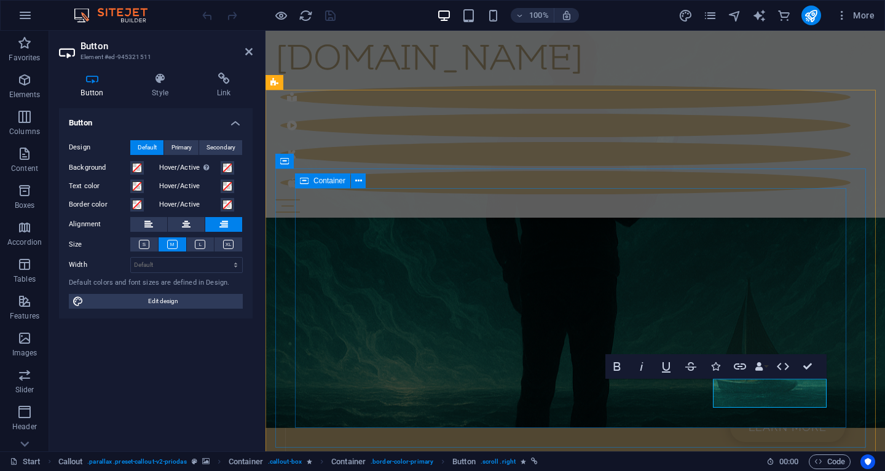
scroll to position [2326, 0]
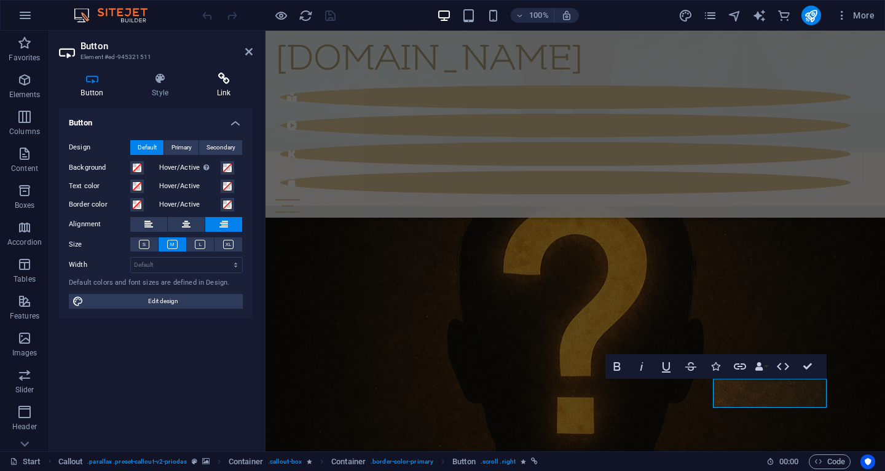
click at [215, 82] on icon at bounding box center [224, 78] width 58 height 12
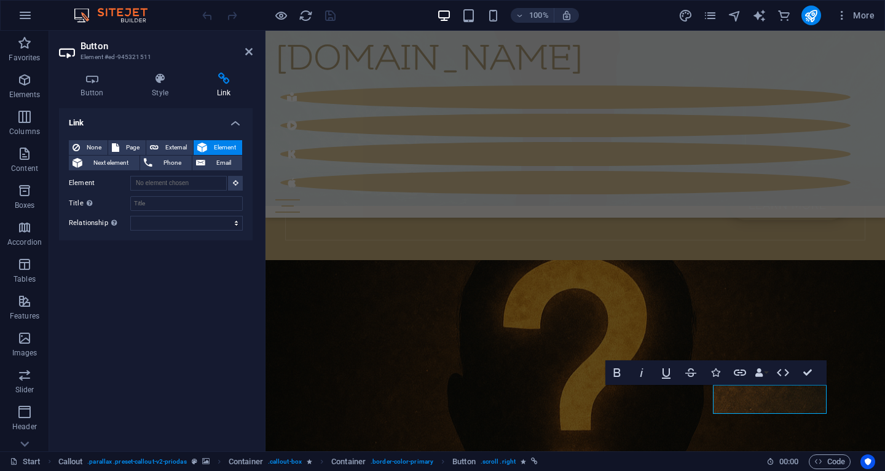
scroll to position [2271, 0]
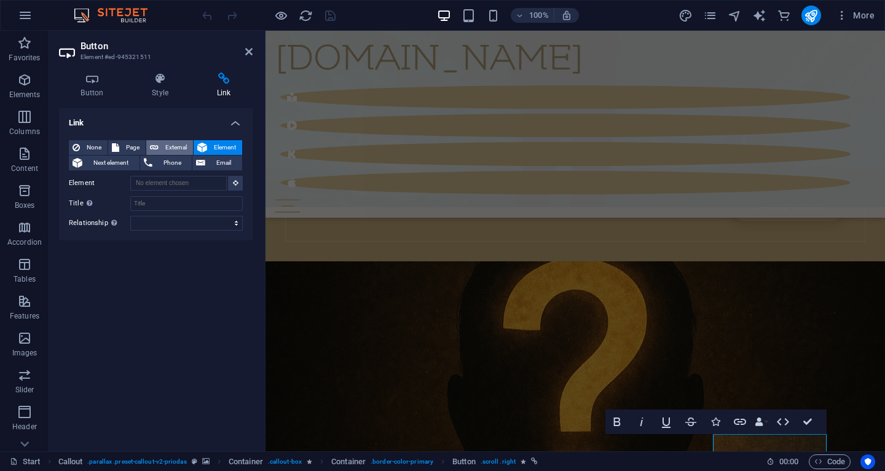
click at [160, 143] on button "External" at bounding box center [169, 147] width 47 height 15
select select "blank"
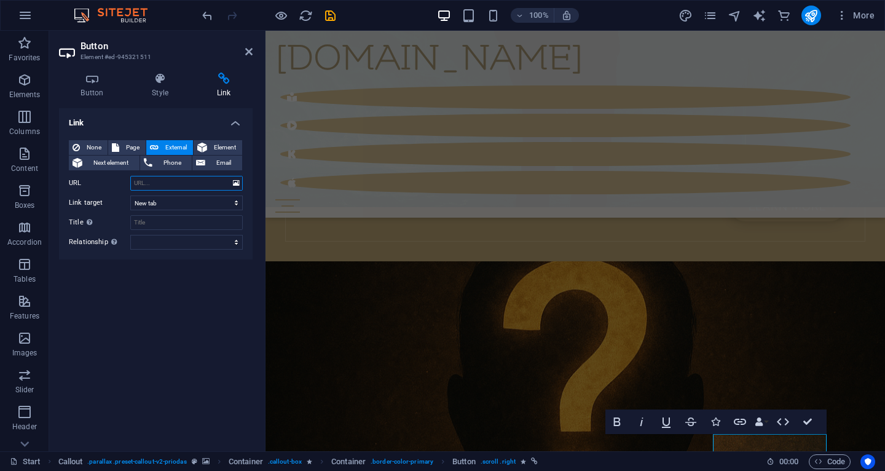
paste input "https://anythingllm.com"
type input "https://anythingllm.com"
click at [166, 290] on div "Link None Page External Element Next element Phone Email Page Start Subpage Leg…" at bounding box center [156, 274] width 194 height 333
click at [332, 15] on icon "save" at bounding box center [330, 16] width 14 height 14
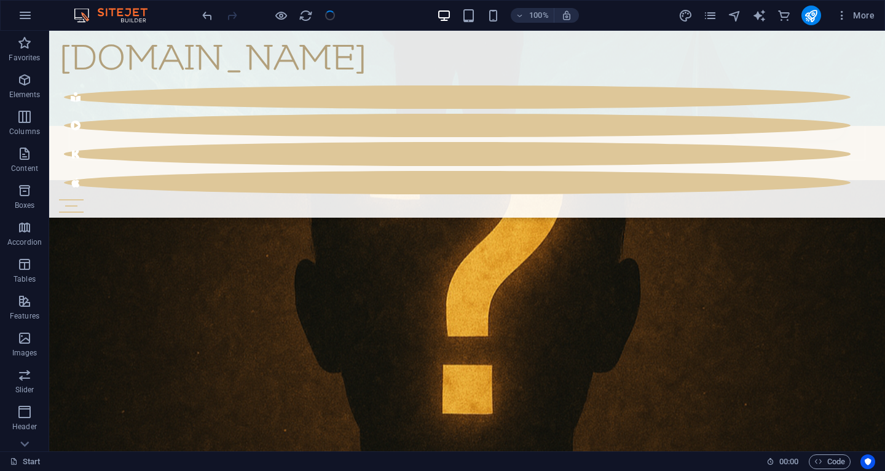
scroll to position [1996, 0]
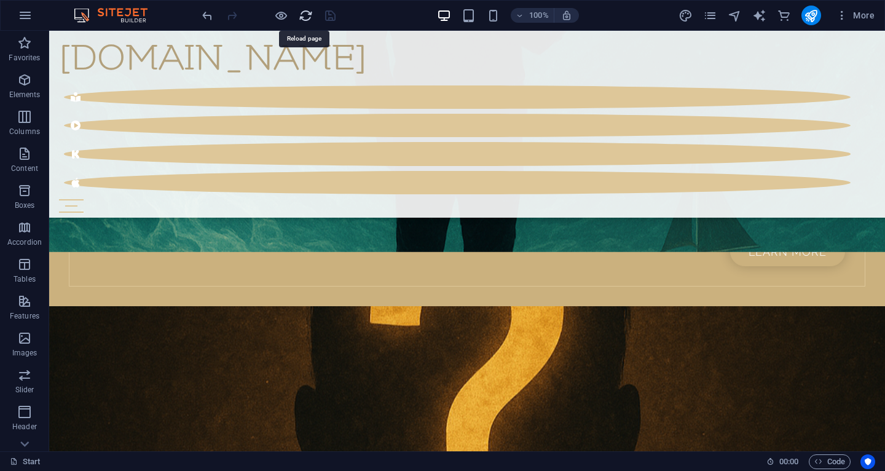
click at [304, 14] on icon "reload" at bounding box center [306, 16] width 14 height 14
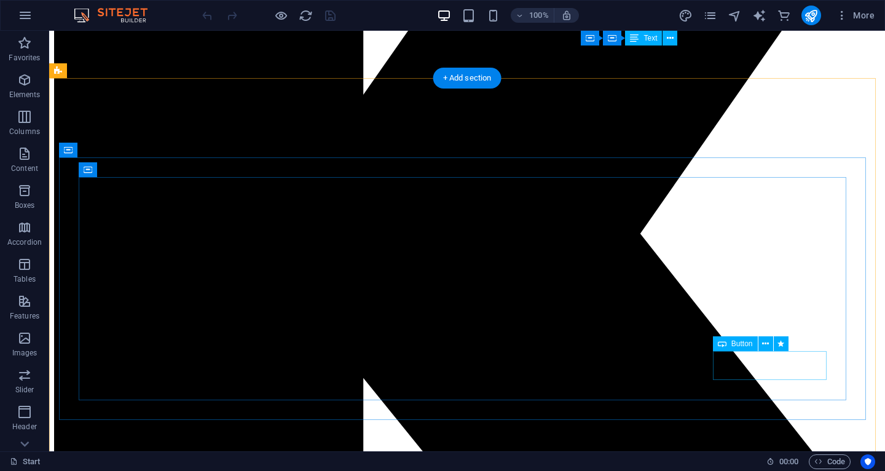
scroll to position [2062, 0]
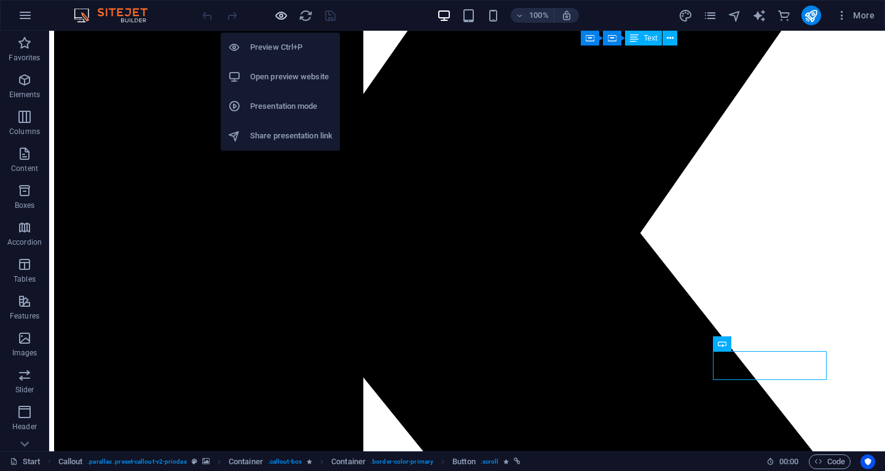
click at [278, 17] on icon "button" at bounding box center [281, 16] width 14 height 14
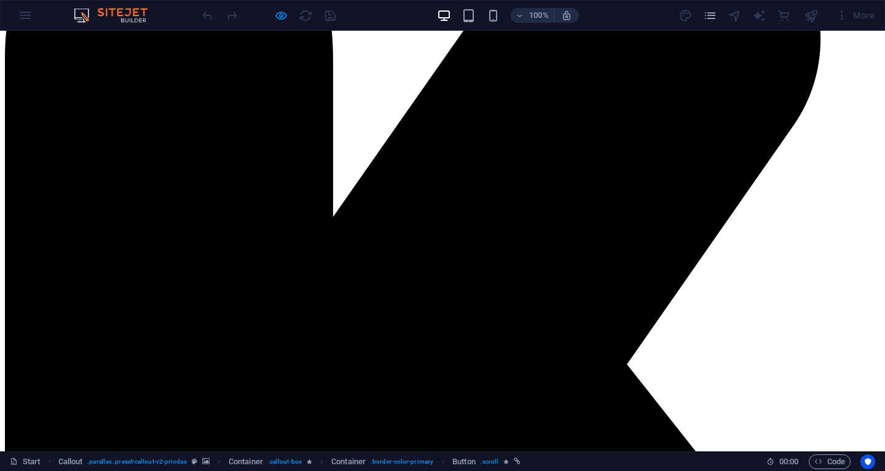
scroll to position [2061, 0]
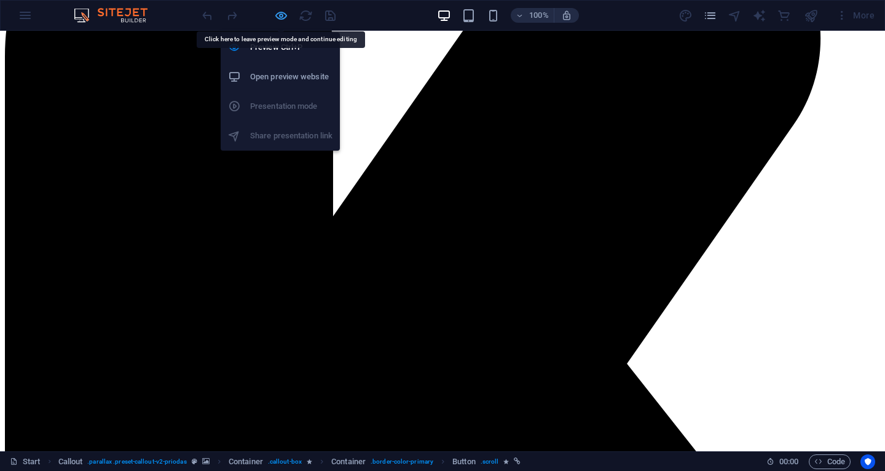
click at [277, 11] on icon "button" at bounding box center [281, 16] width 14 height 14
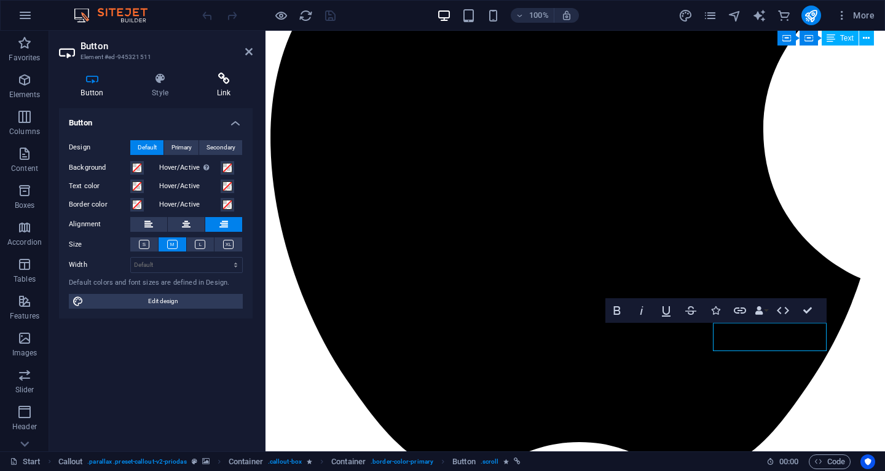
click at [210, 74] on icon at bounding box center [224, 78] width 58 height 12
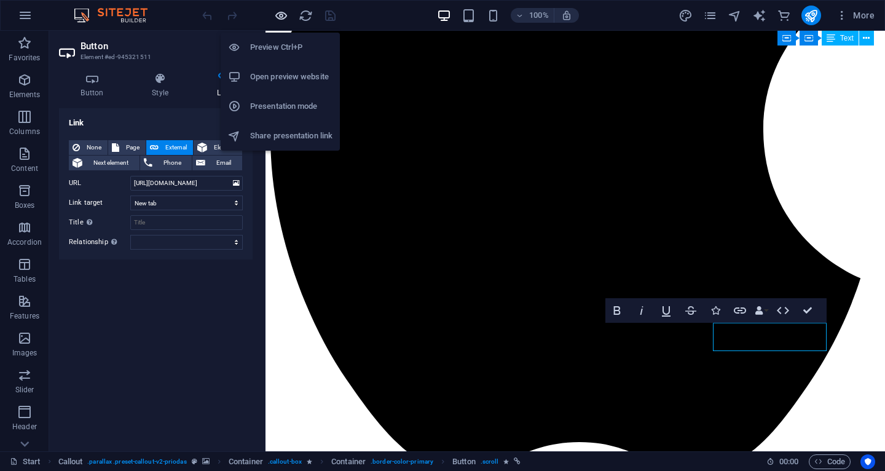
click at [282, 15] on icon "button" at bounding box center [281, 16] width 14 height 14
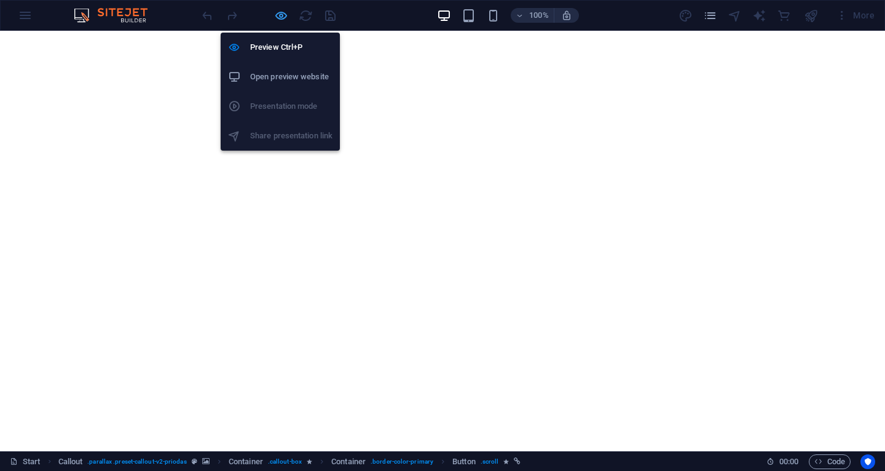
scroll to position [2061, 0]
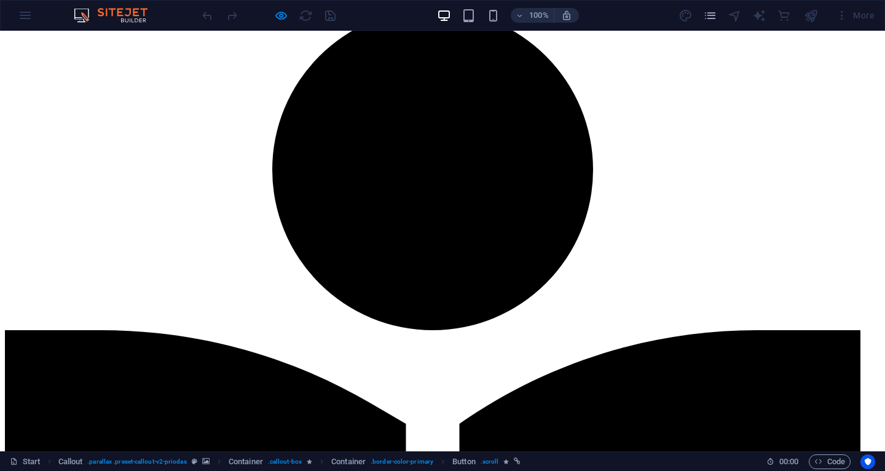
scroll to position [152, 0]
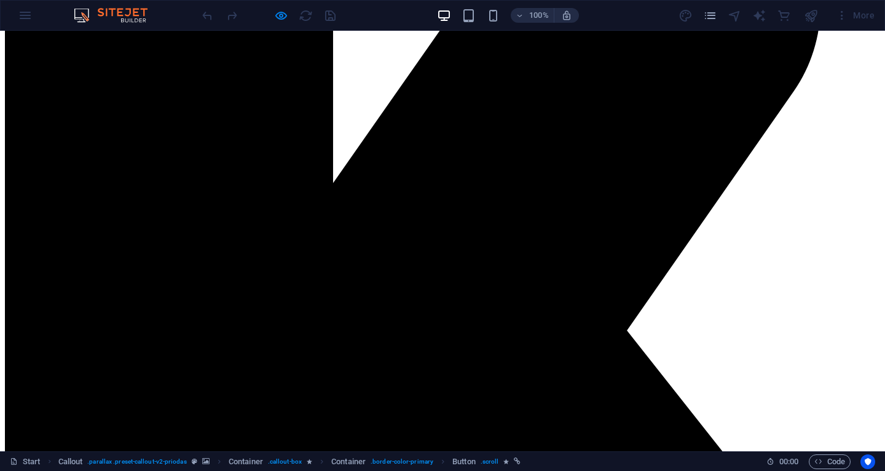
scroll to position [2096, 0]
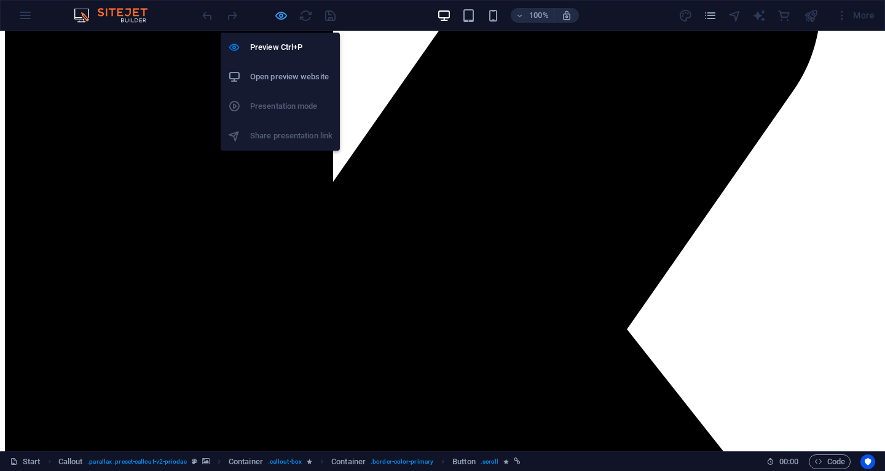
click at [283, 15] on icon "button" at bounding box center [281, 16] width 14 height 14
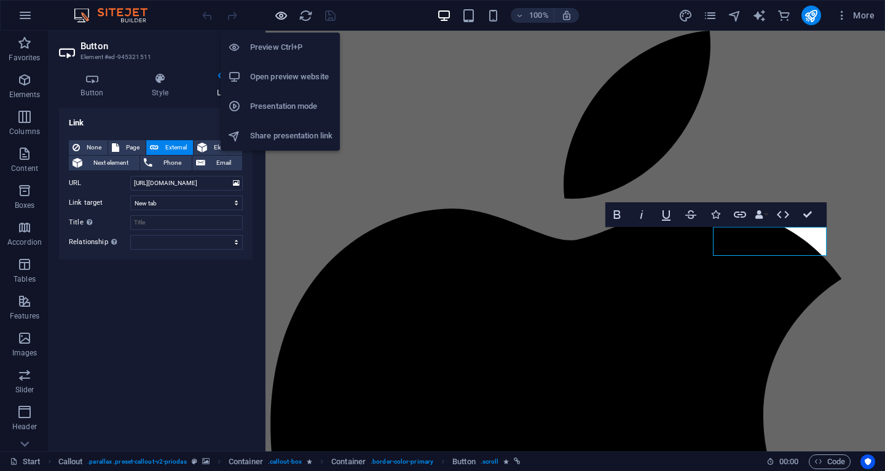
scroll to position [2477, 0]
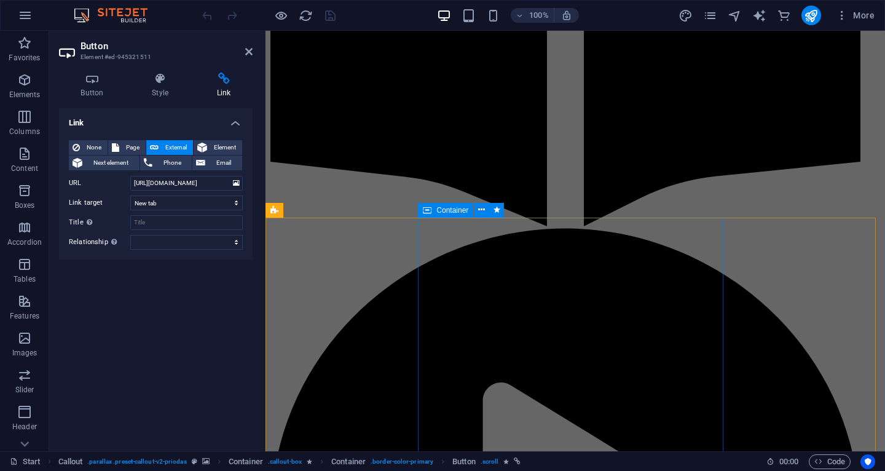
scroll to position [527, 0]
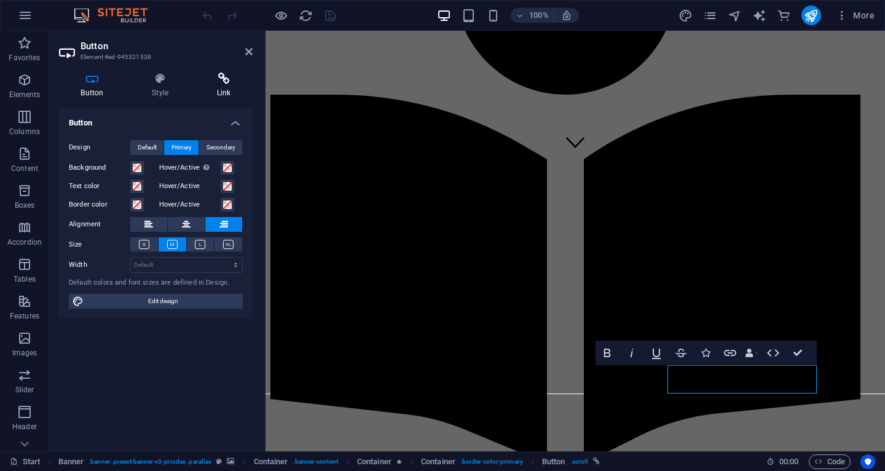
click at [221, 88] on h4 "Link" at bounding box center [224, 85] width 58 height 26
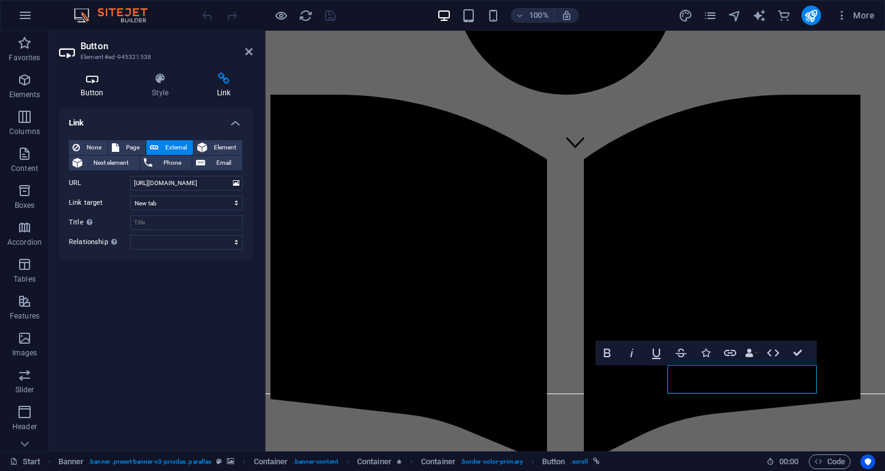
click at [95, 74] on icon at bounding box center [92, 78] width 66 height 12
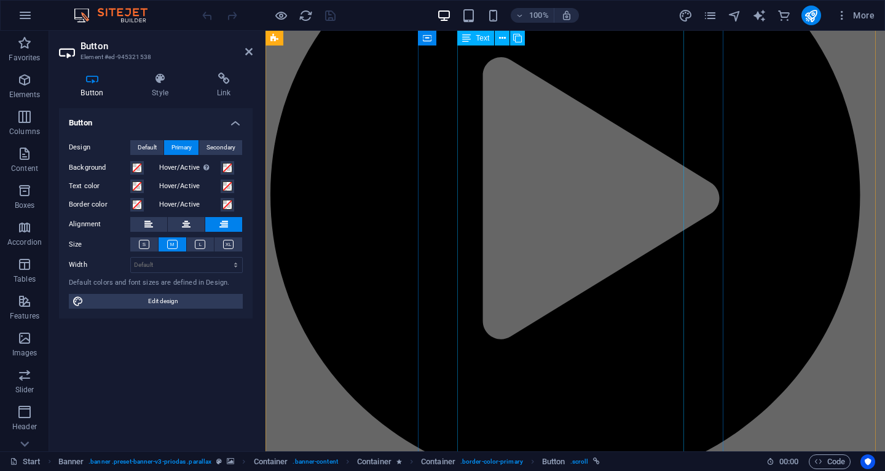
scroll to position [851, 0]
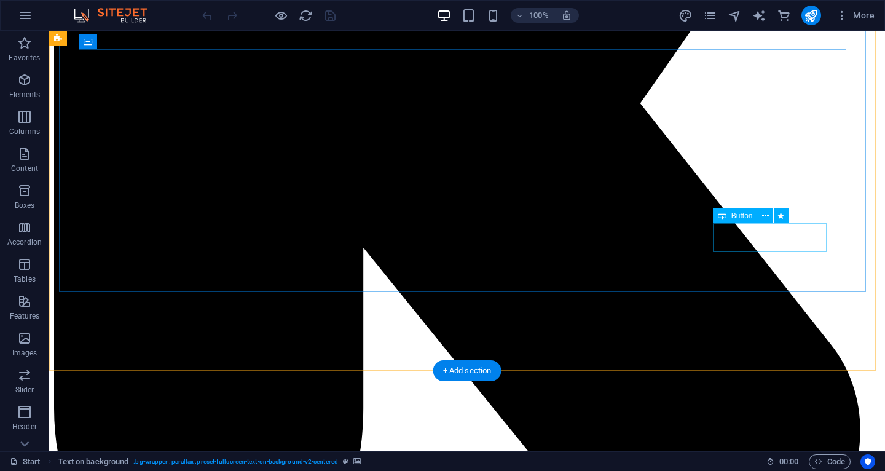
scroll to position [2194, 0]
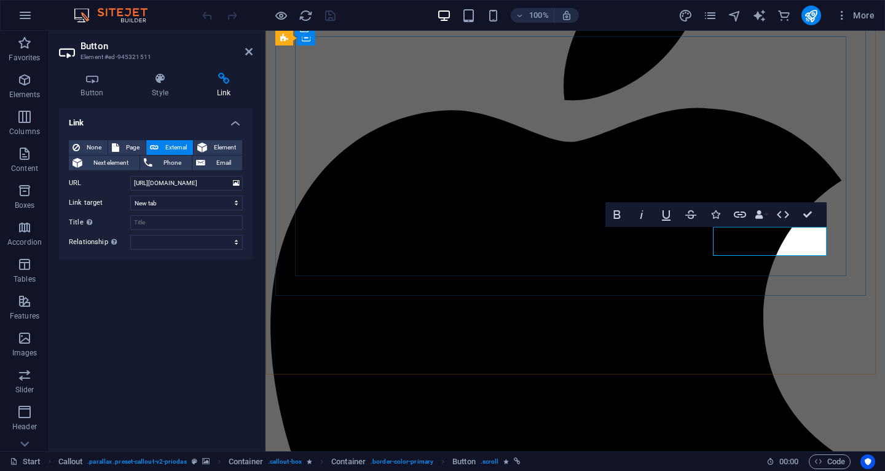
scroll to position [2477, 0]
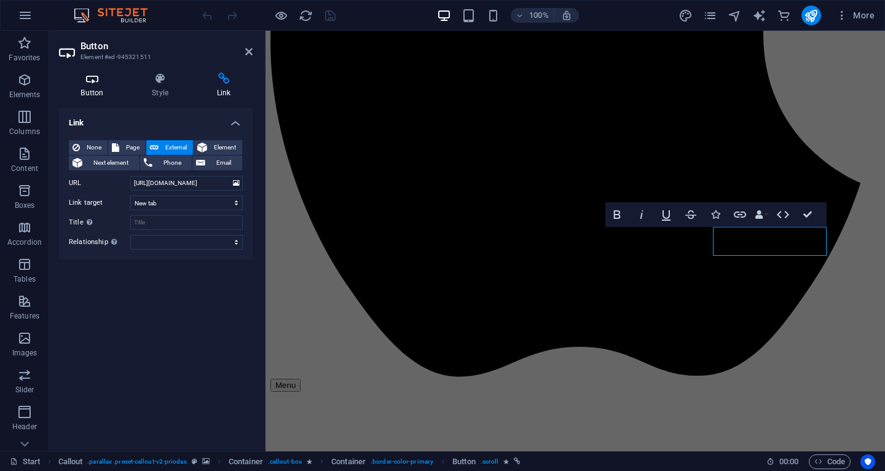
click at [99, 84] on icon at bounding box center [92, 78] width 66 height 12
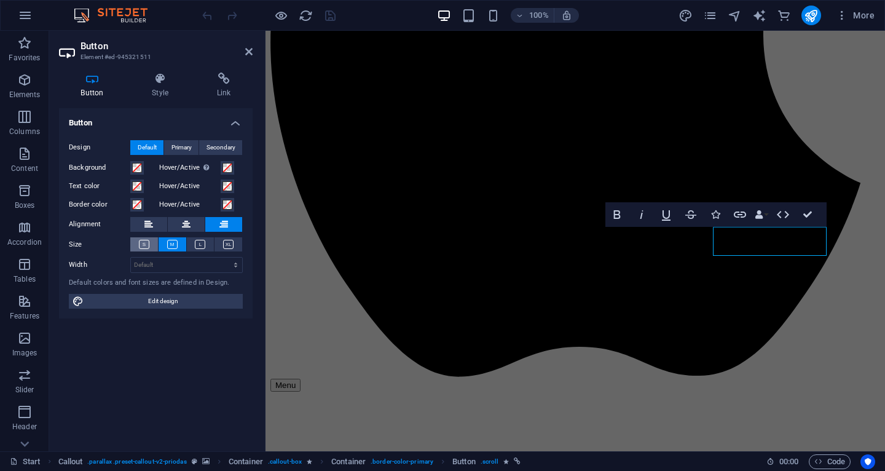
click at [146, 248] on icon at bounding box center [144, 244] width 10 height 9
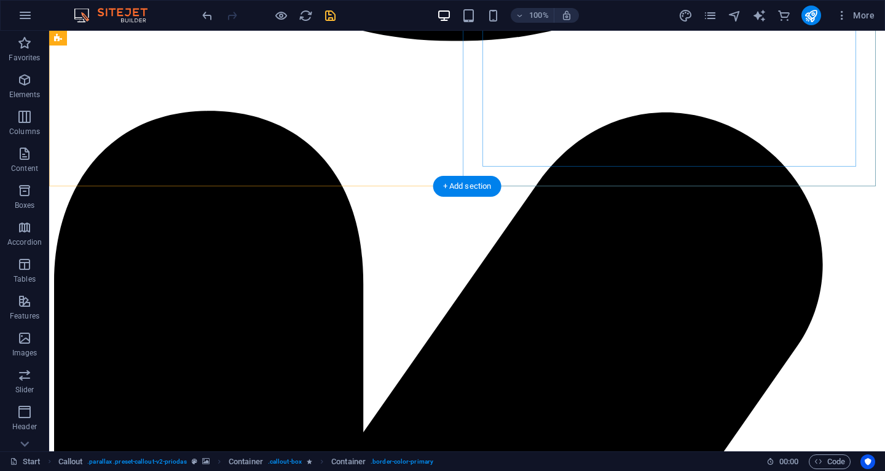
scroll to position [1729, 0]
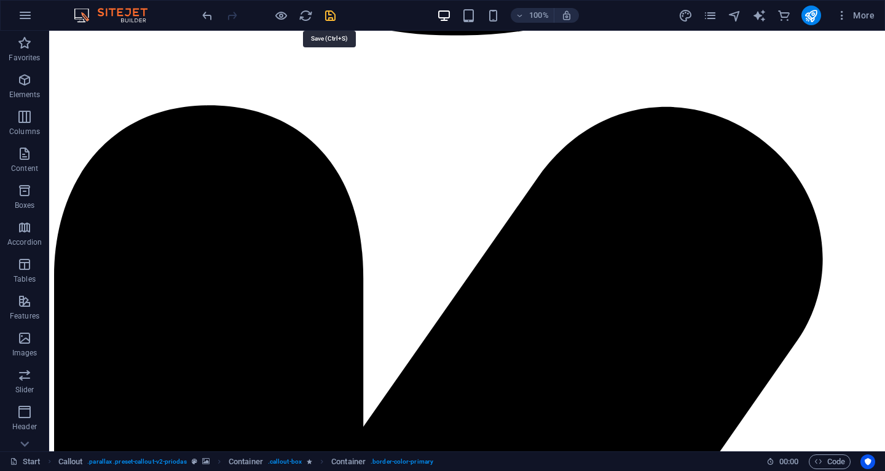
click at [329, 12] on icon "save" at bounding box center [330, 16] width 14 height 14
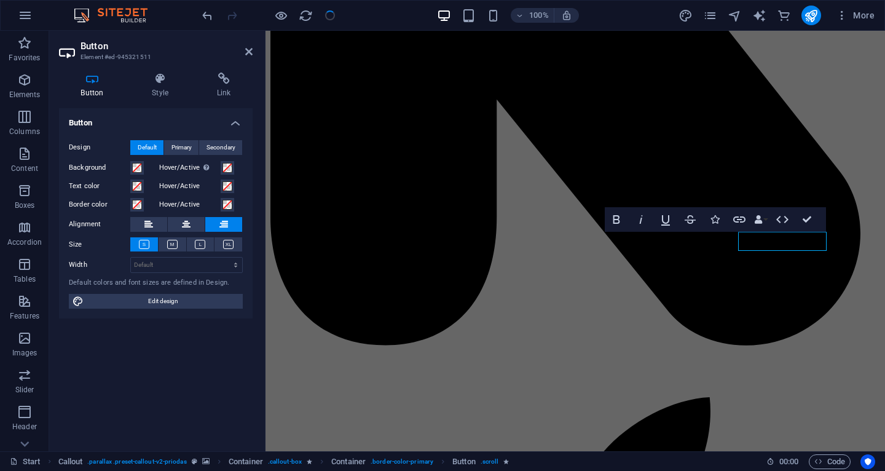
scroll to position [2472, 0]
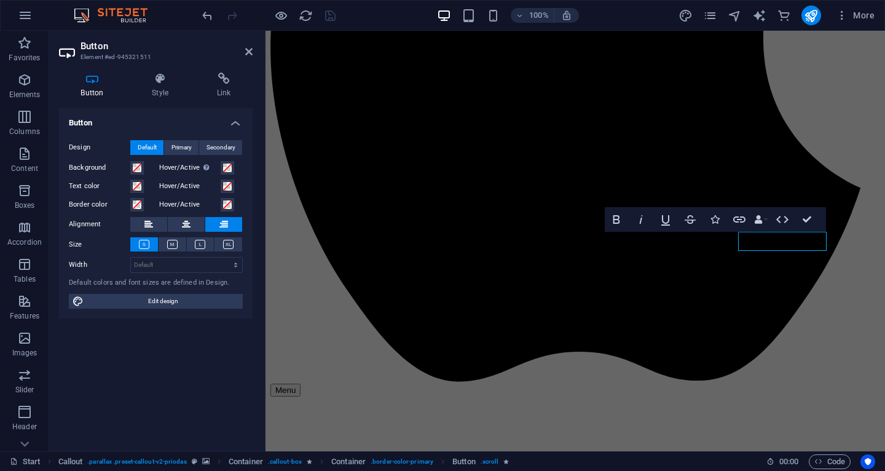
click at [243, 49] on h2 "Button" at bounding box center [166, 46] width 172 height 11
click at [253, 52] on icon at bounding box center [248, 52] width 7 height 10
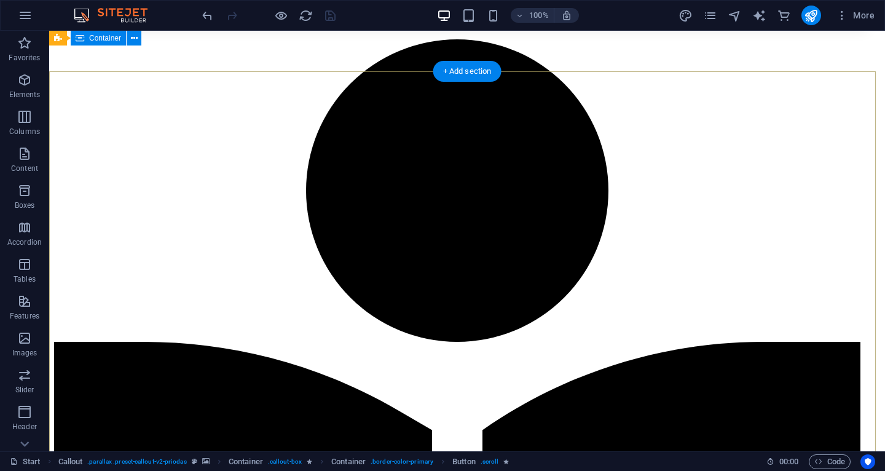
scroll to position [0, 0]
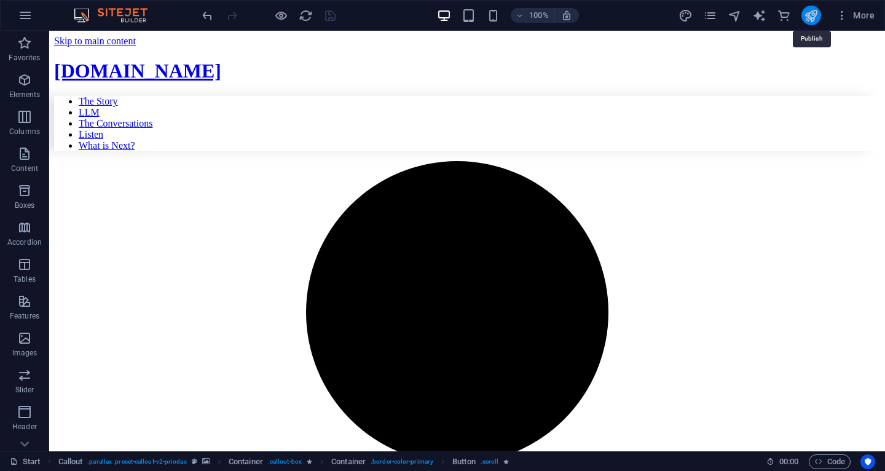
click at [809, 13] on icon "publish" at bounding box center [811, 16] width 14 height 14
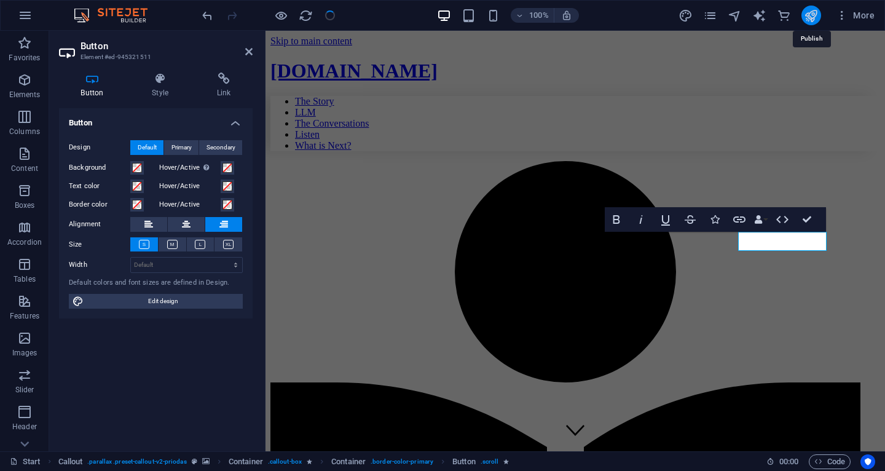
scroll to position [2472, 0]
